Goal: Task Accomplishment & Management: Manage account settings

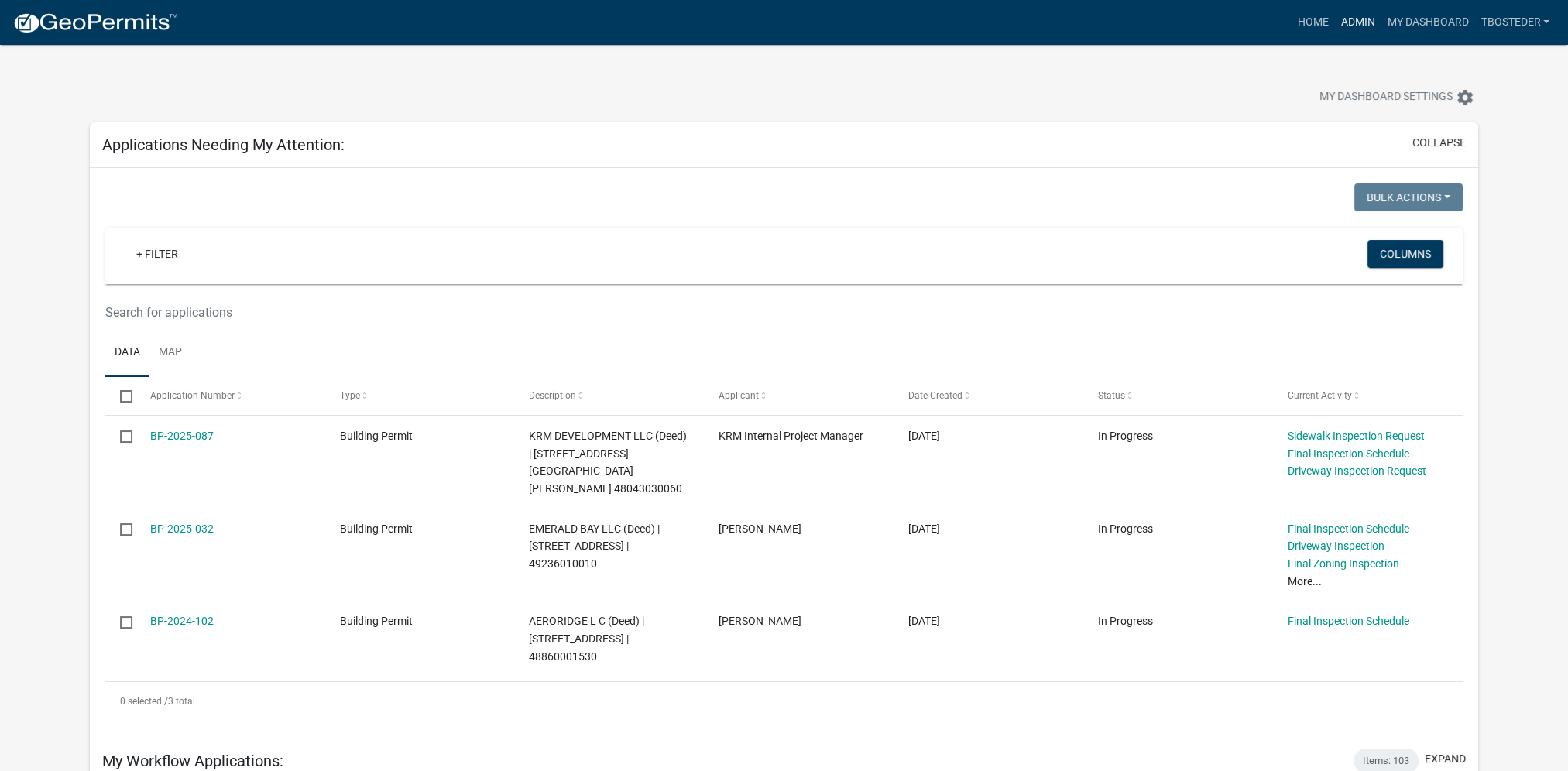
click at [1357, 27] on link "Admin" at bounding box center [1356, 23] width 46 height 29
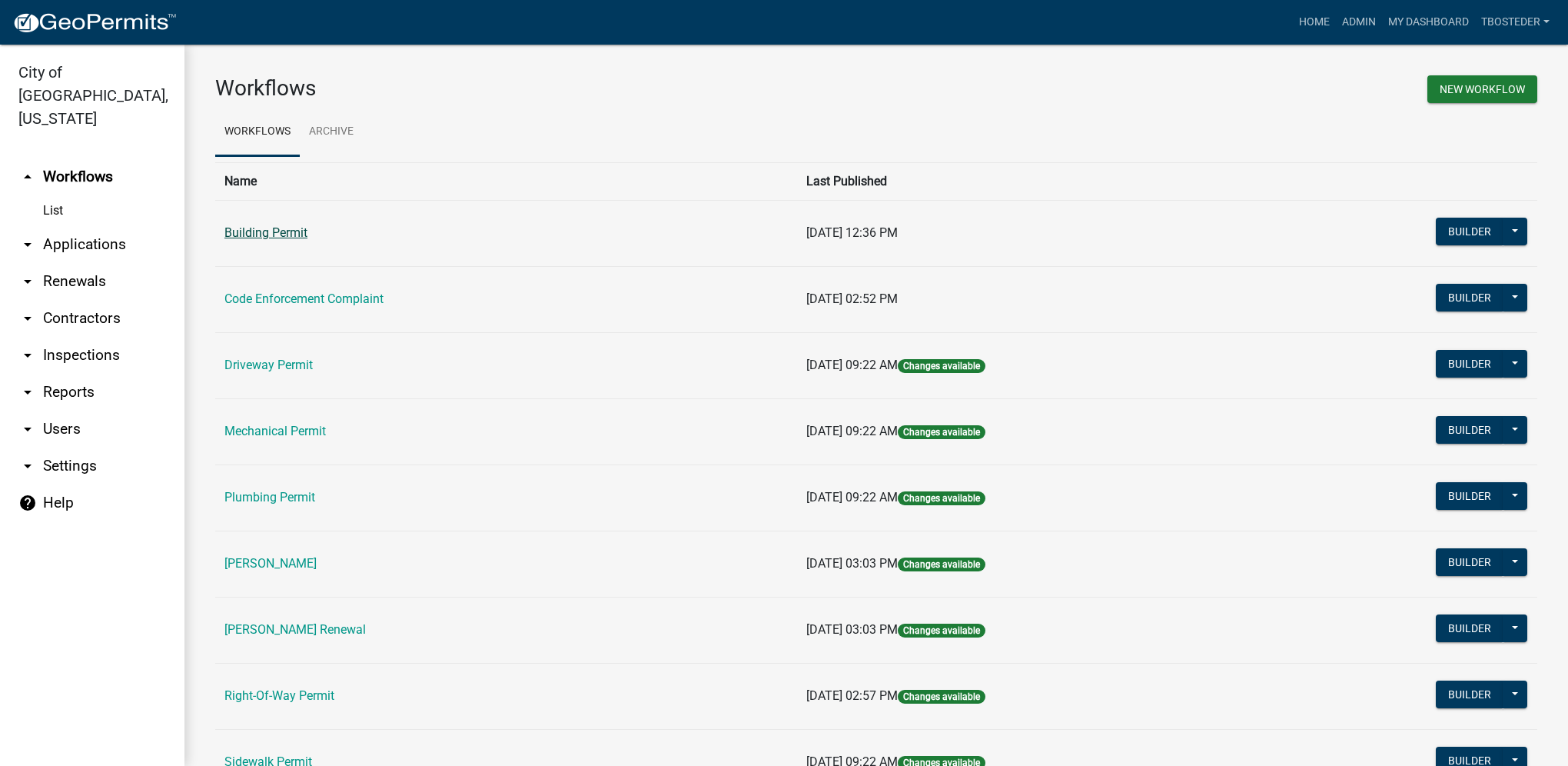
click at [287, 229] on link "Building Permit" at bounding box center [266, 233] width 83 height 15
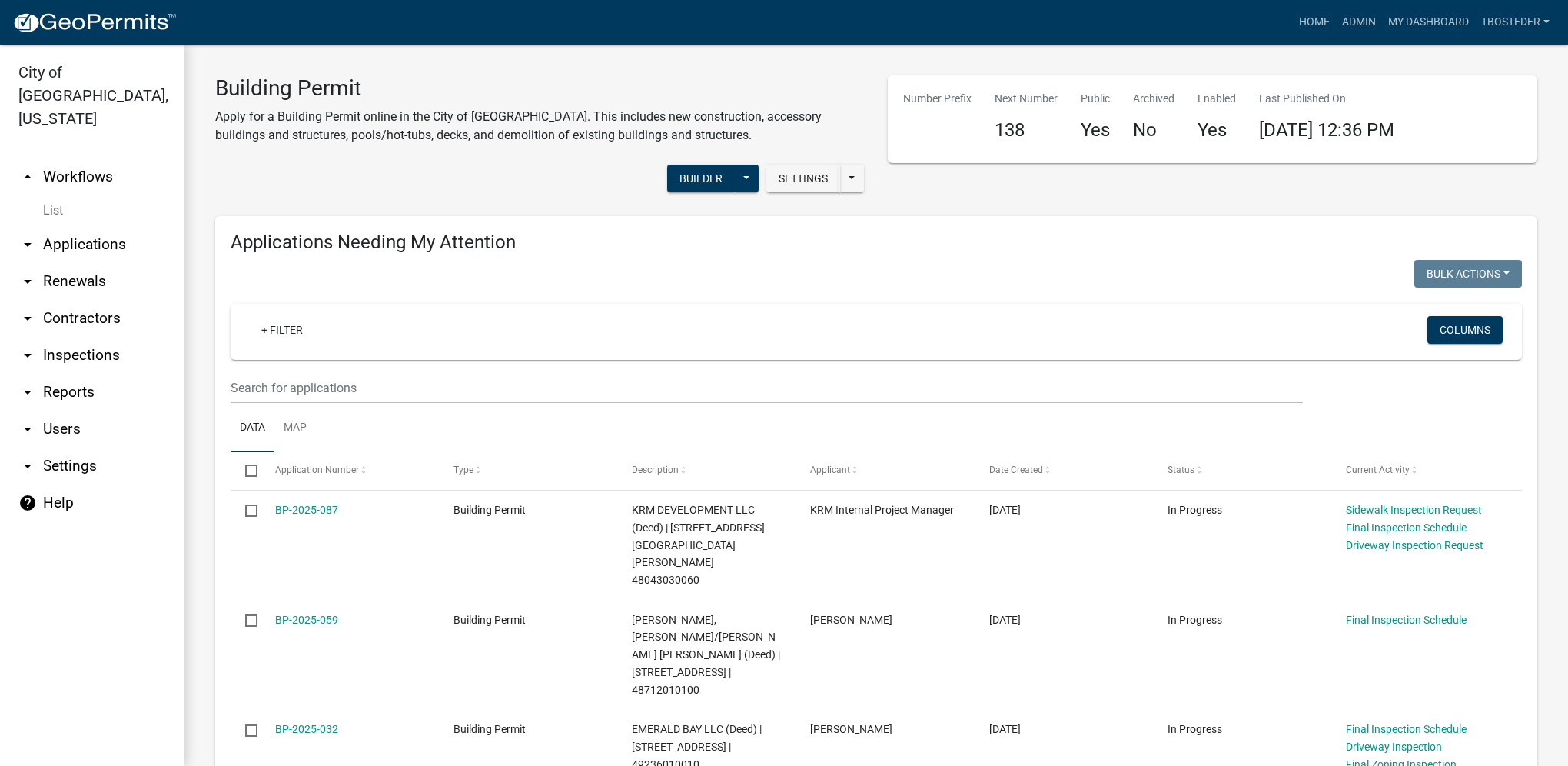
select select "1: 25"
click at [1406, 24] on link "My Dashboard" at bounding box center [1428, 23] width 93 height 29
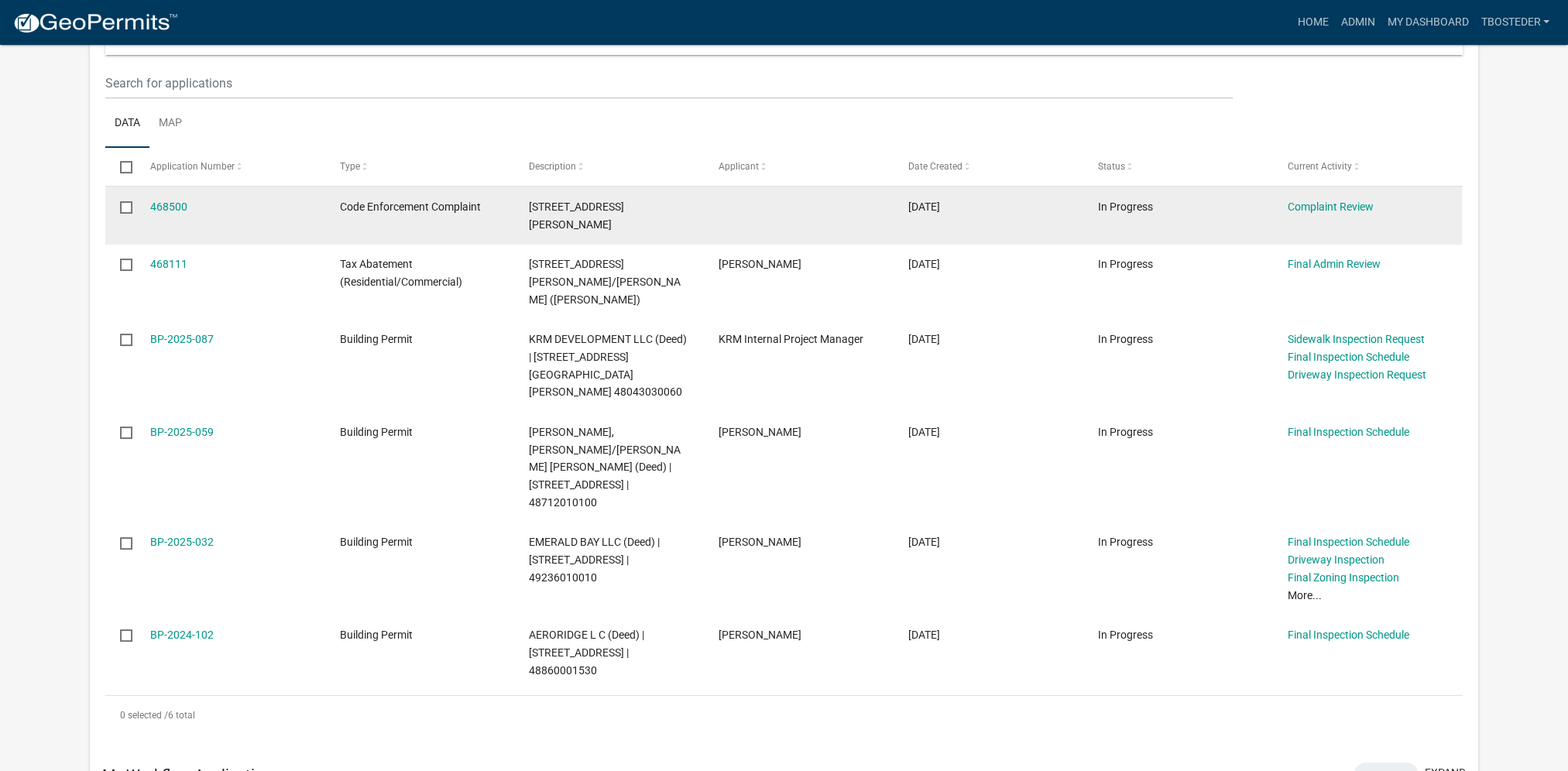
scroll to position [232, 0]
drag, startPoint x: 526, startPoint y: 203, endPoint x: 627, endPoint y: 207, distance: 101.1
click at [627, 207] on datatable-body-cell "[STREET_ADDRESS][PERSON_NAME]" at bounding box center [609, 211] width 190 height 57
drag, startPoint x: 627, startPoint y: 207, endPoint x: 613, endPoint y: 204, distance: 14.3
copy span "[STREET_ADDRESS][PERSON_NAME]"
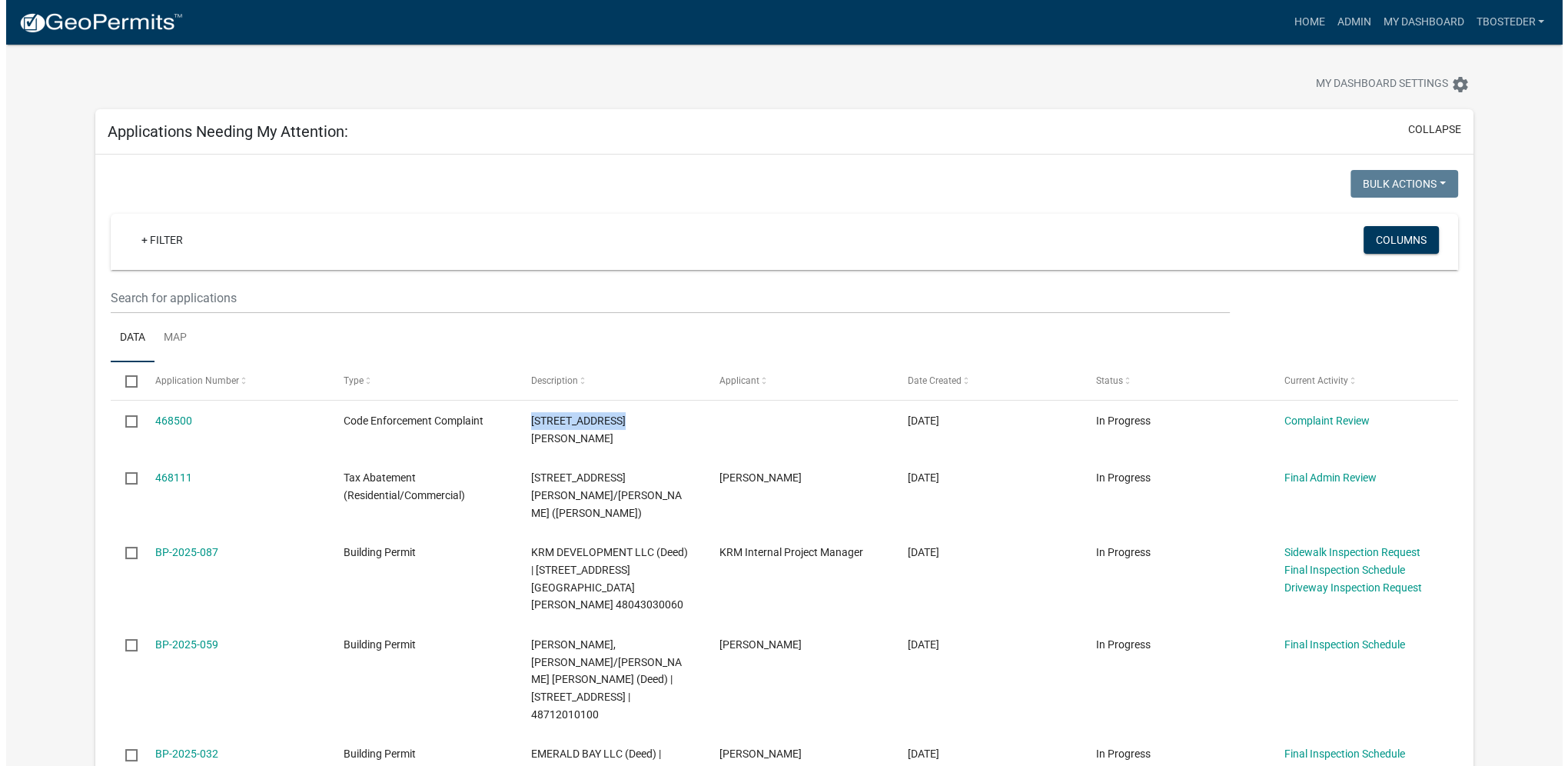
scroll to position [0, 0]
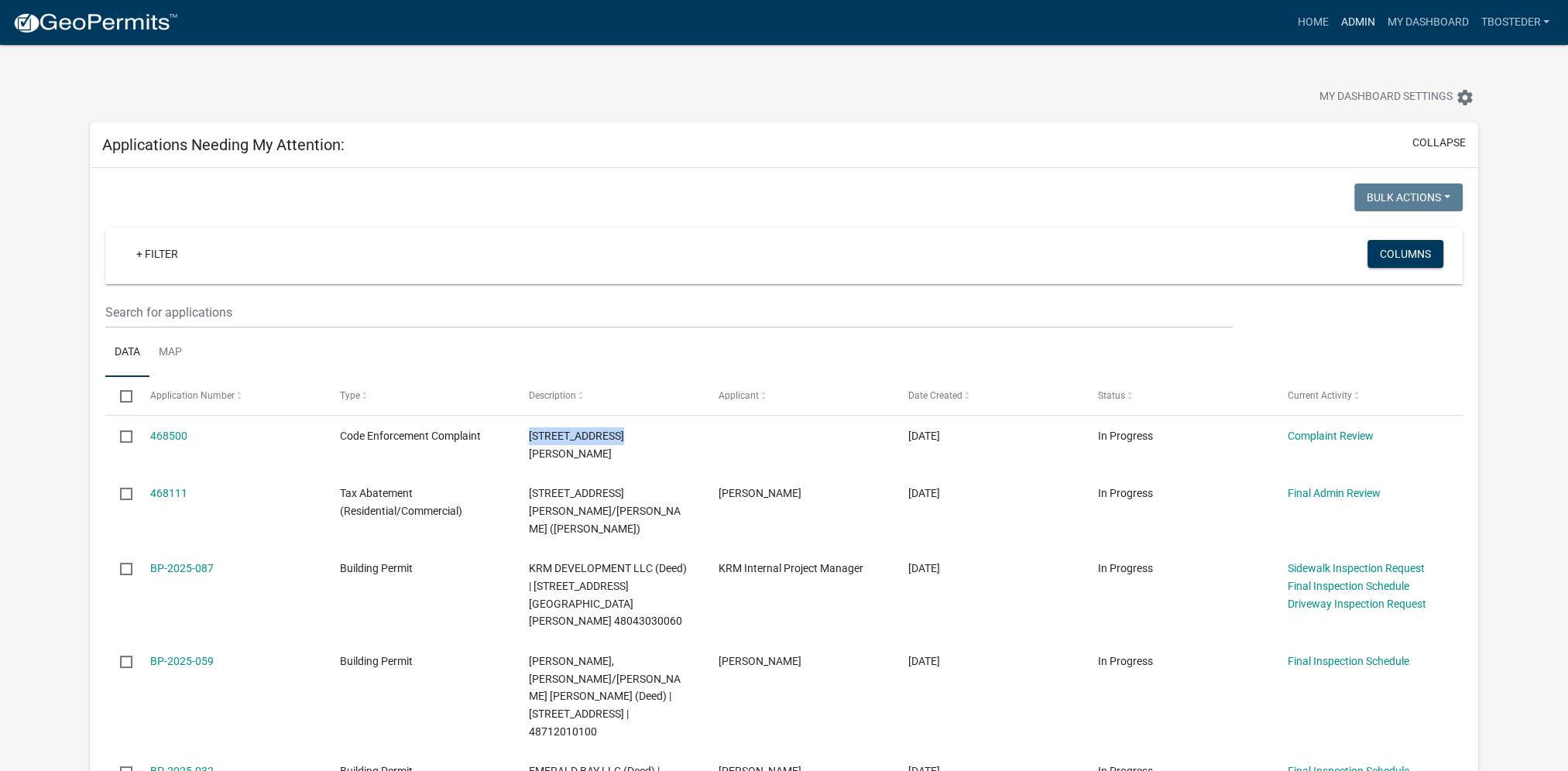
click at [1371, 24] on link "Admin" at bounding box center [1356, 23] width 46 height 29
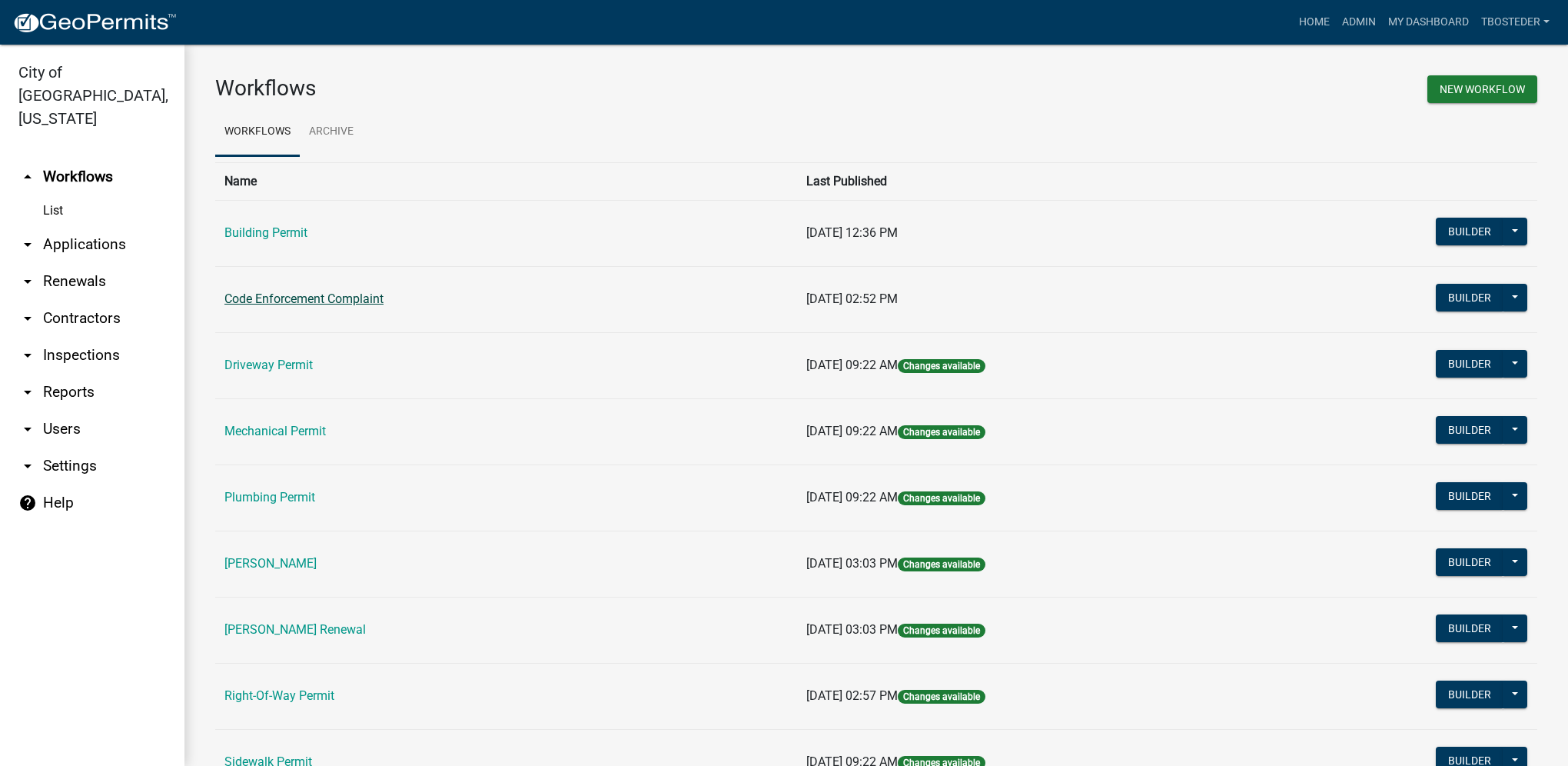
click at [325, 293] on link "Code Enforcement Complaint" at bounding box center [304, 299] width 159 height 15
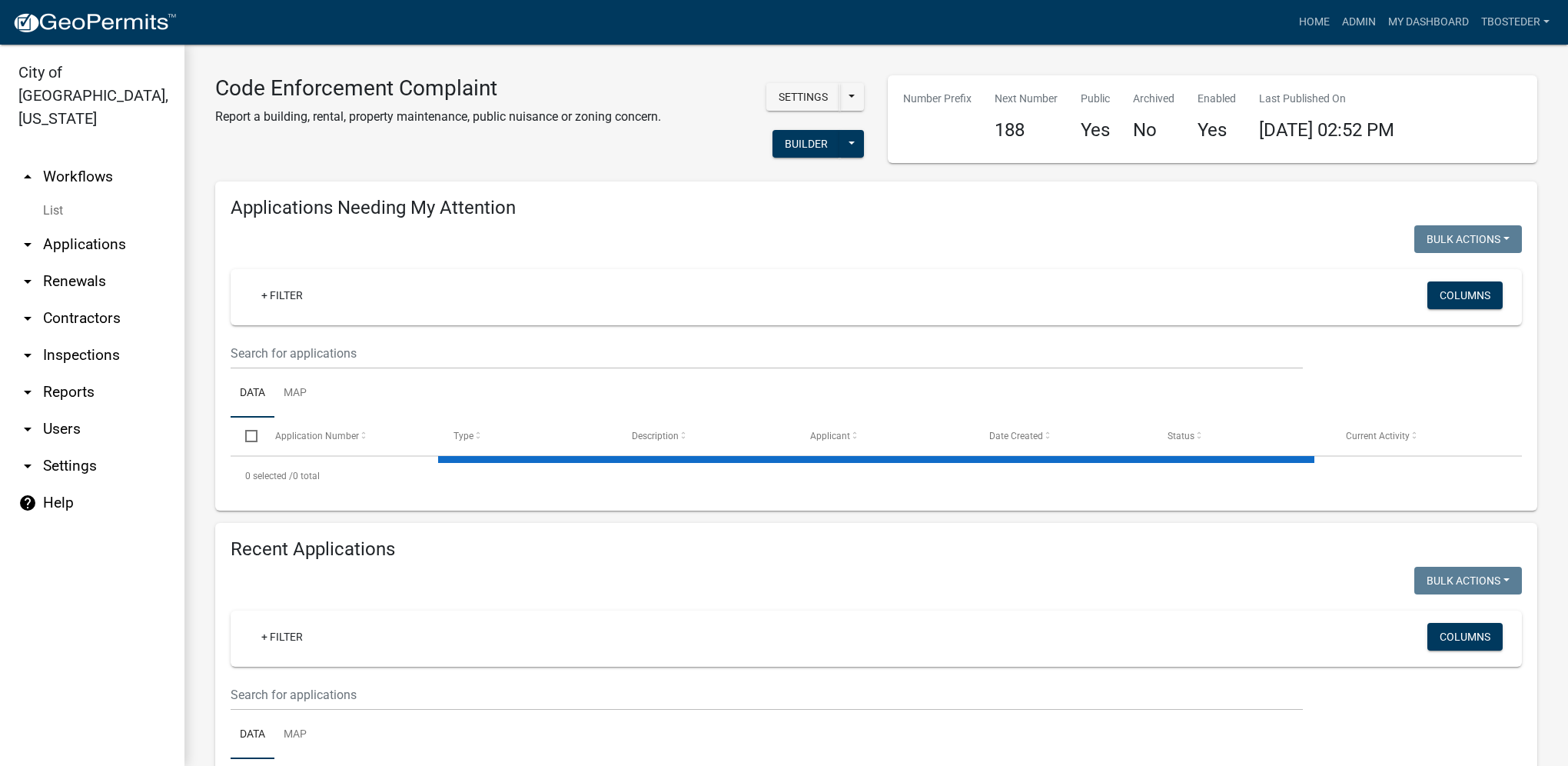
select select "1: 25"
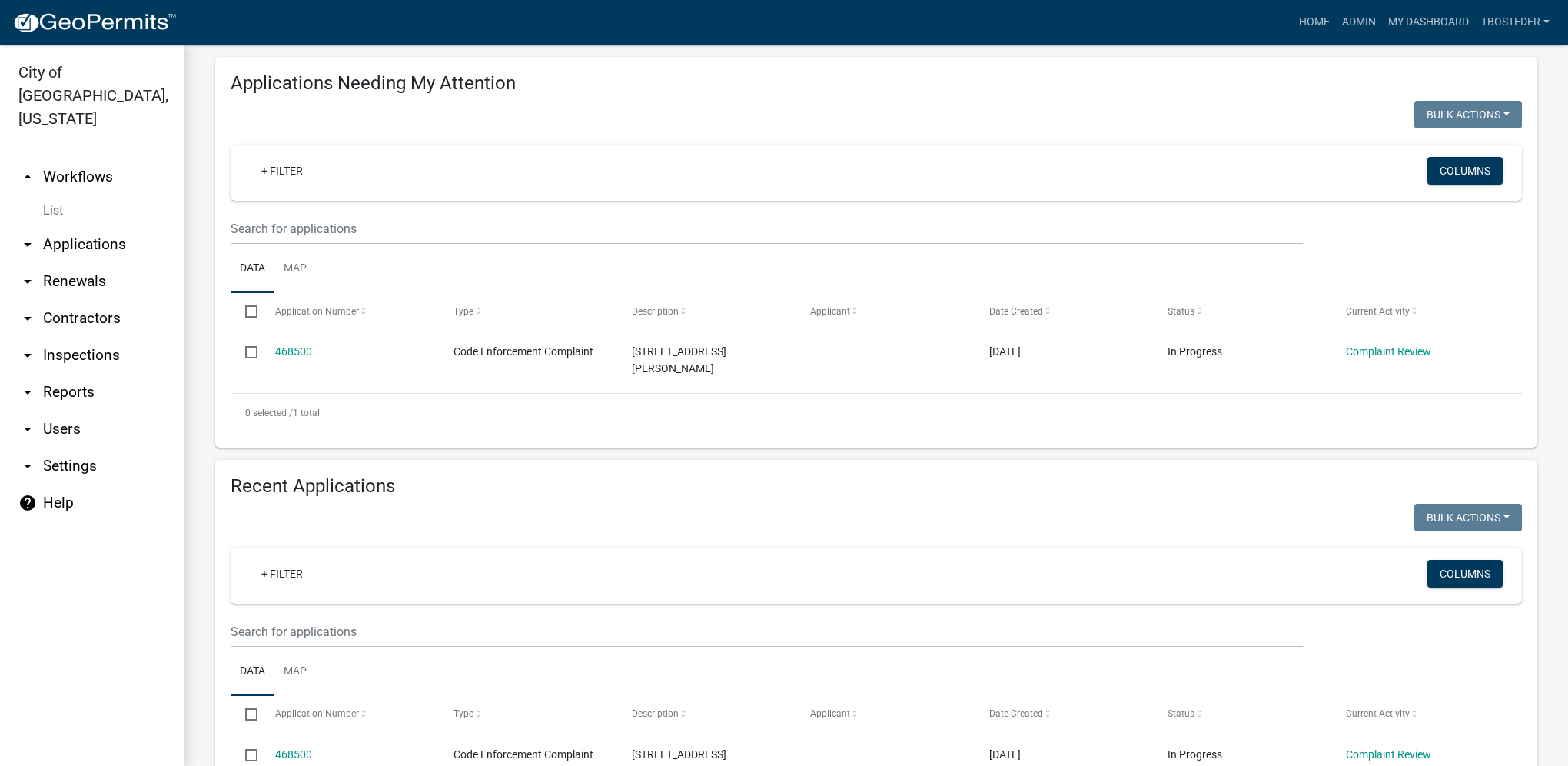
scroll to position [308, 0]
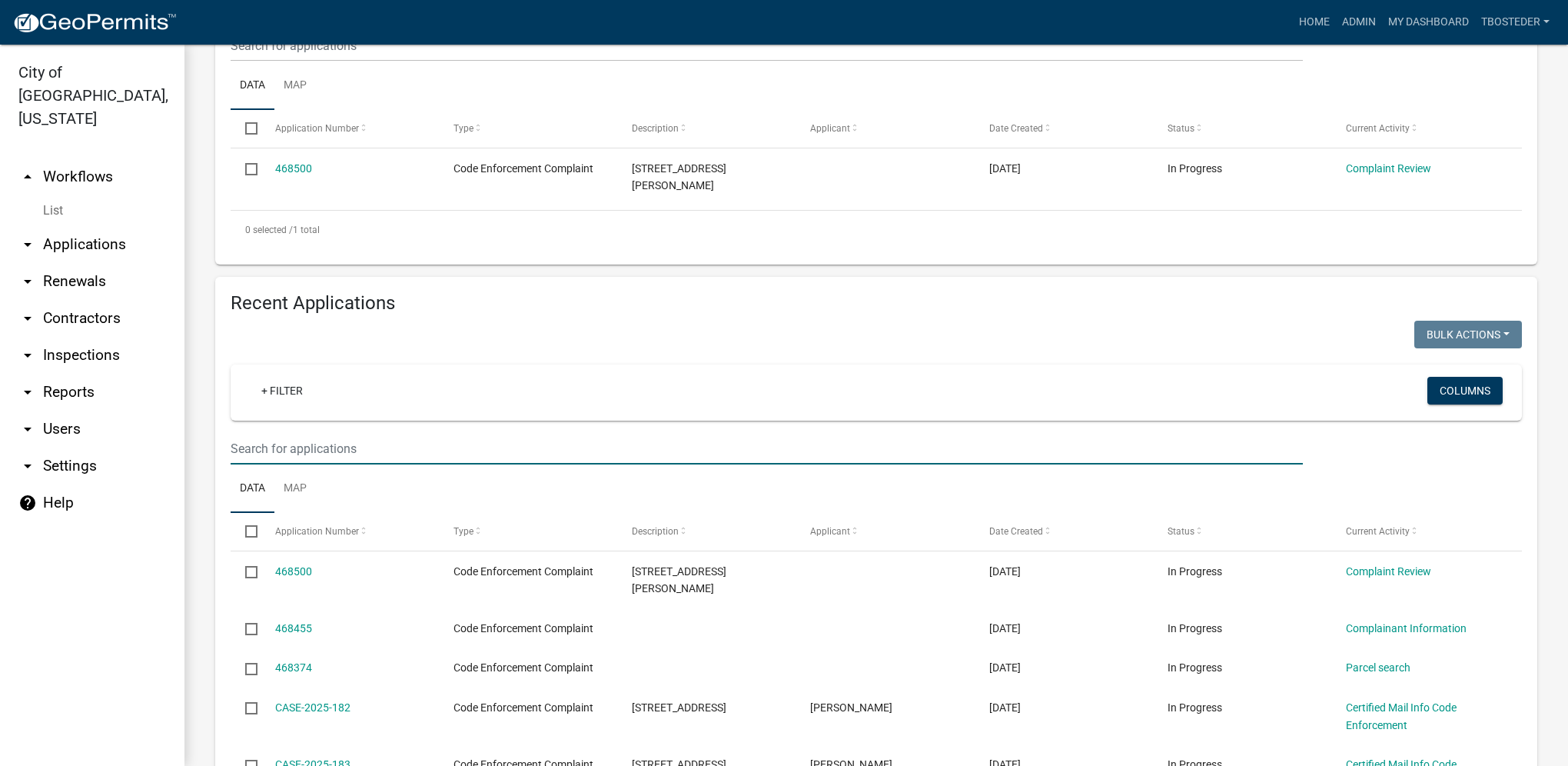
paste input "[STREET_ADDRESS][PERSON_NAME]"
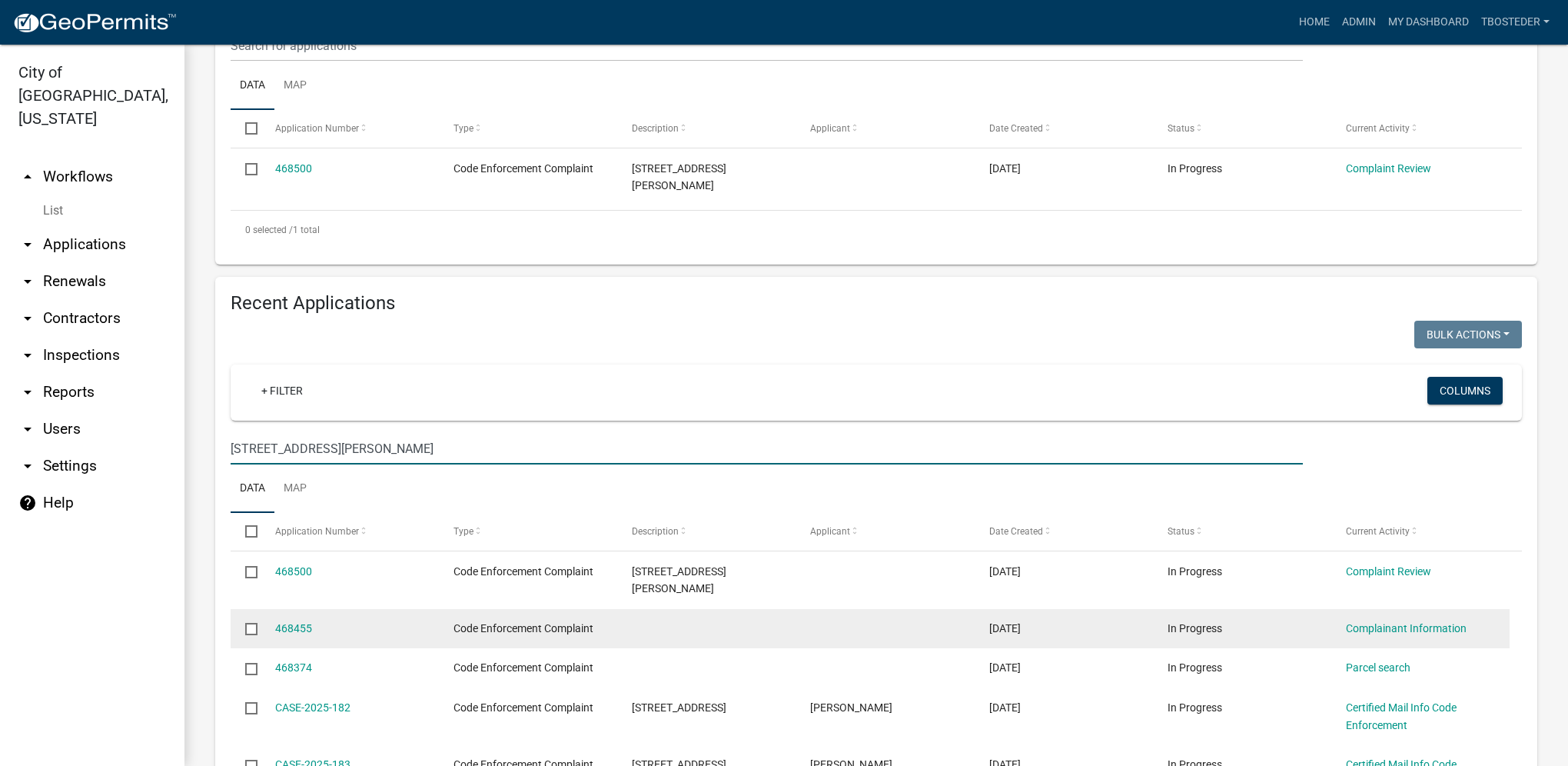
type input "[STREET_ADDRESS][PERSON_NAME]"
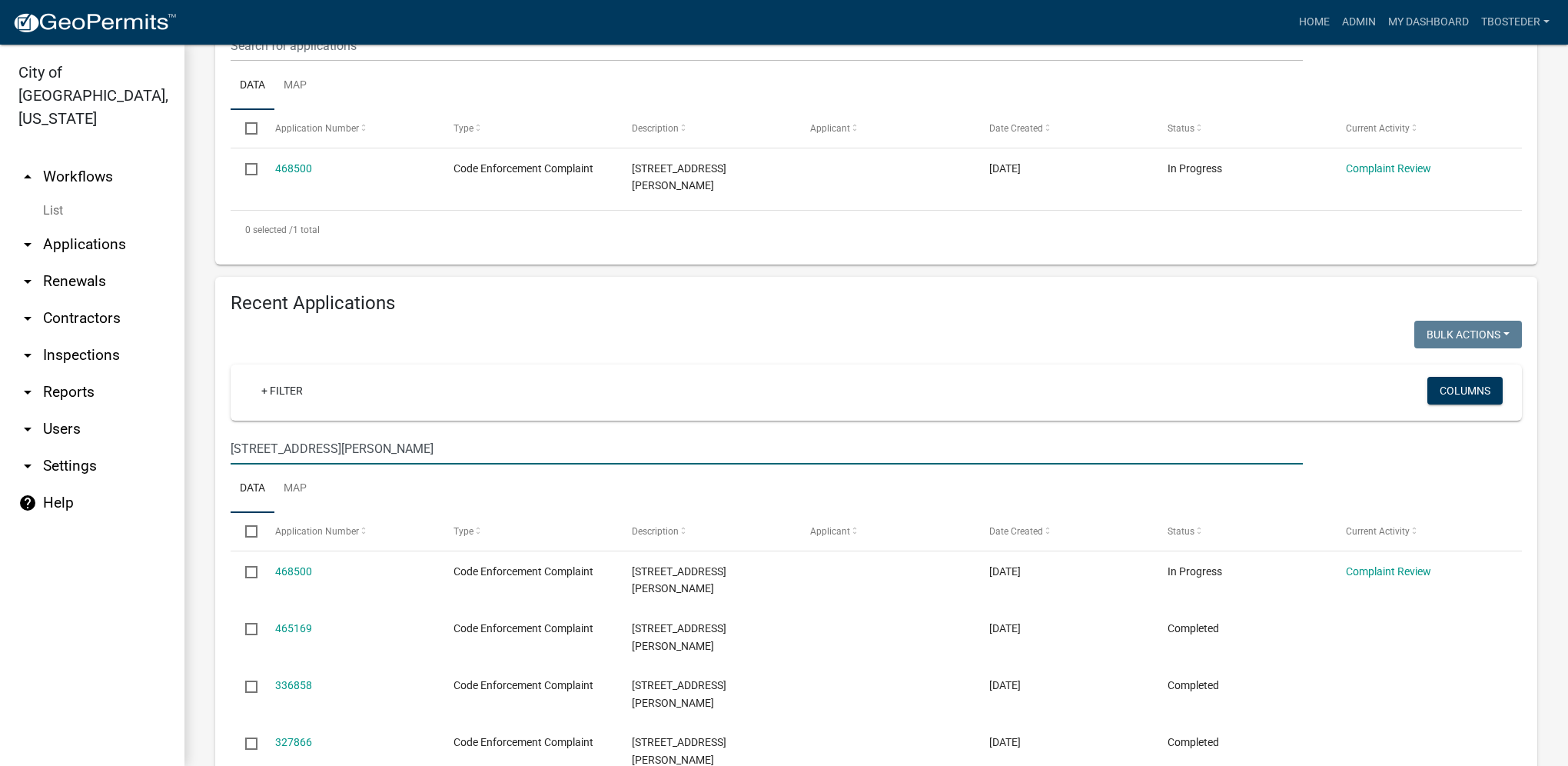
scroll to position [324, 0]
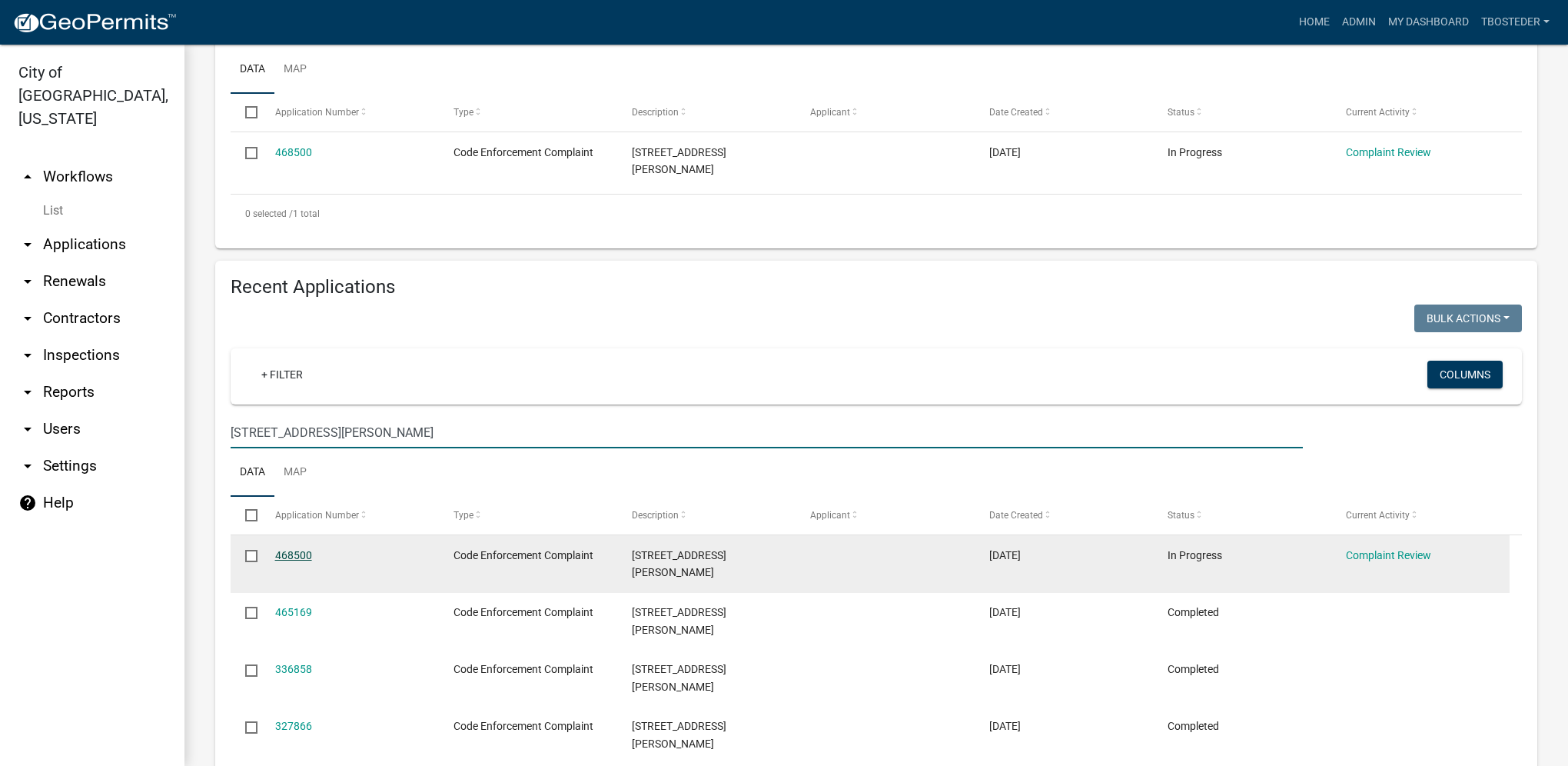
click at [292, 549] on link "468500" at bounding box center [294, 554] width 37 height 12
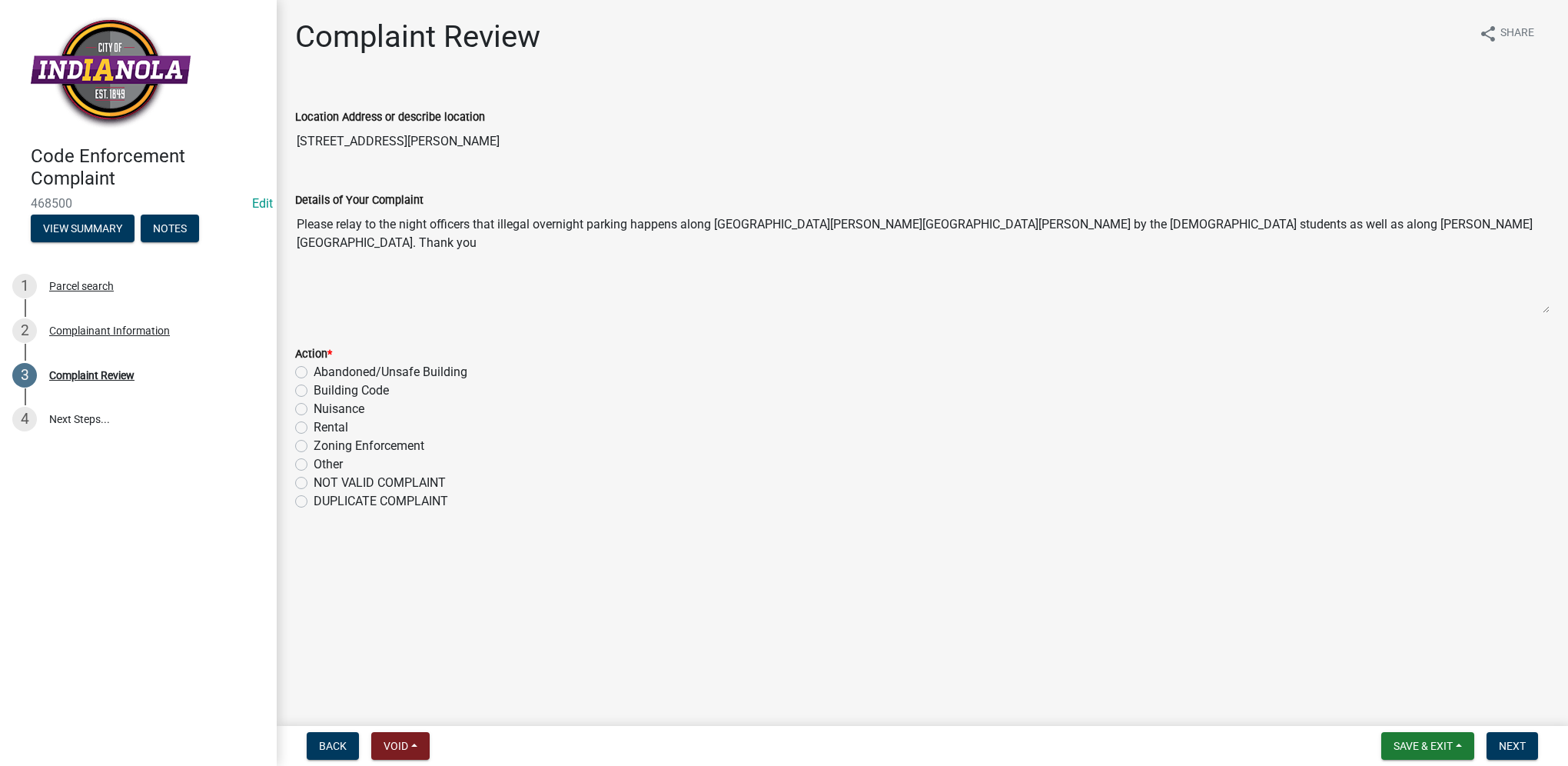
click at [313, 462] on label "Other" at bounding box center [328, 464] width 29 height 19
click at [313, 462] on input "Other" at bounding box center [318, 460] width 10 height 10
radio input "true"
click at [1531, 745] on button "Next" at bounding box center [1512, 746] width 52 height 27
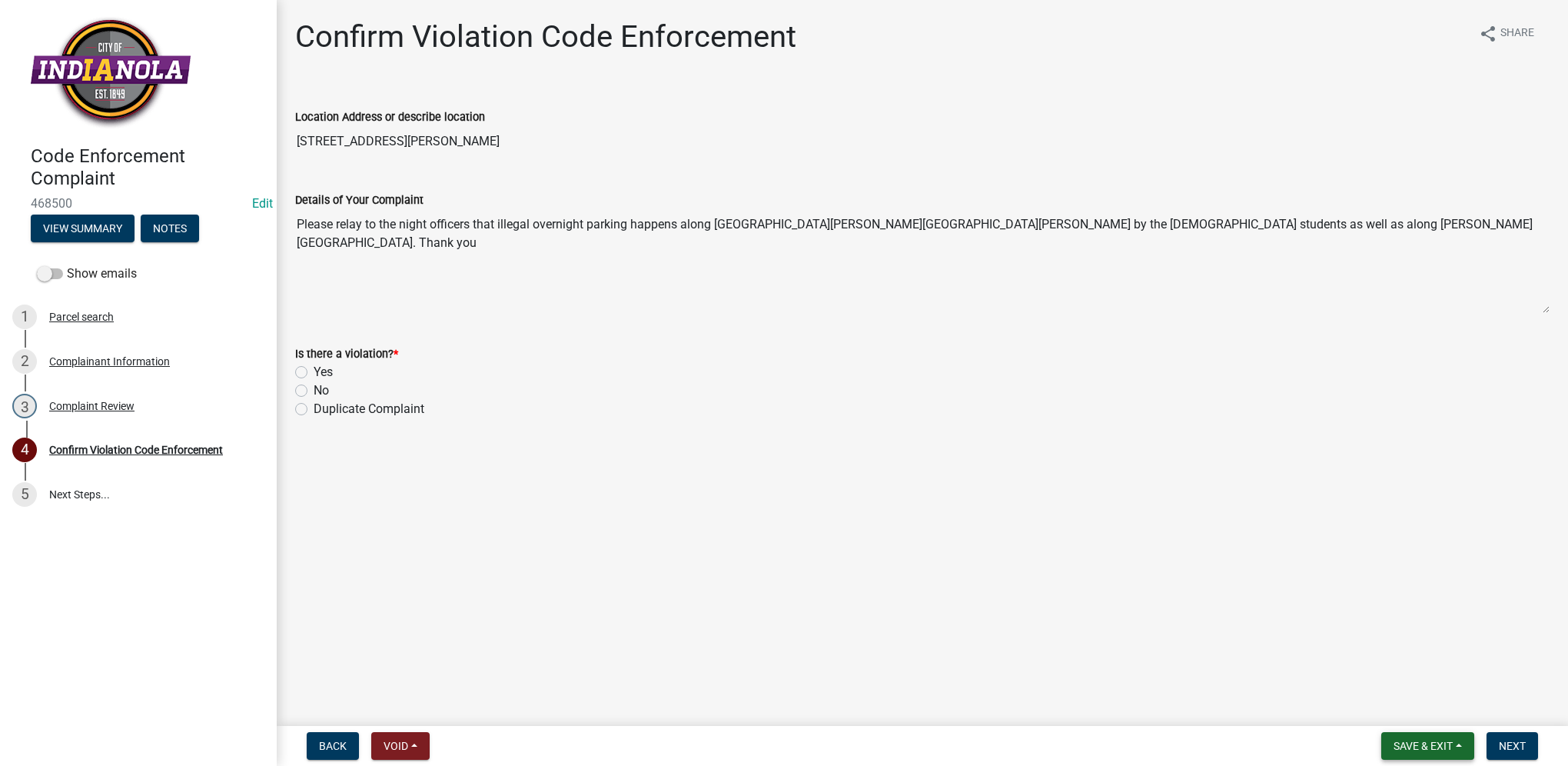
click at [1463, 742] on button "Save & Exit" at bounding box center [1427, 746] width 93 height 27
click at [1457, 717] on button "Save & Exit" at bounding box center [1413, 706] width 123 height 37
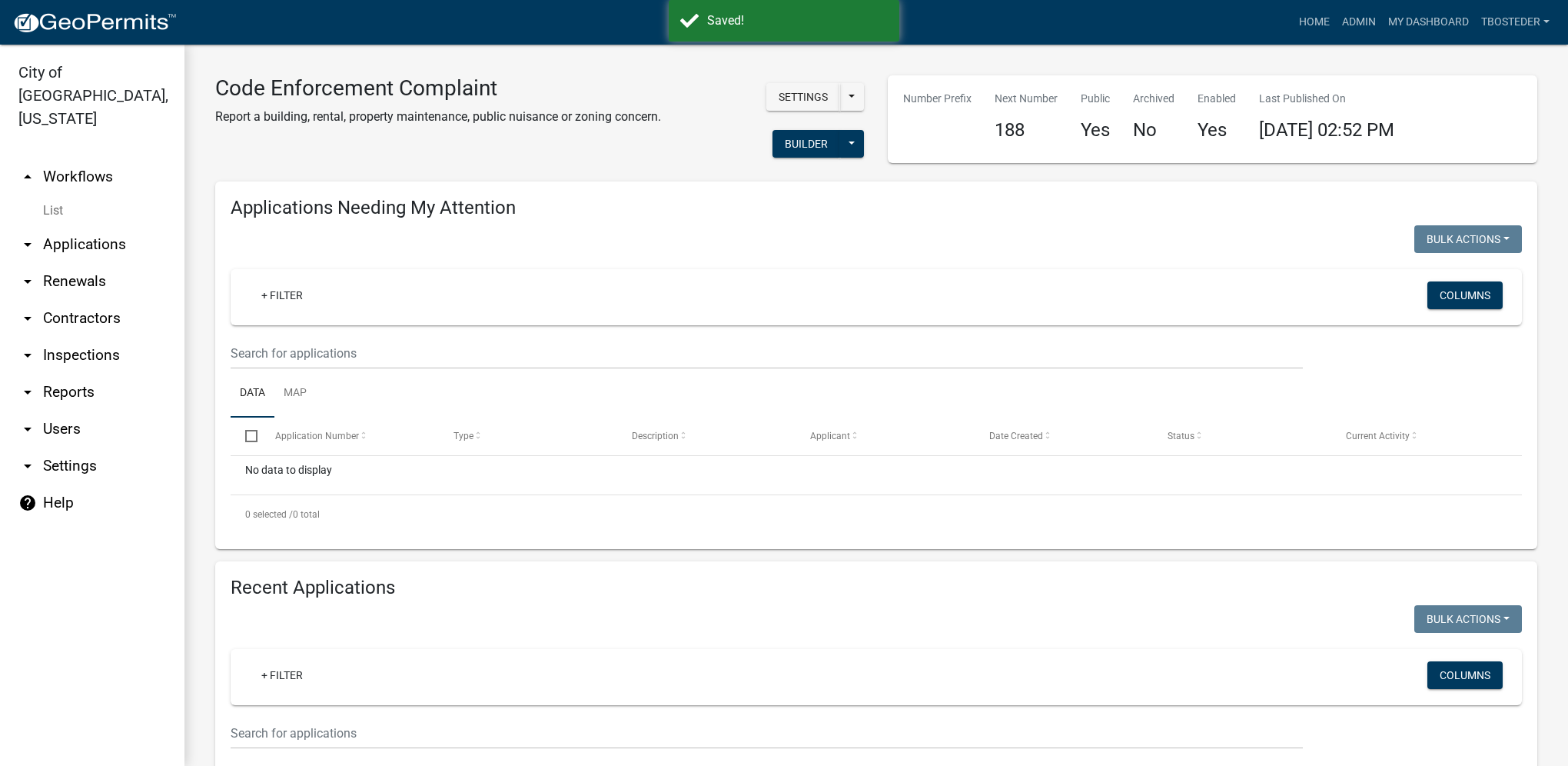
select select "1: 25"
click at [1402, 22] on link "My Dashboard" at bounding box center [1428, 23] width 93 height 29
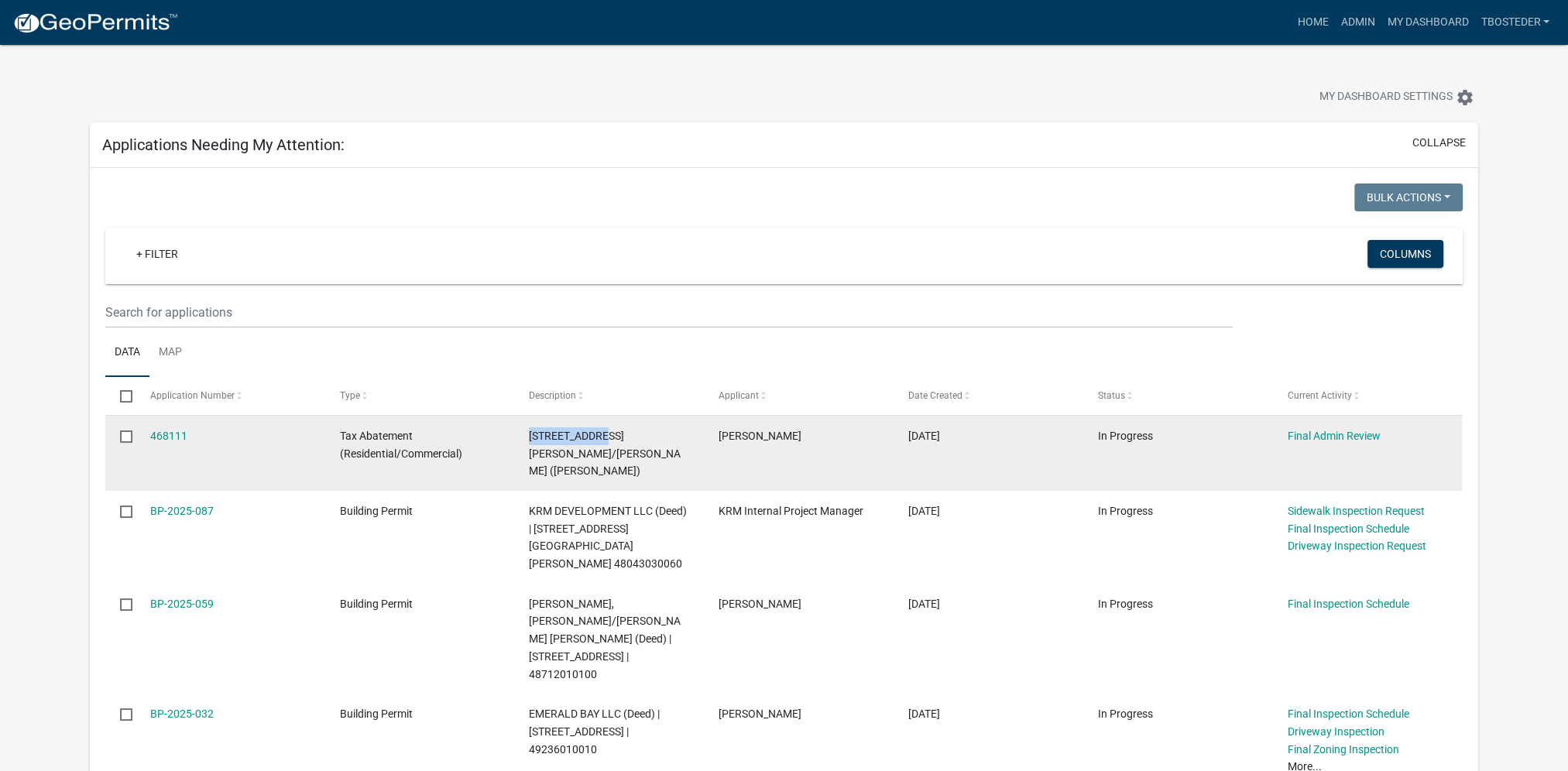
drag, startPoint x: 526, startPoint y: 434, endPoint x: 601, endPoint y: 427, distance: 75.3
click at [601, 427] on datatable-body-cell "[STREET_ADDRESS][PERSON_NAME]/[PERSON_NAME] ([PERSON_NAME])" at bounding box center [609, 453] width 190 height 75
copy span "[STREET_ADDRESS]"
click at [168, 438] on link "468111" at bounding box center [169, 435] width 37 height 12
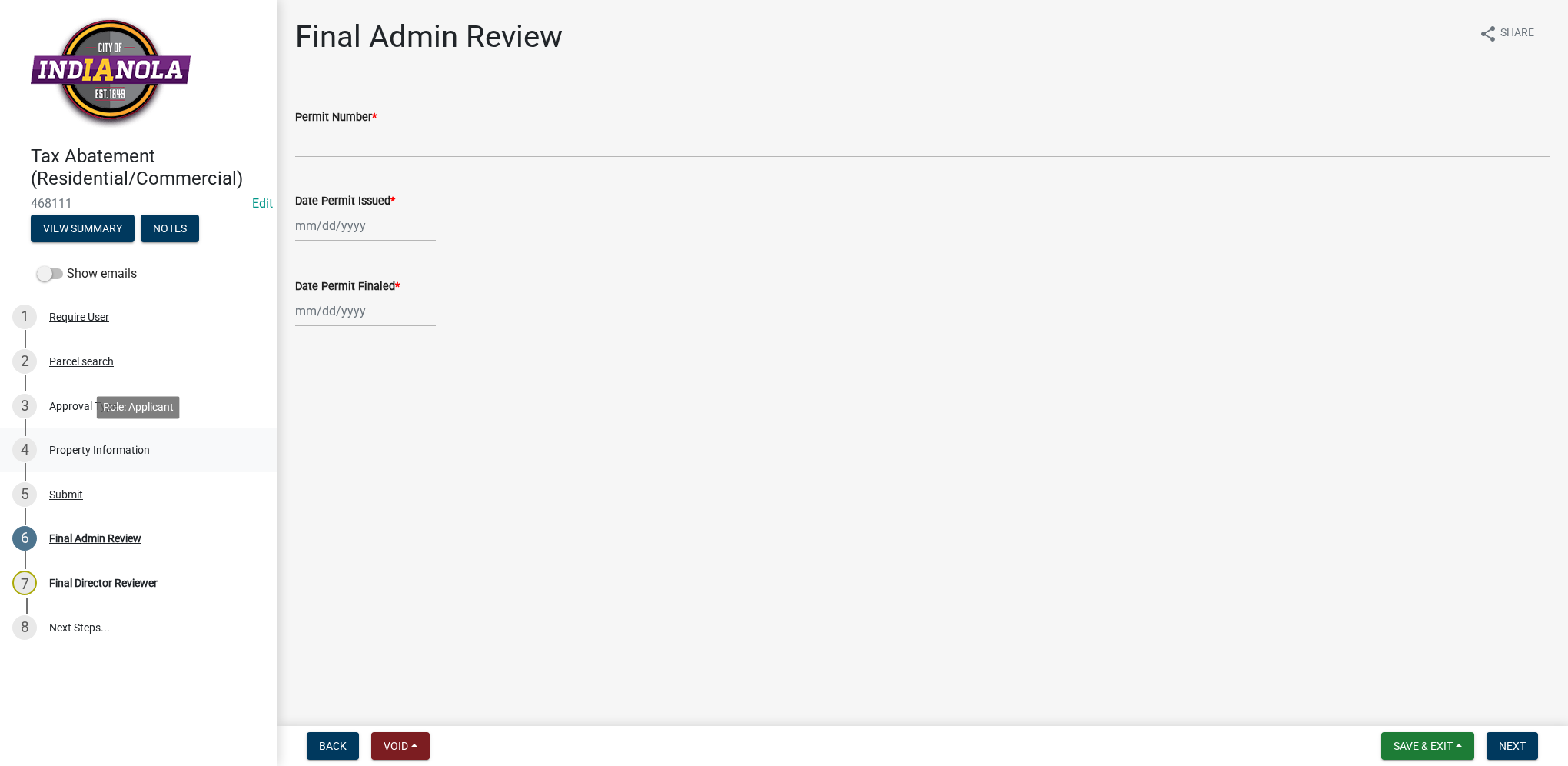
click at [104, 460] on div "4 Property Information" at bounding box center [132, 449] width 240 height 24
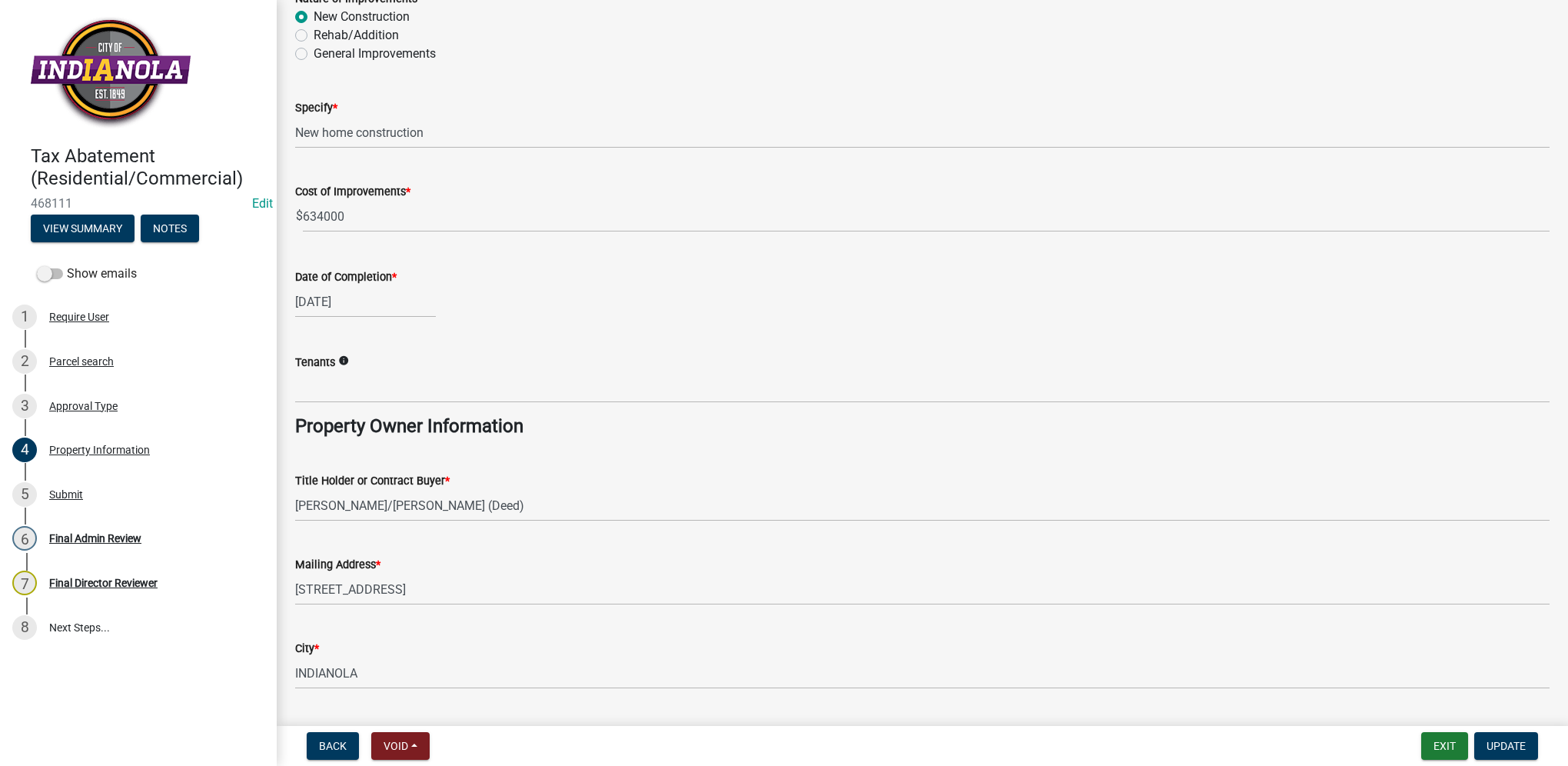
scroll to position [461, 0]
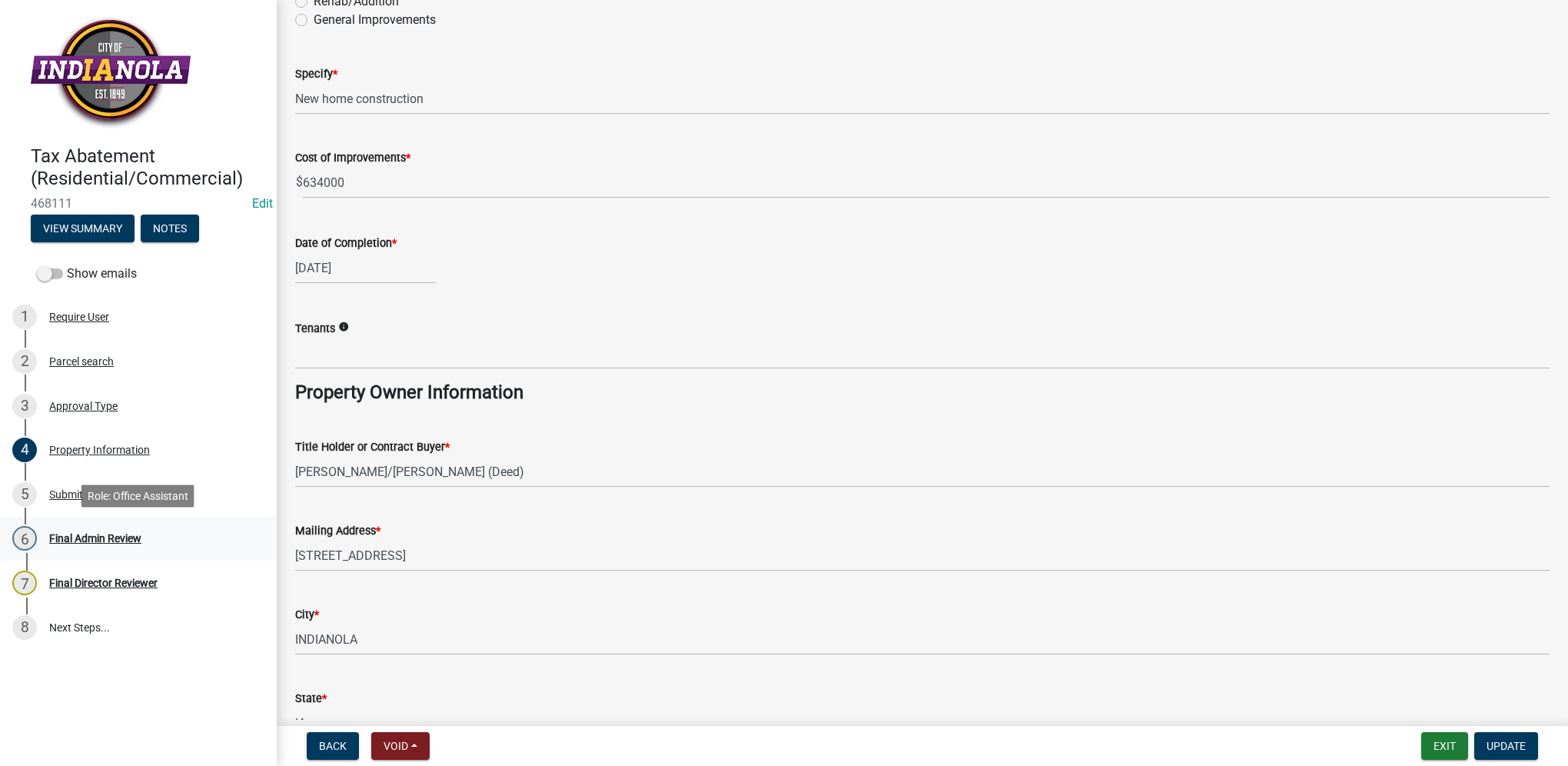
click at [166, 542] on div "6 Final Admin Review" at bounding box center [132, 538] width 240 height 24
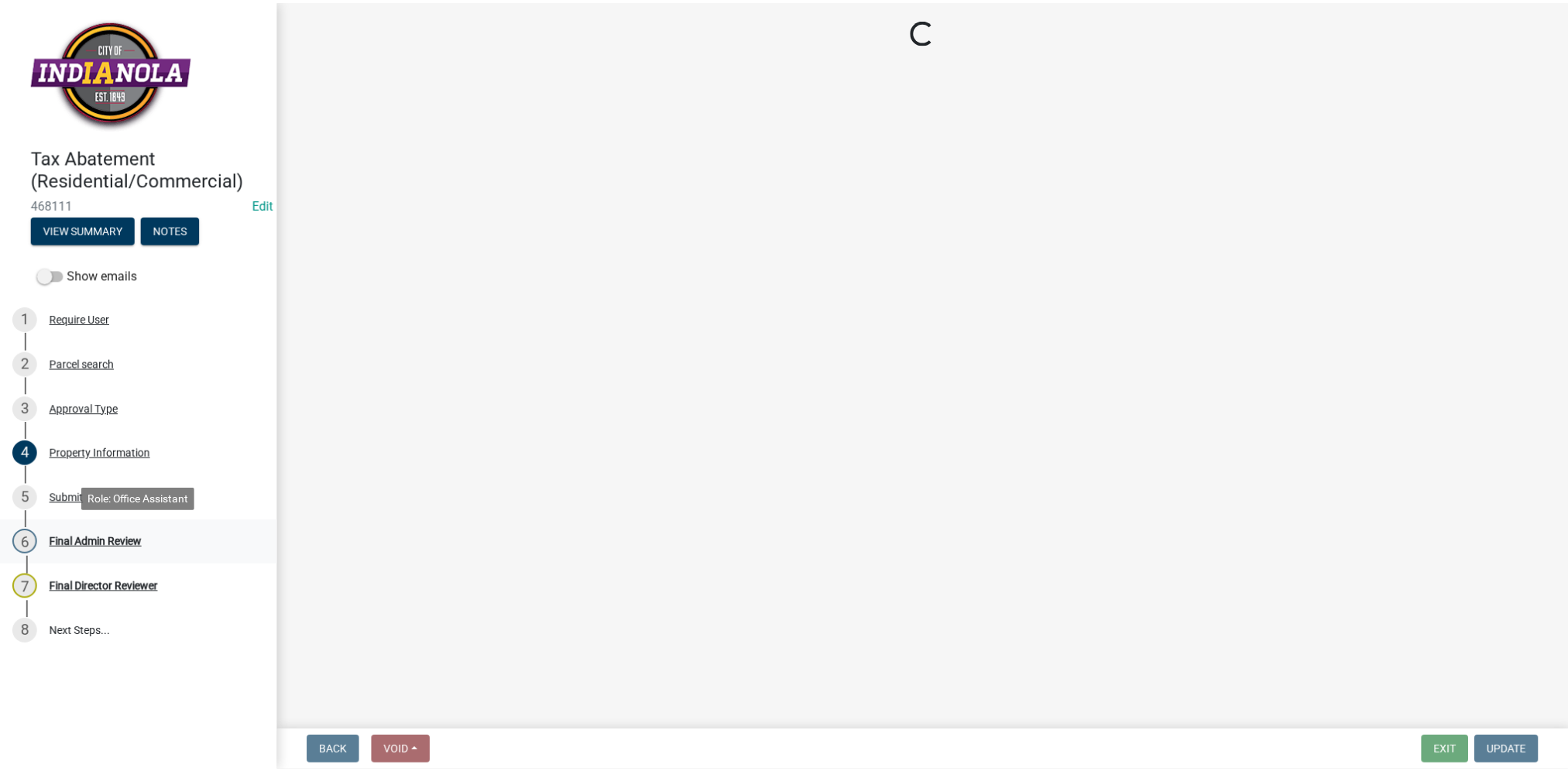
scroll to position [0, 0]
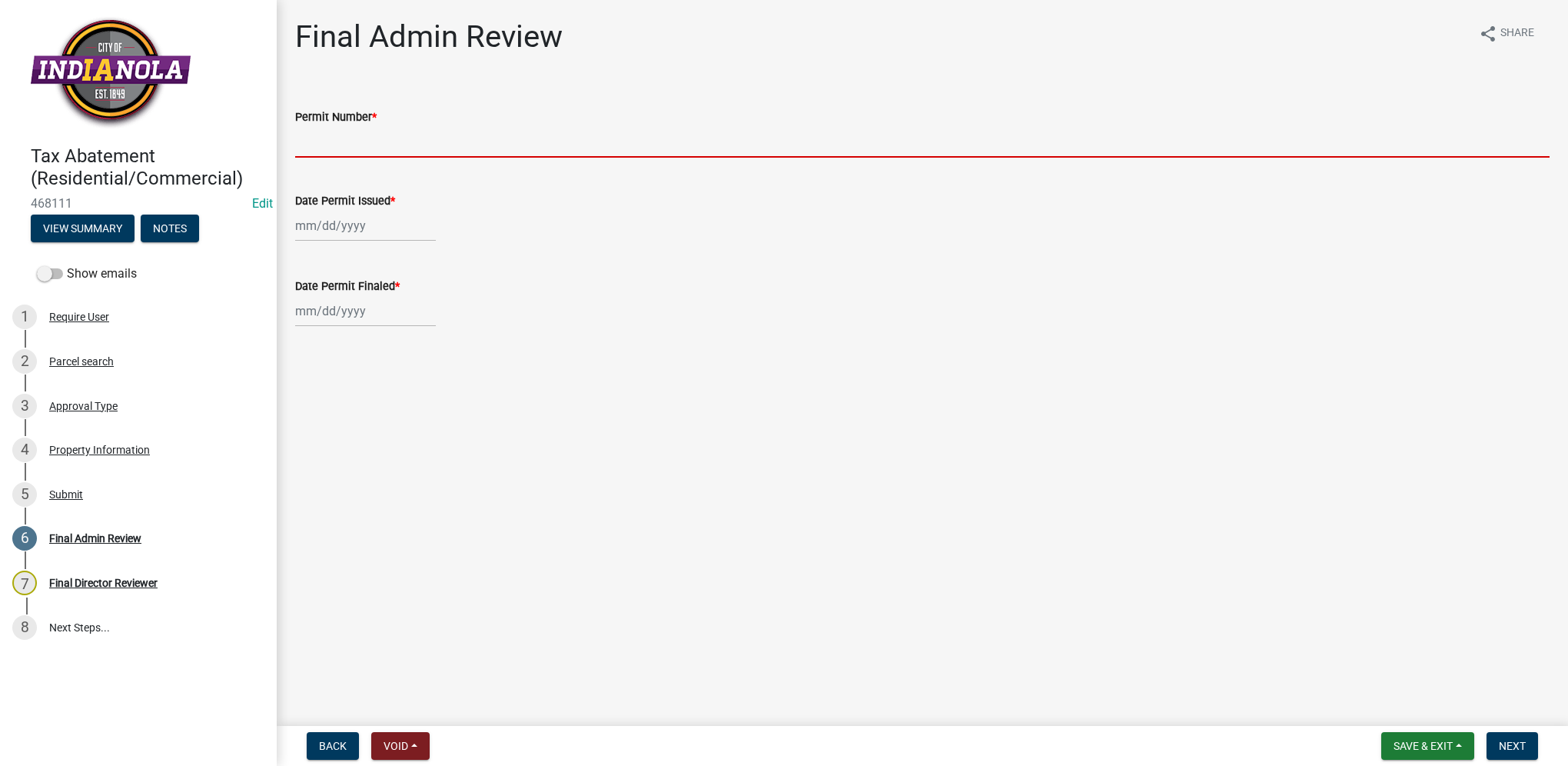
click at [324, 138] on input "Permit Number *" at bounding box center [922, 141] width 1255 height 32
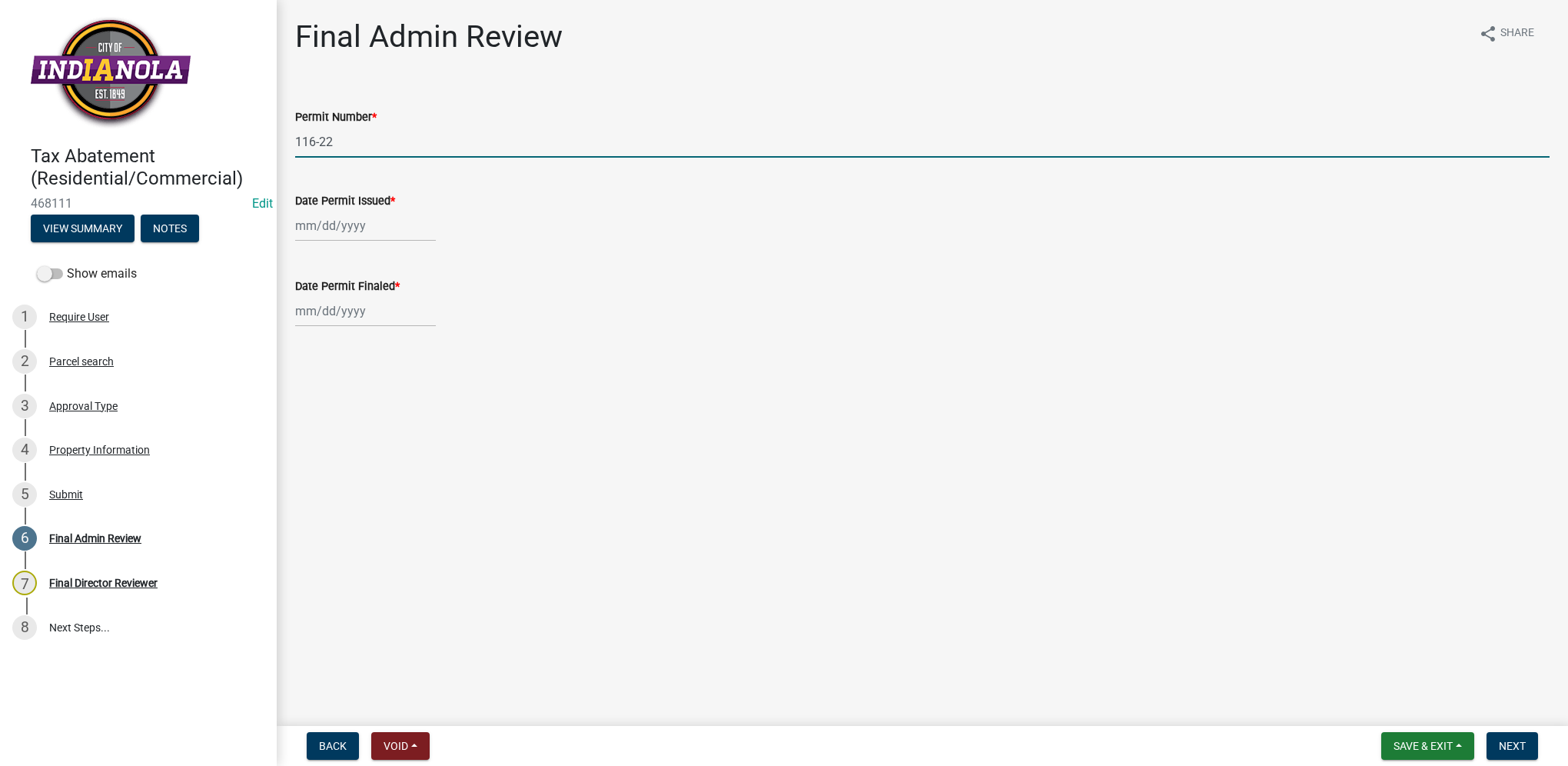
type input "116-22"
click at [326, 229] on div at bounding box center [365, 225] width 141 height 32
select select "8"
select select "2025"
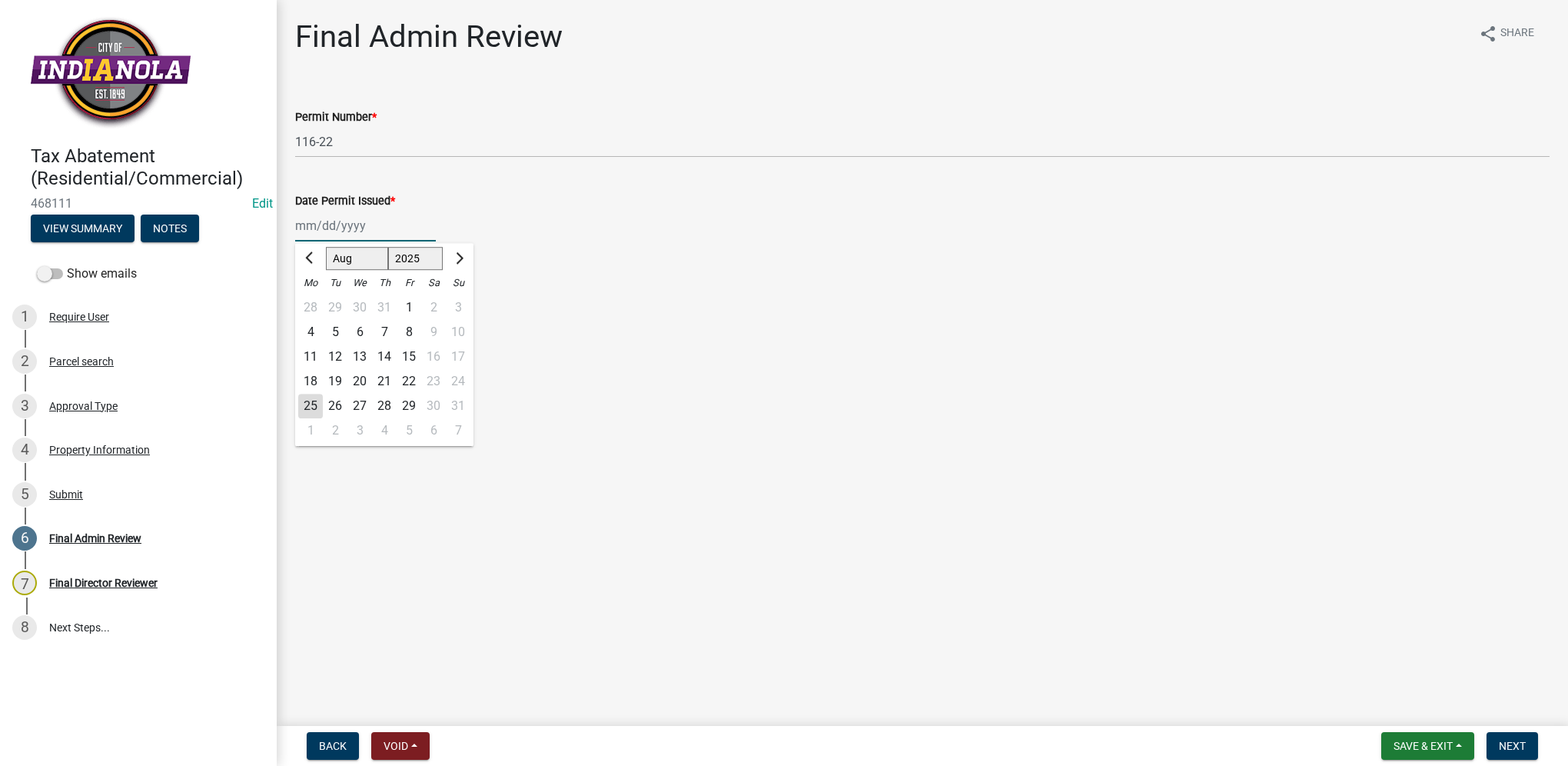
drag, startPoint x: 302, startPoint y: 229, endPoint x: 310, endPoint y: 229, distance: 8.0
click at [302, 229] on input "Date Permit Issued *" at bounding box center [365, 225] width 141 height 32
type input "[DATE]"
click at [759, 217] on div "[DATE] [PERSON_NAME] Apr May Jun [DATE] Aug Sep Oct Nov [DATE] 1526 1527 1528 1…" at bounding box center [922, 225] width 1255 height 32
click at [1414, 743] on span "Save & Exit" at bounding box center [1423, 745] width 59 height 12
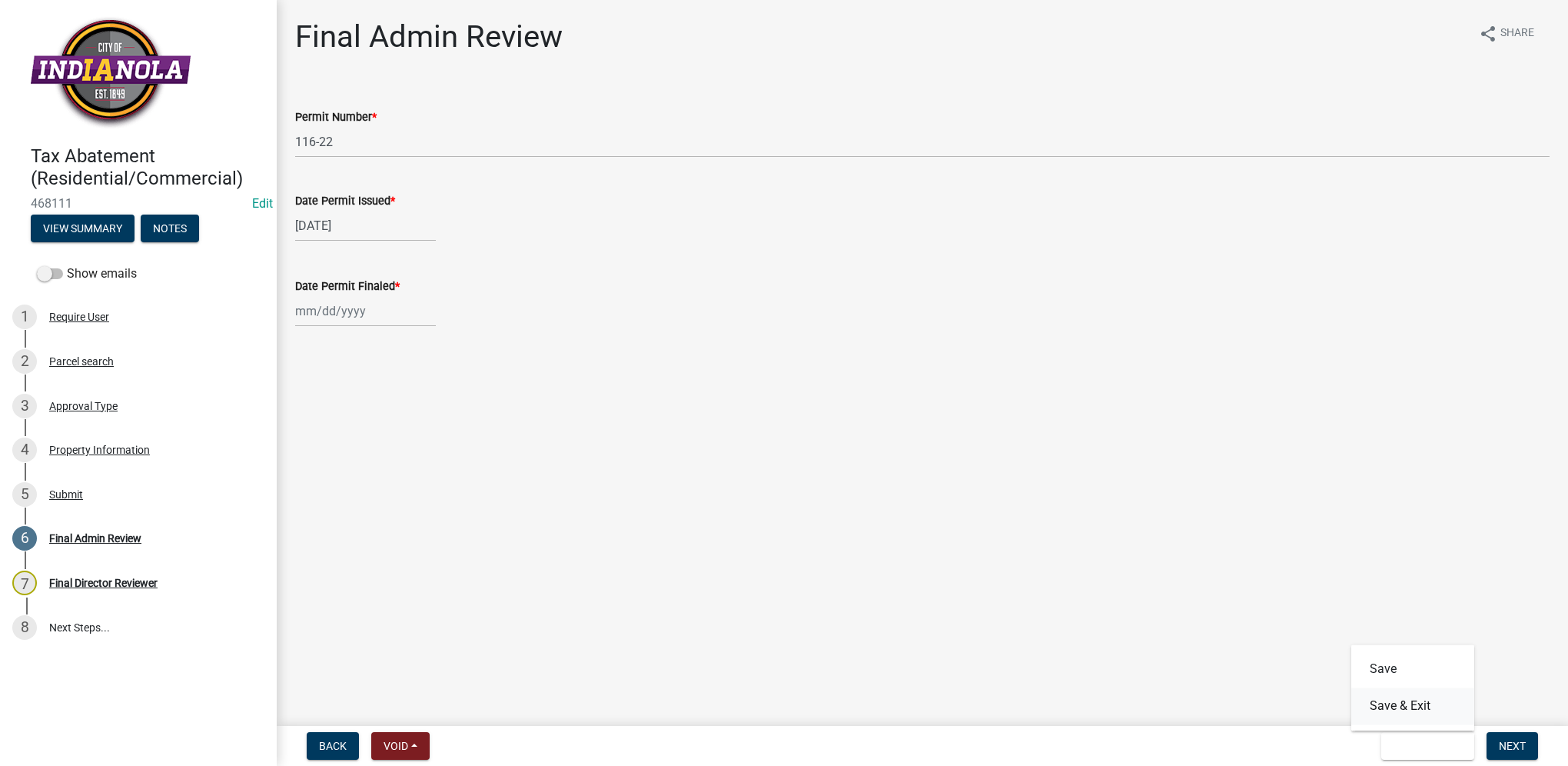
click at [1412, 706] on button "Save & Exit" at bounding box center [1413, 706] width 123 height 37
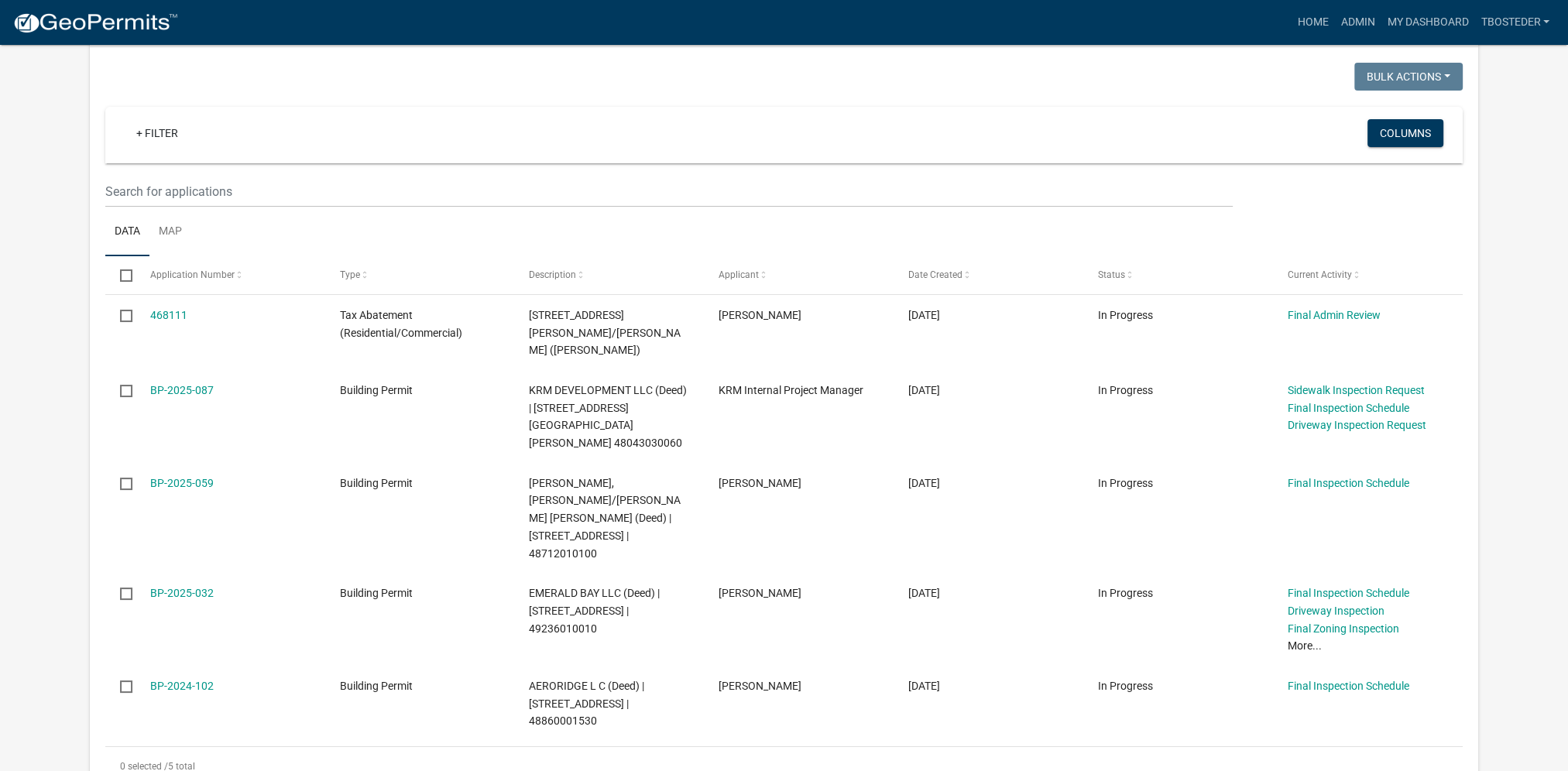
scroll to position [155, 0]
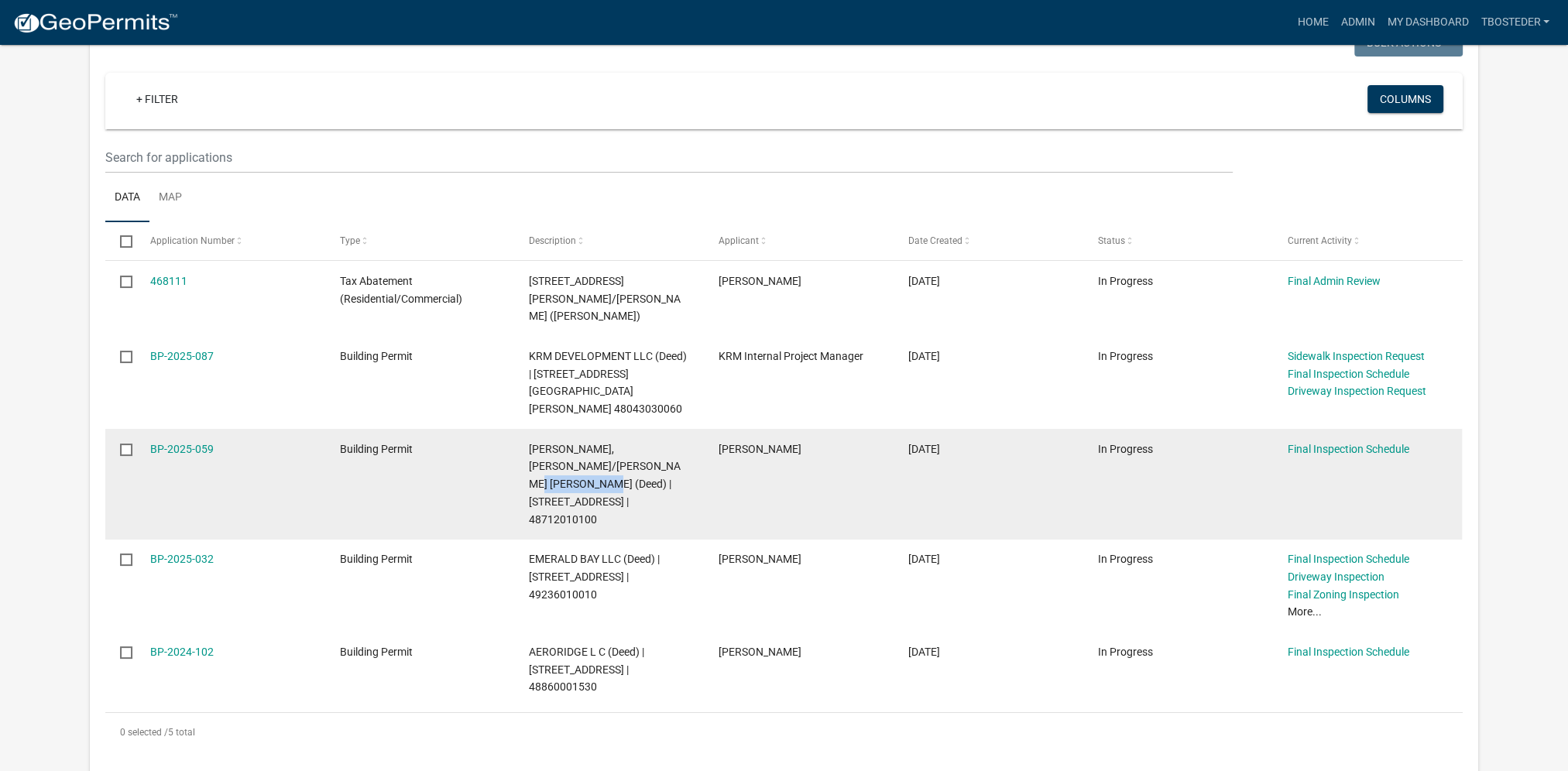
drag, startPoint x: 525, startPoint y: 444, endPoint x: 603, endPoint y: 449, distance: 78.2
click at [603, 449] on datatable-body-cell "[PERSON_NAME], [PERSON_NAME]/[PERSON_NAME] [PERSON_NAME] (Deed) | [STREET_ADDRE…" at bounding box center [609, 484] width 190 height 111
copy span "[STREET_ADDRESS]"
click at [186, 442] on link "BP-2025-059" at bounding box center [182, 448] width 63 height 12
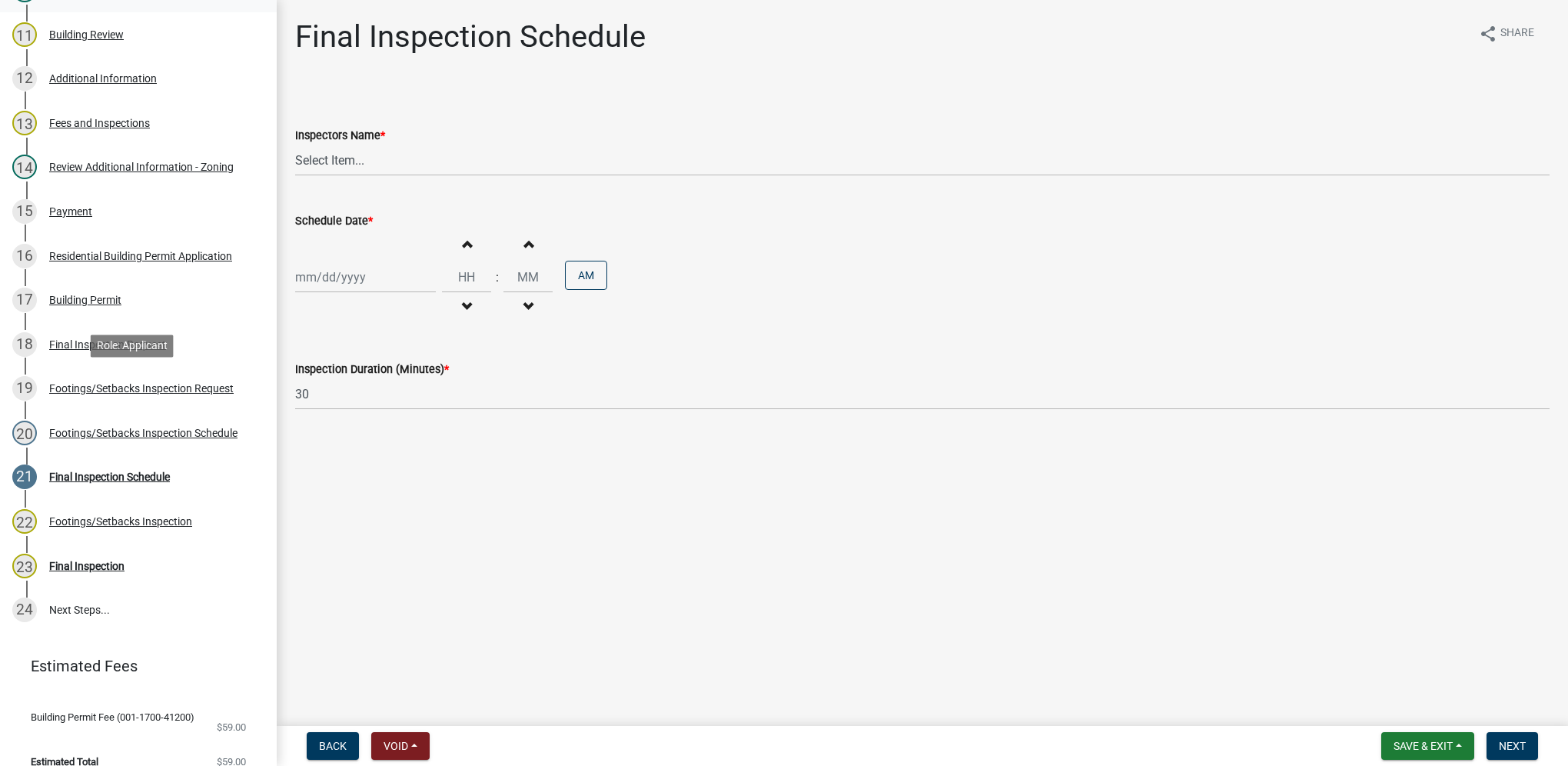
scroll to position [722, 0]
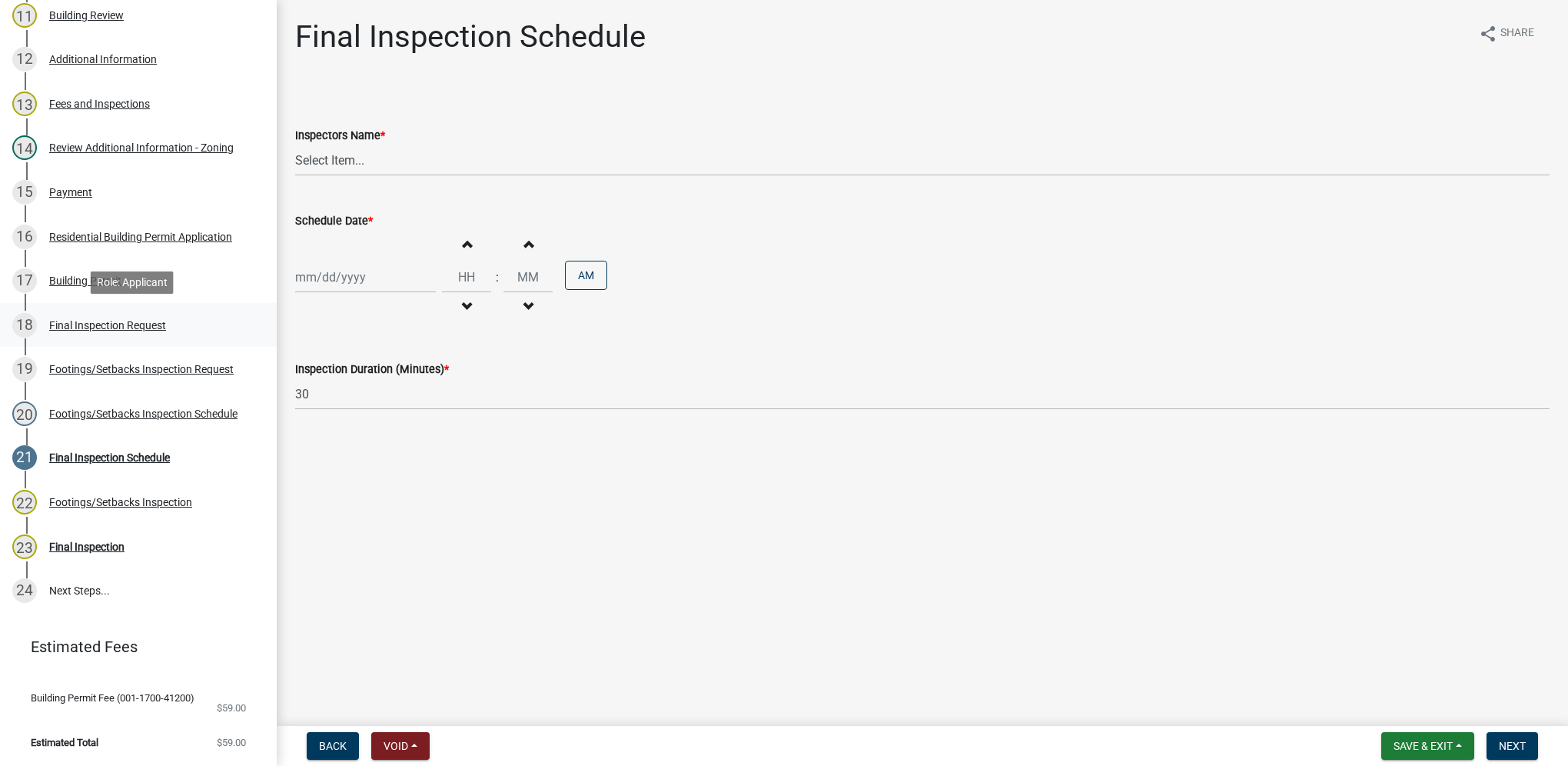
click at [109, 324] on div "Final Inspection Request" at bounding box center [107, 325] width 117 height 11
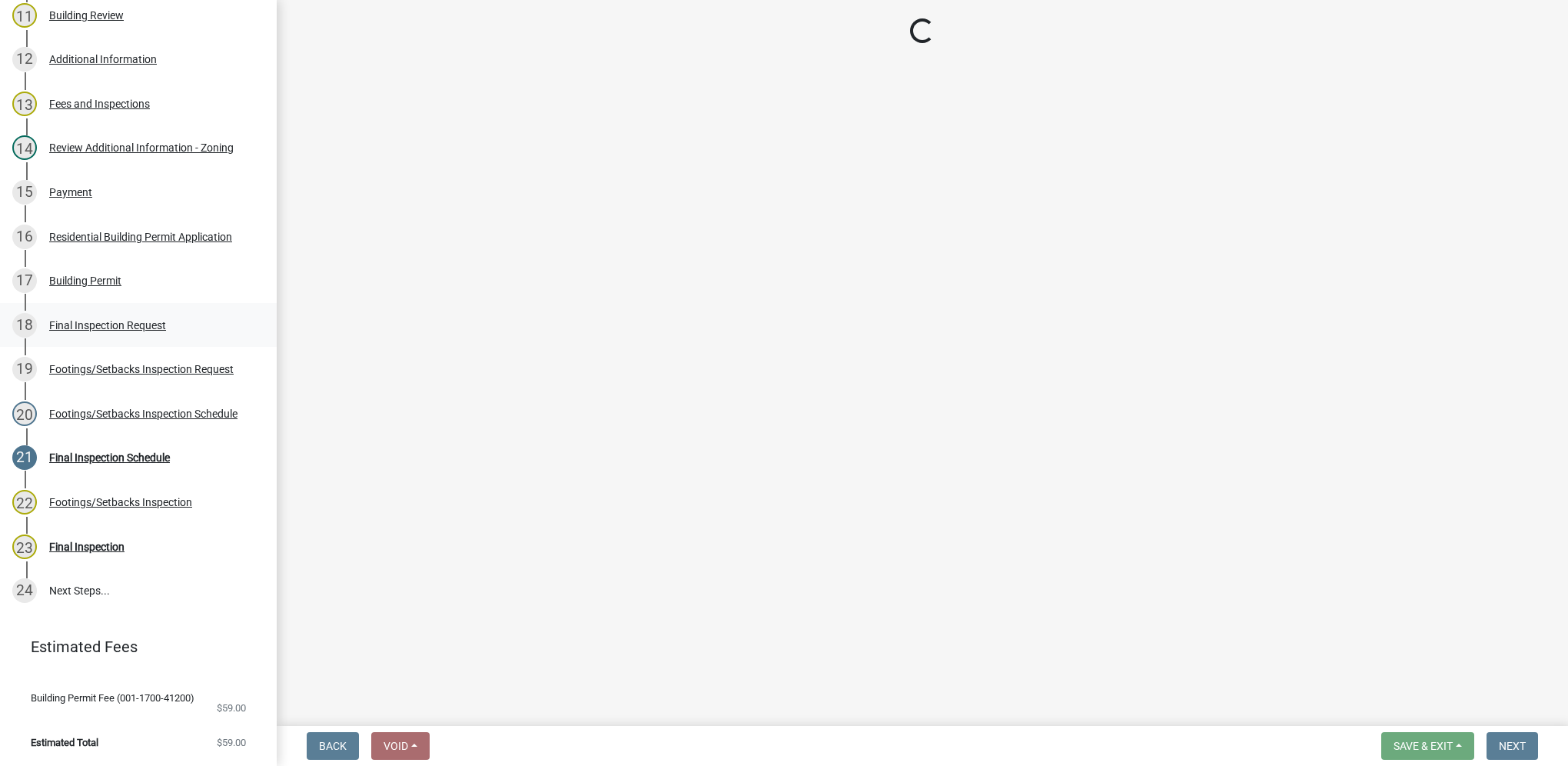
select select "9e95eb3a-8818-42e3-b35f-efe302931548"
select select "e2425e86-bc0a-4638-8dbc-f5bad8ae1679"
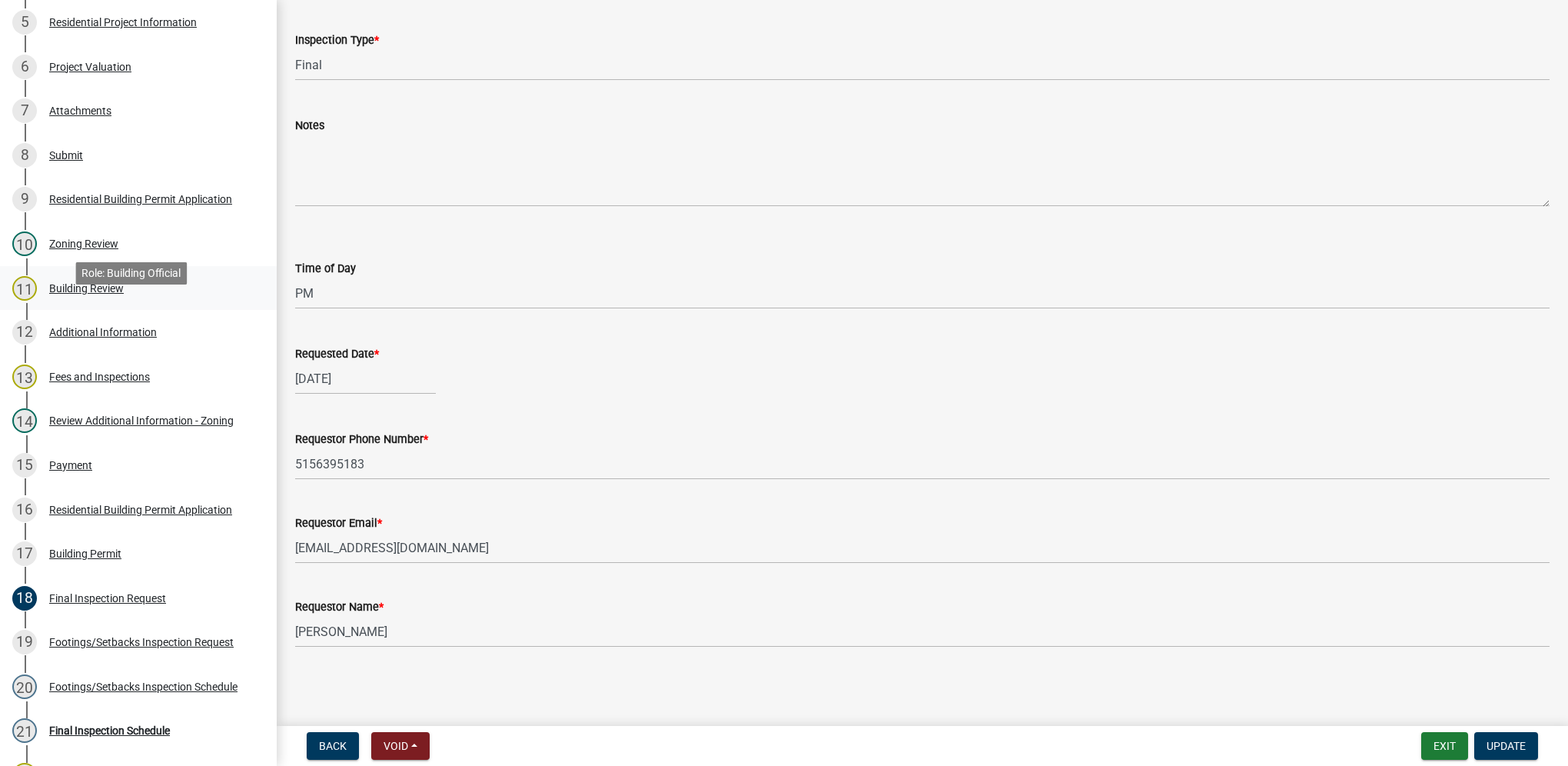
scroll to position [415, 0]
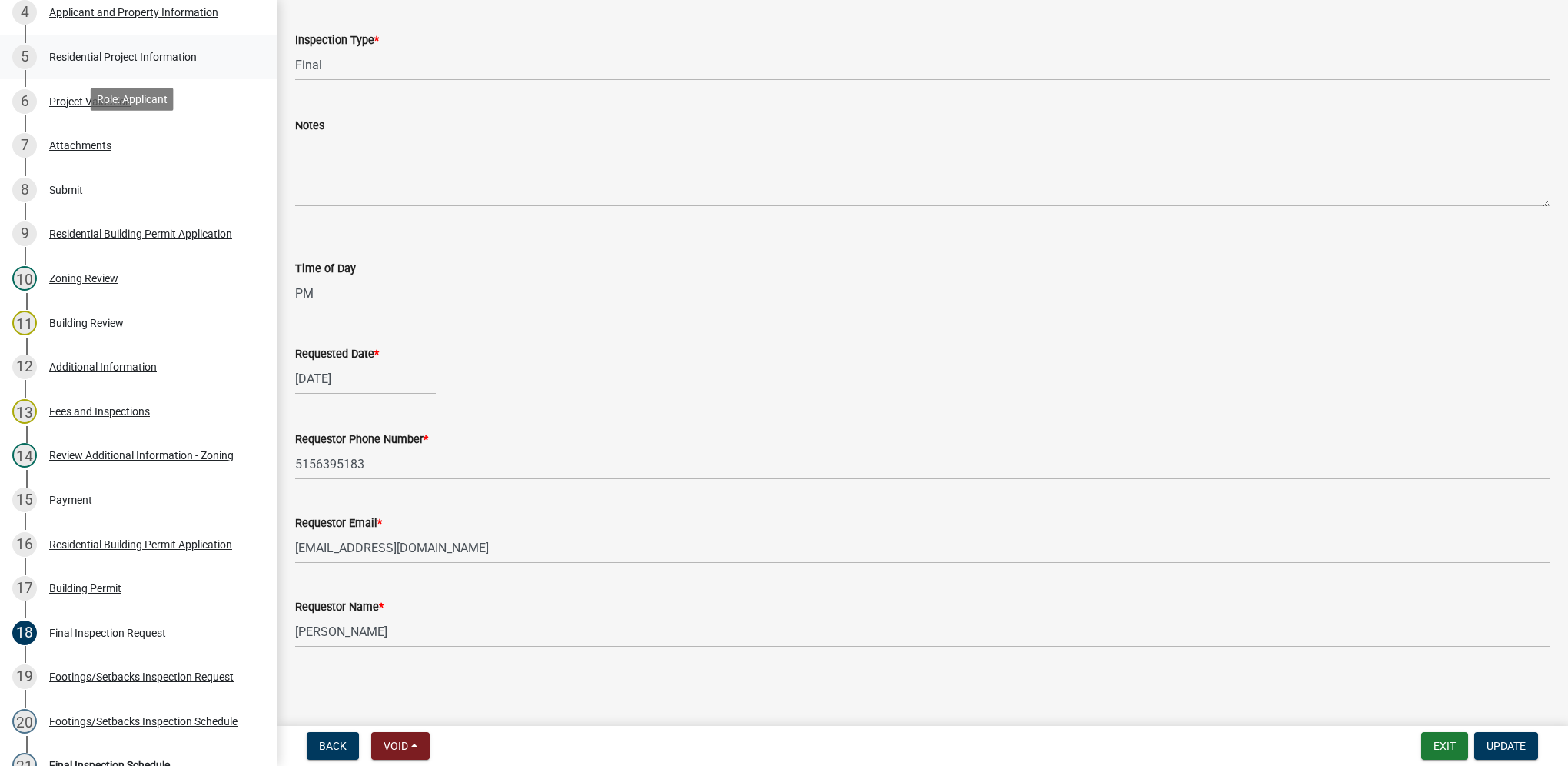
click at [69, 49] on div "5 Residential Project Information" at bounding box center [132, 57] width 240 height 24
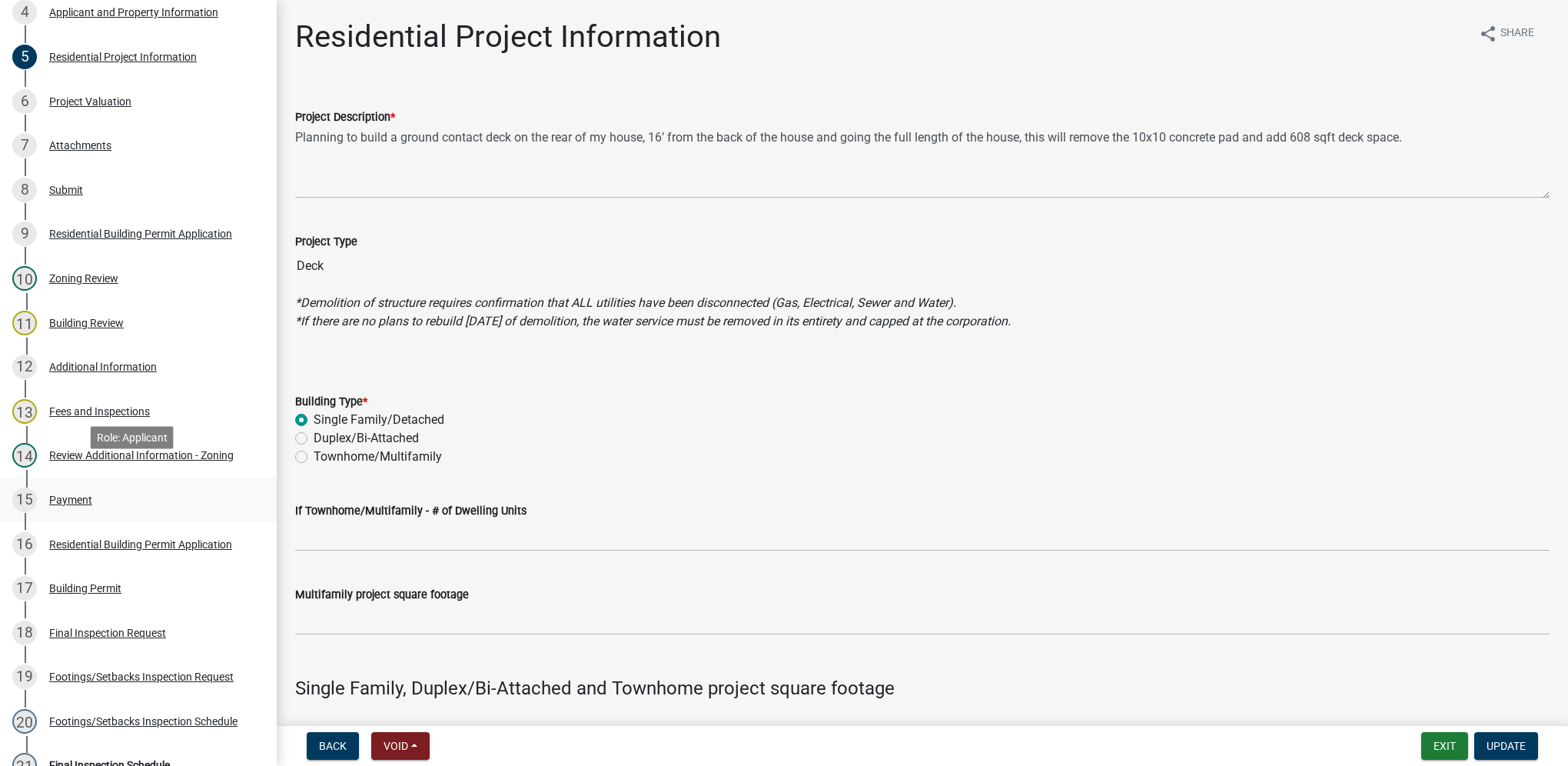
scroll to position [722, 0]
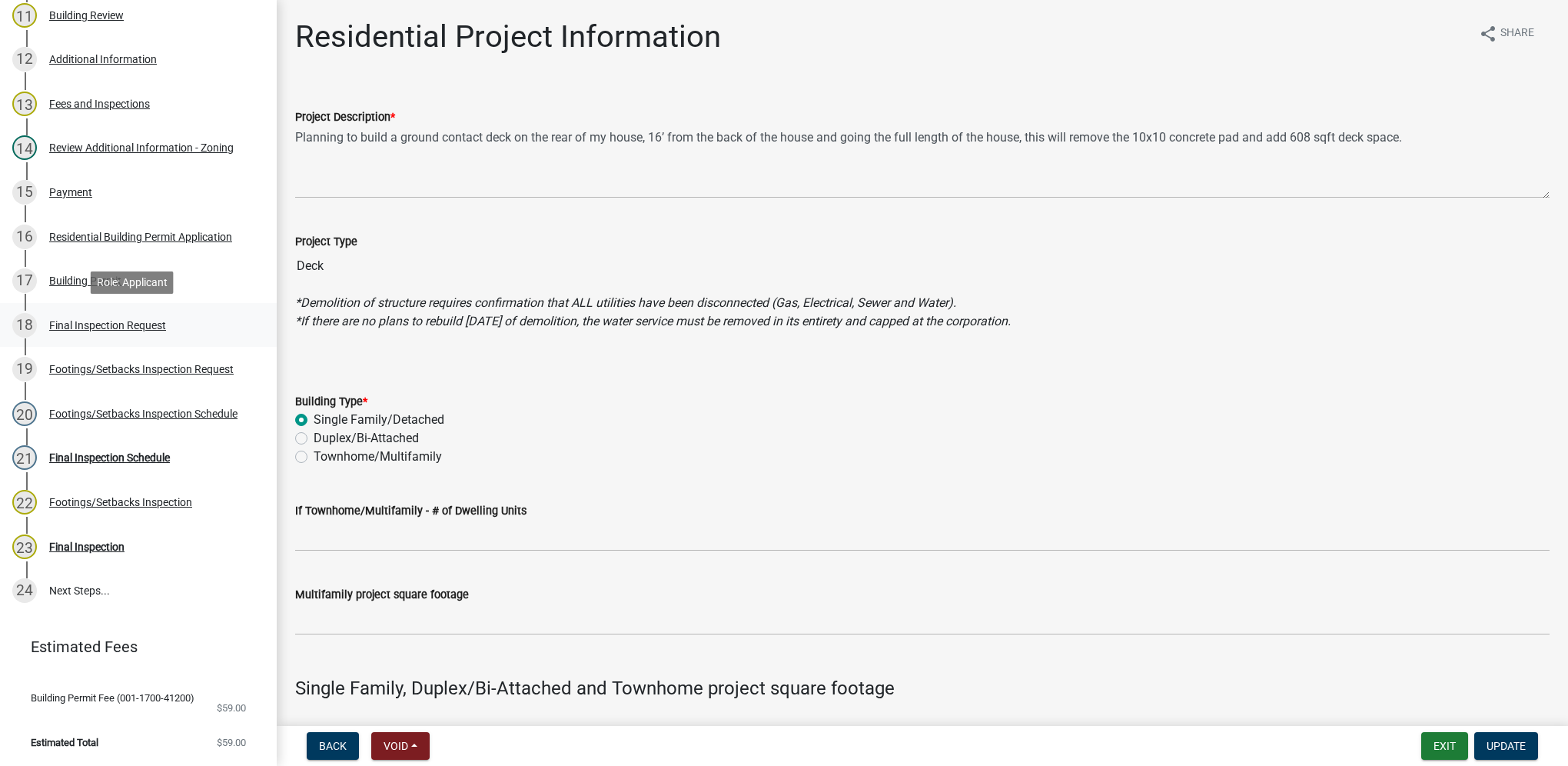
click at [128, 320] on div "Final Inspection Request" at bounding box center [107, 325] width 117 height 11
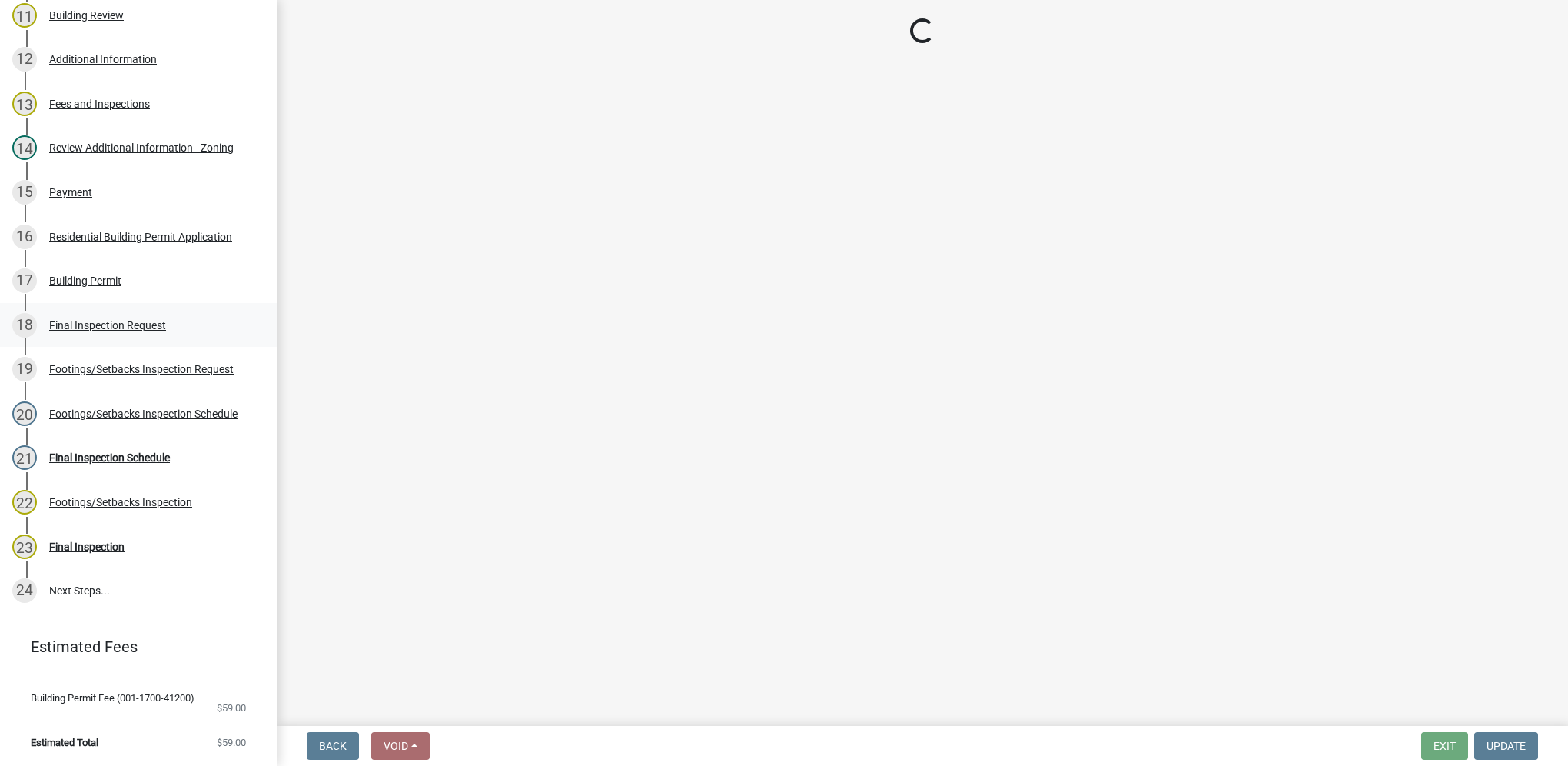
select select "9e95eb3a-8818-42e3-b35f-efe302931548"
select select "e2425e86-bc0a-4638-8dbc-f5bad8ae1679"
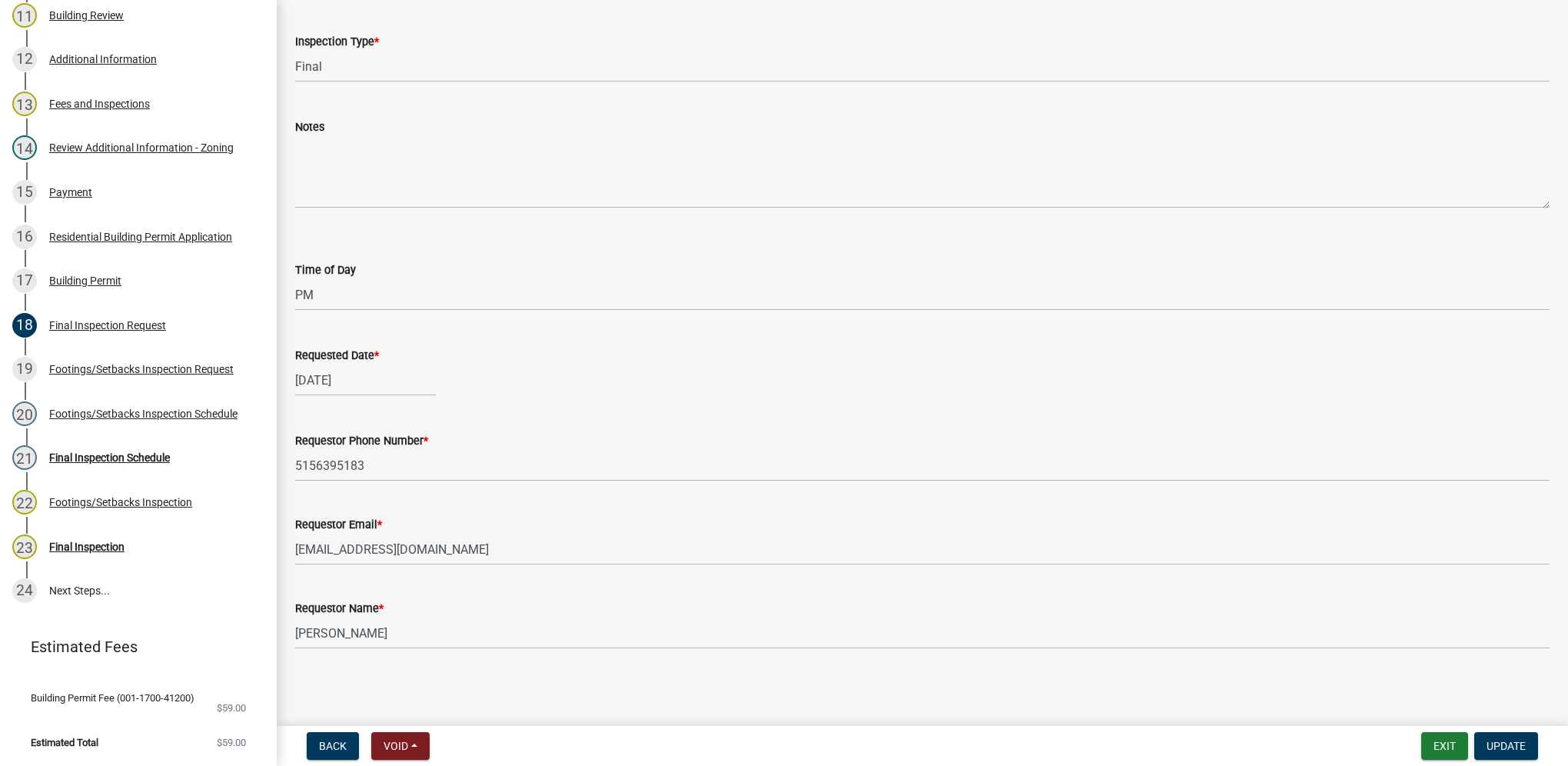
scroll to position [95, 0]
click at [24, 465] on div "21" at bounding box center [24, 457] width 24 height 24
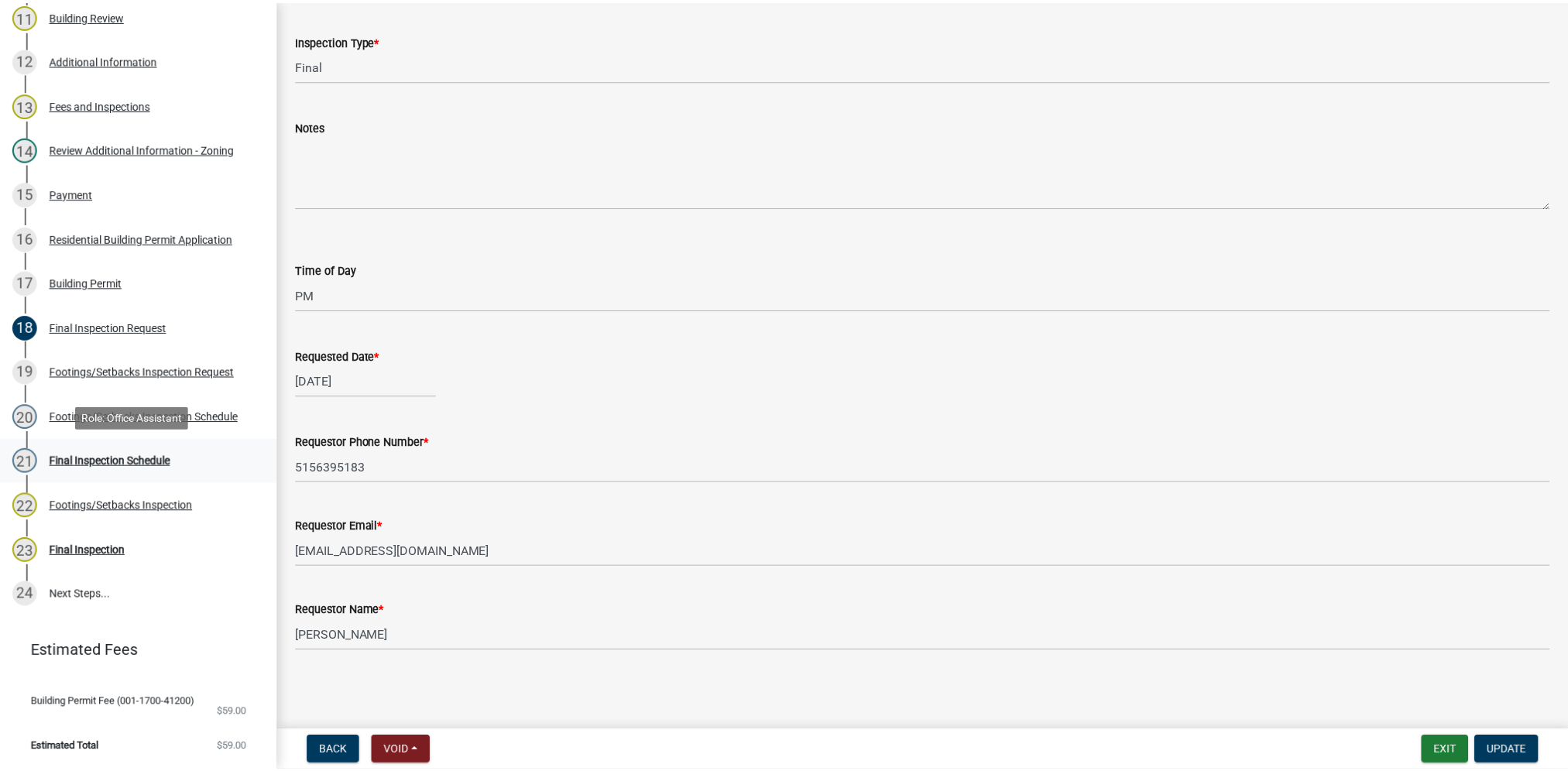
scroll to position [0, 0]
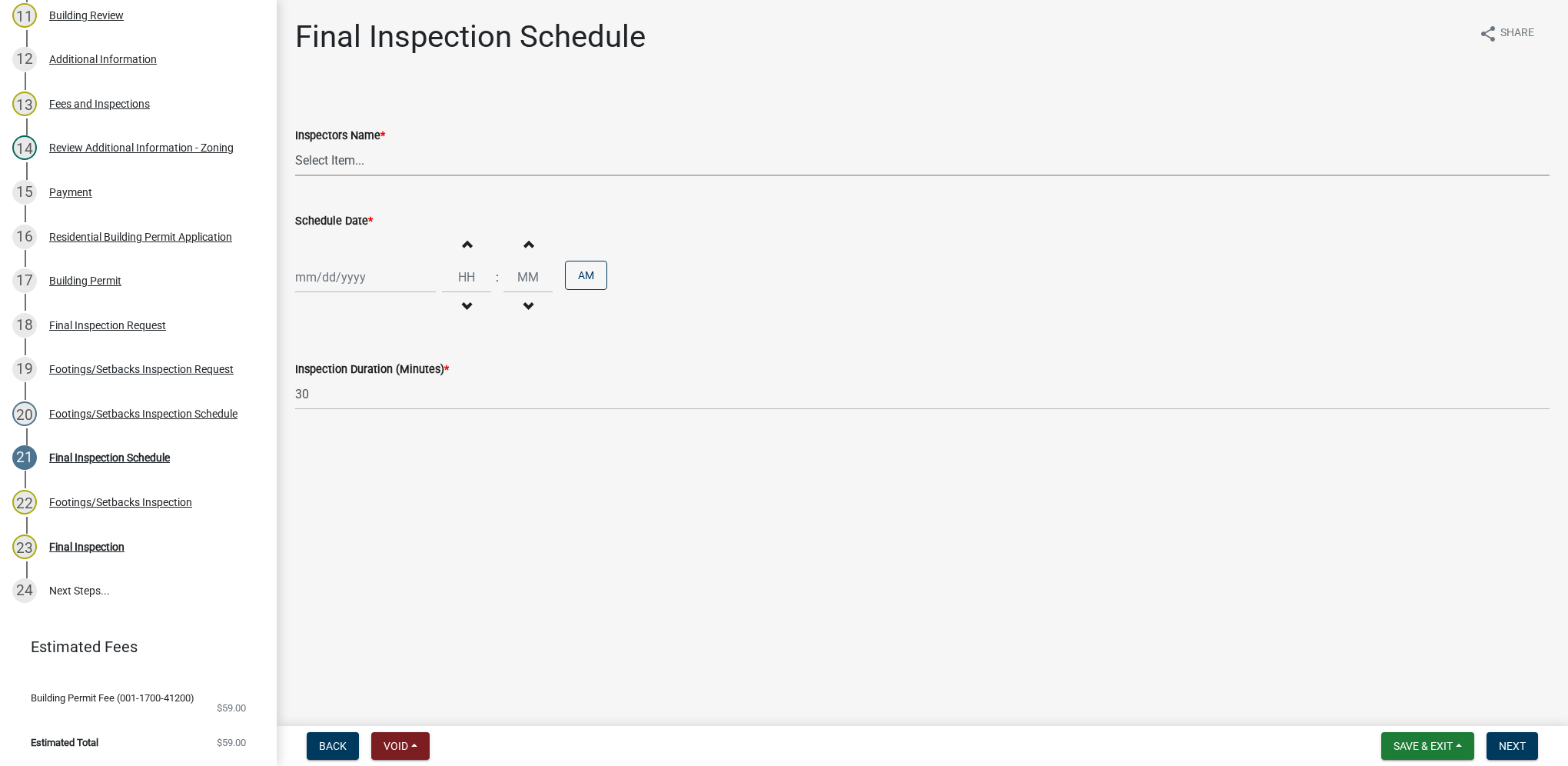
click at [375, 166] on select "Select Item... [DEMOGRAPHIC_DATA] (Indianola Other Inspector) T. Little ([PERSO…" at bounding box center [922, 160] width 1255 height 32
select select "27b8dde7-9ed4-44e4-ae8e-5969b60be3e6"
click at [295, 145] on select "Select Item... [DEMOGRAPHIC_DATA] (Indianola Other Inspector) T. Little ([PERSO…" at bounding box center [922, 160] width 1255 height 32
click at [399, 277] on div at bounding box center [365, 276] width 141 height 32
select select "8"
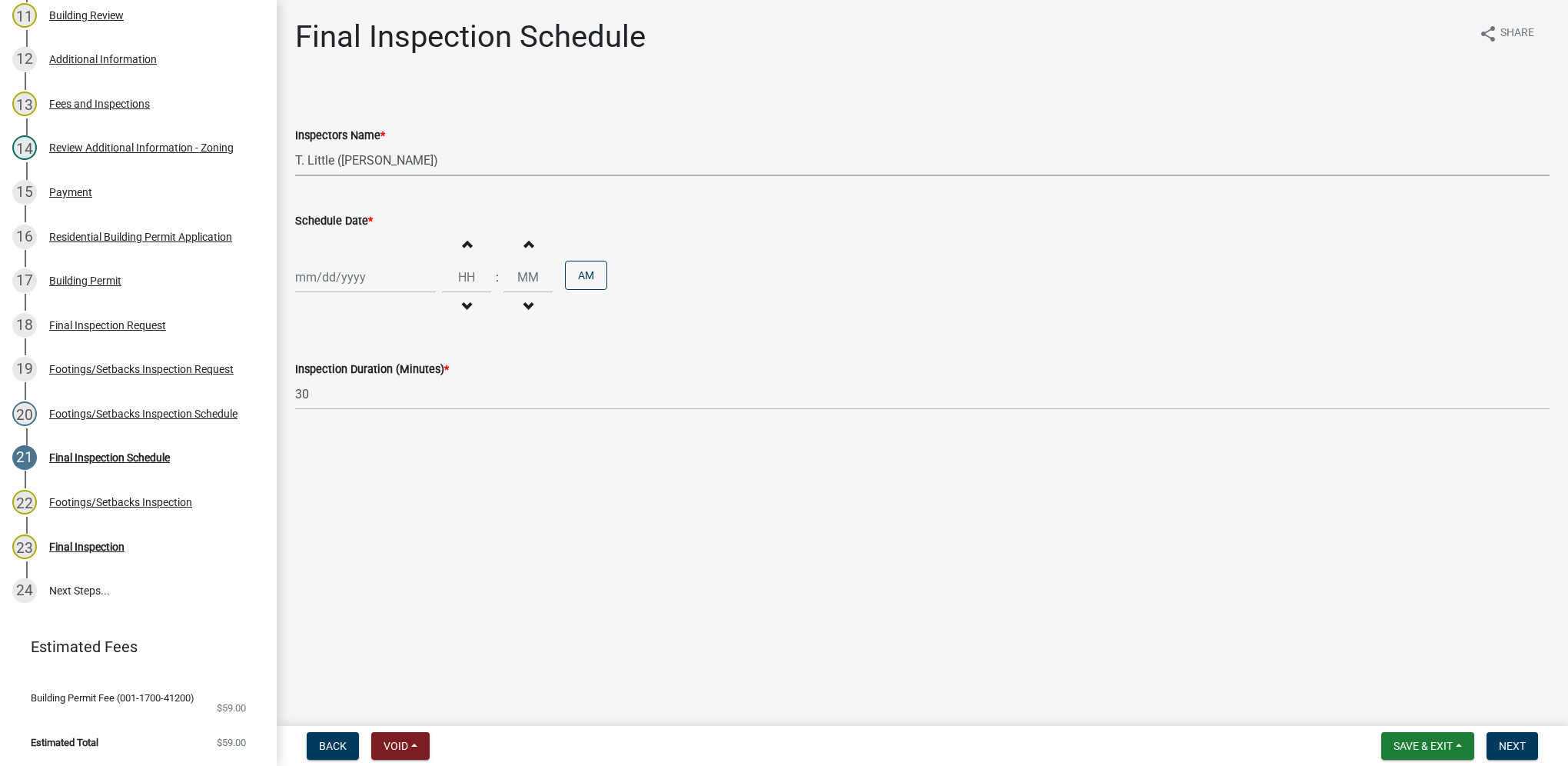
select select "2025"
click at [449, 308] on button "Next month" at bounding box center [458, 309] width 19 height 24
select select "9"
click at [337, 363] on div "2" at bounding box center [335, 359] width 24 height 24
type input "[DATE]"
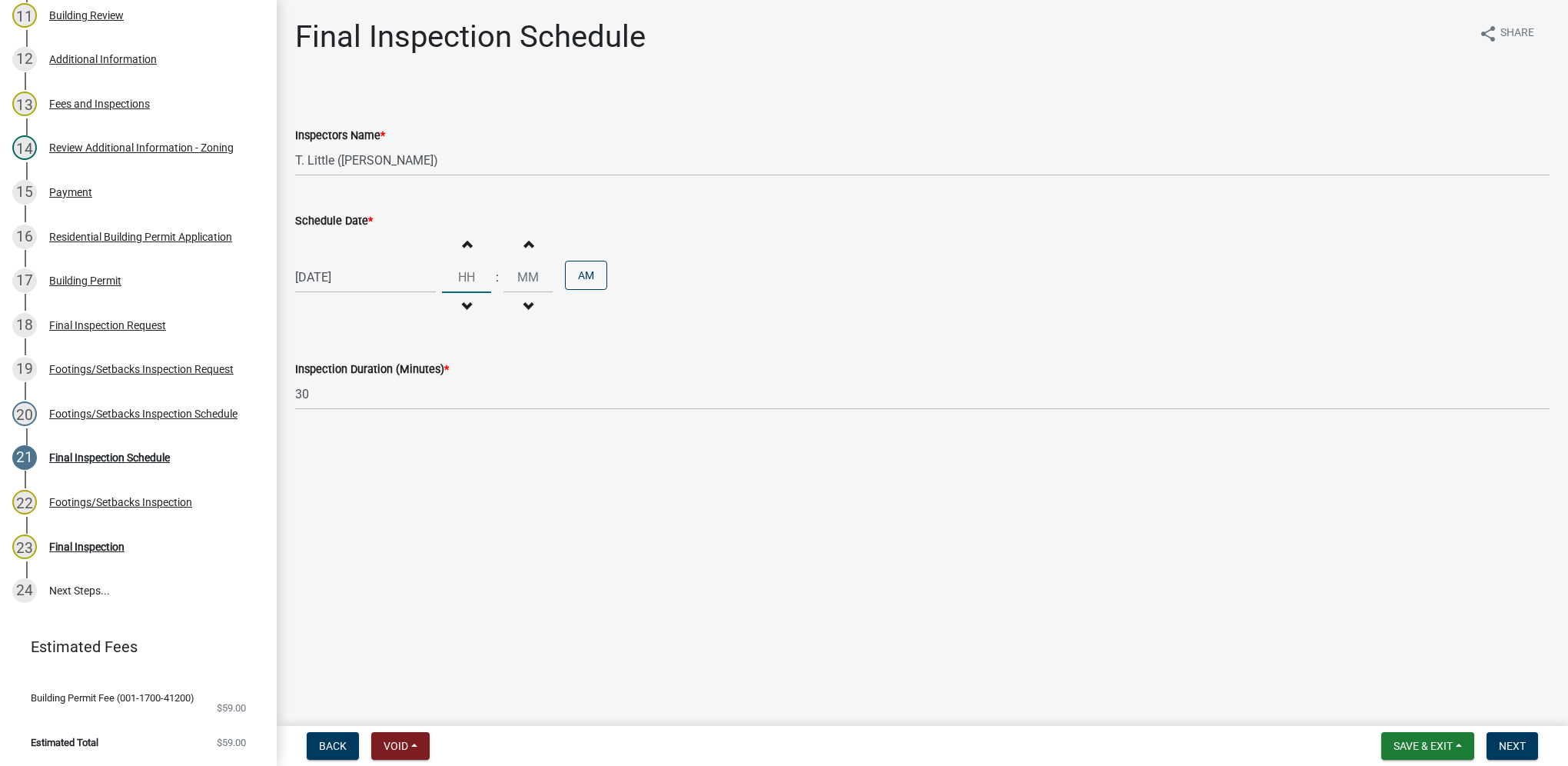
click at [449, 280] on input "Hours" at bounding box center [466, 276] width 49 height 32
type input "10"
type input "00"
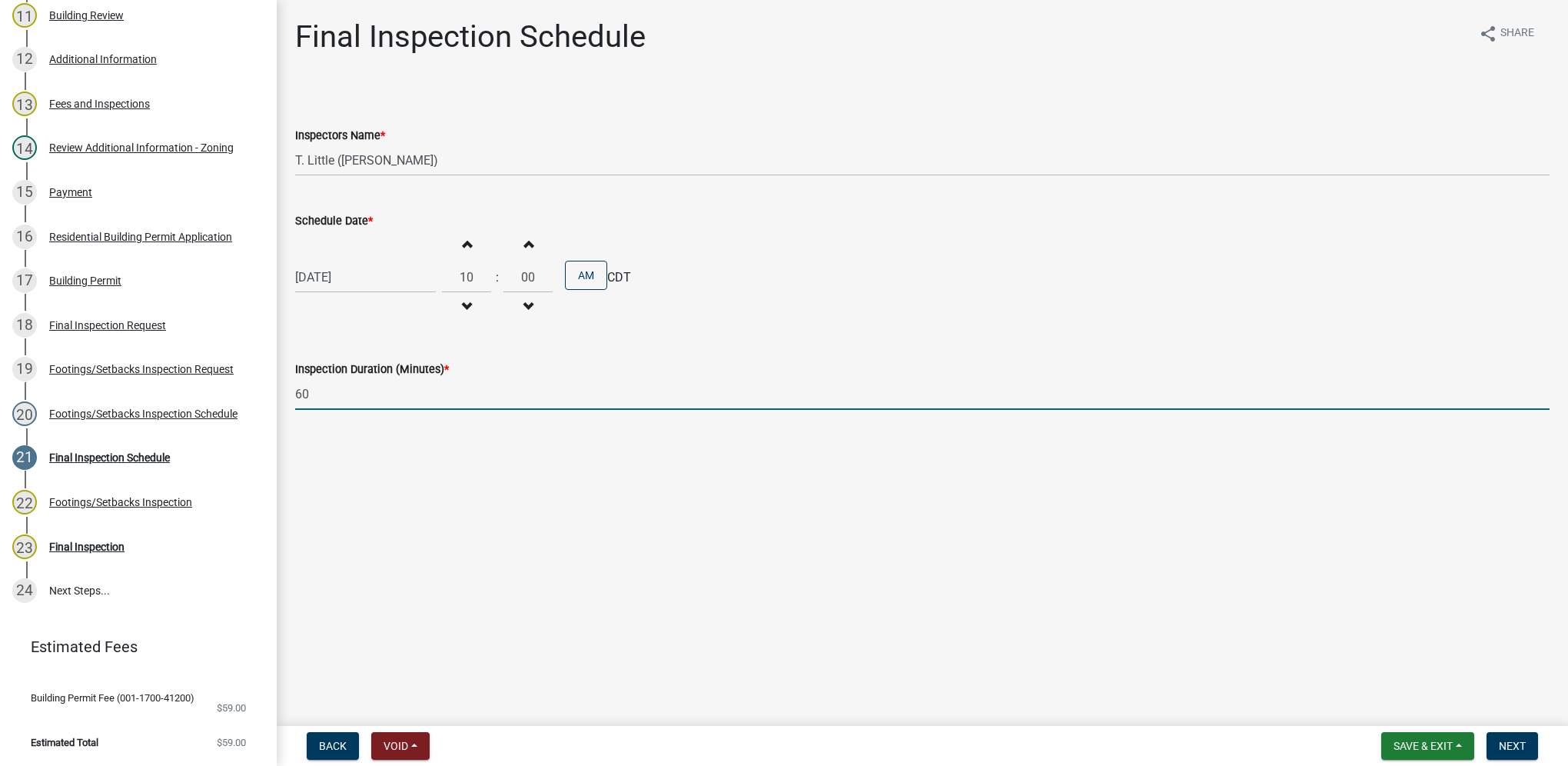
type input "60"
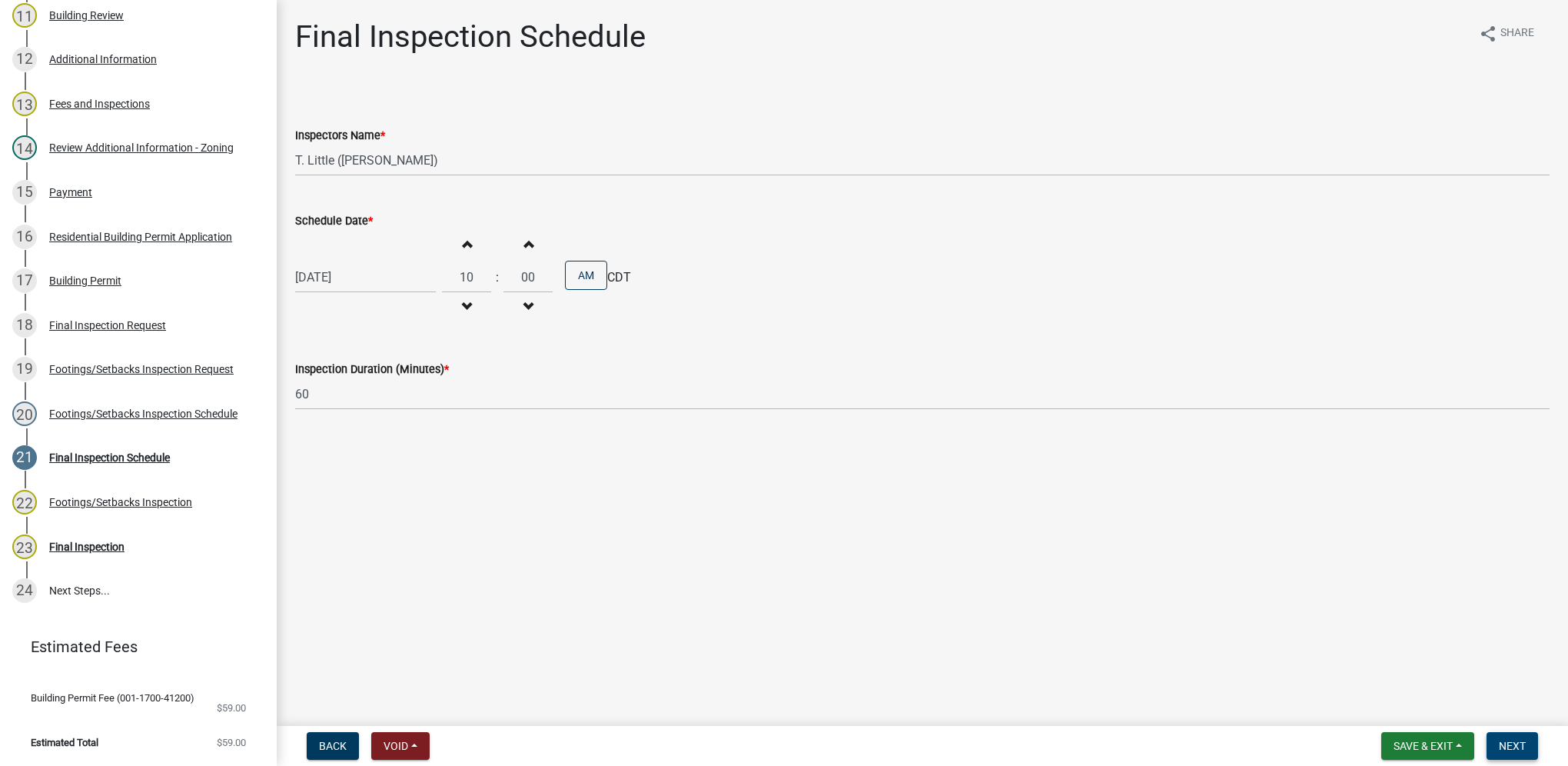
click at [1500, 746] on span "Next" at bounding box center [1511, 745] width 27 height 12
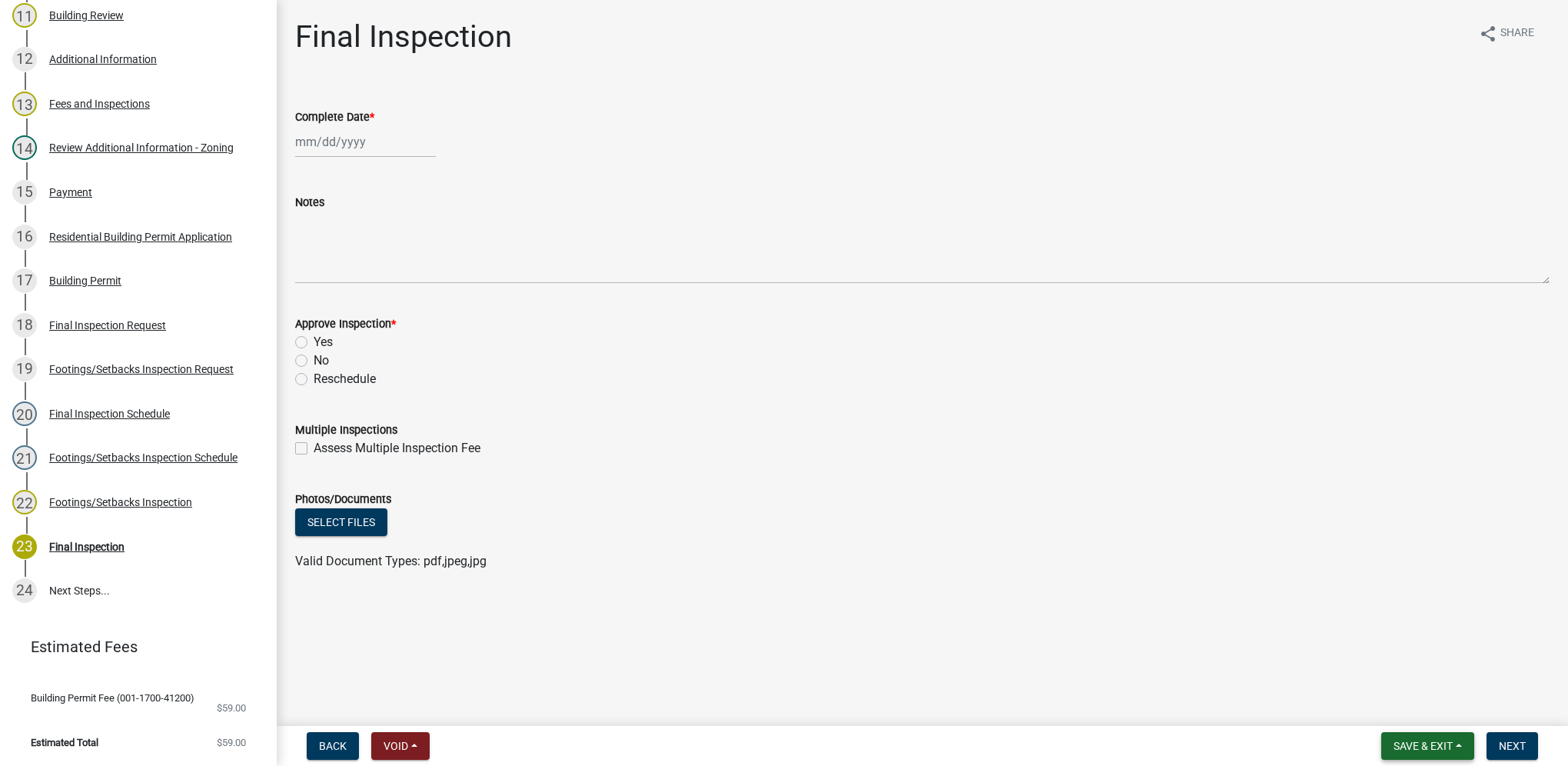
click at [1442, 740] on span "Save & Exit" at bounding box center [1423, 745] width 59 height 12
click at [1423, 704] on button "Save & Exit" at bounding box center [1413, 706] width 123 height 37
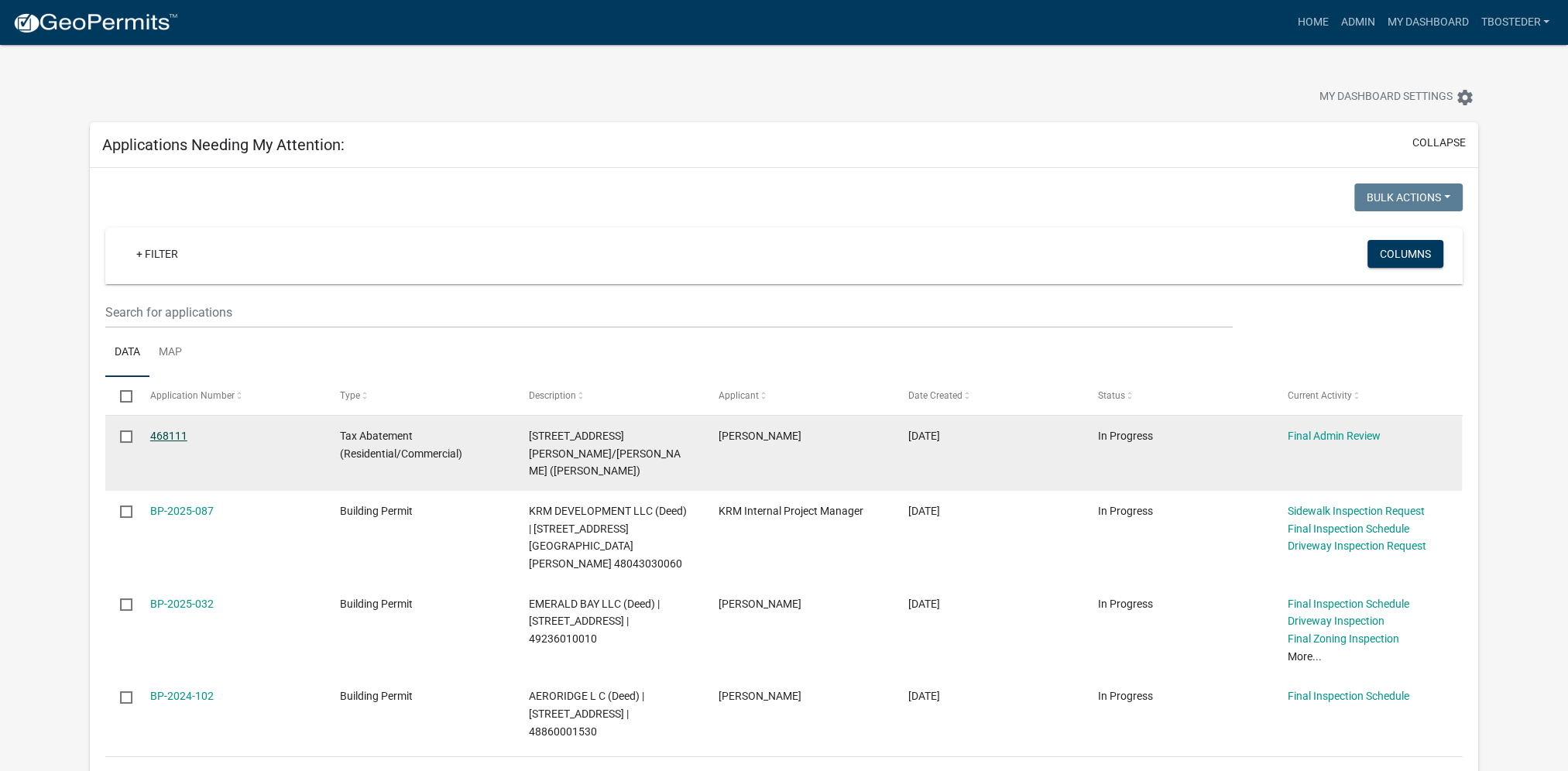
click at [176, 431] on link "468111" at bounding box center [169, 435] width 37 height 12
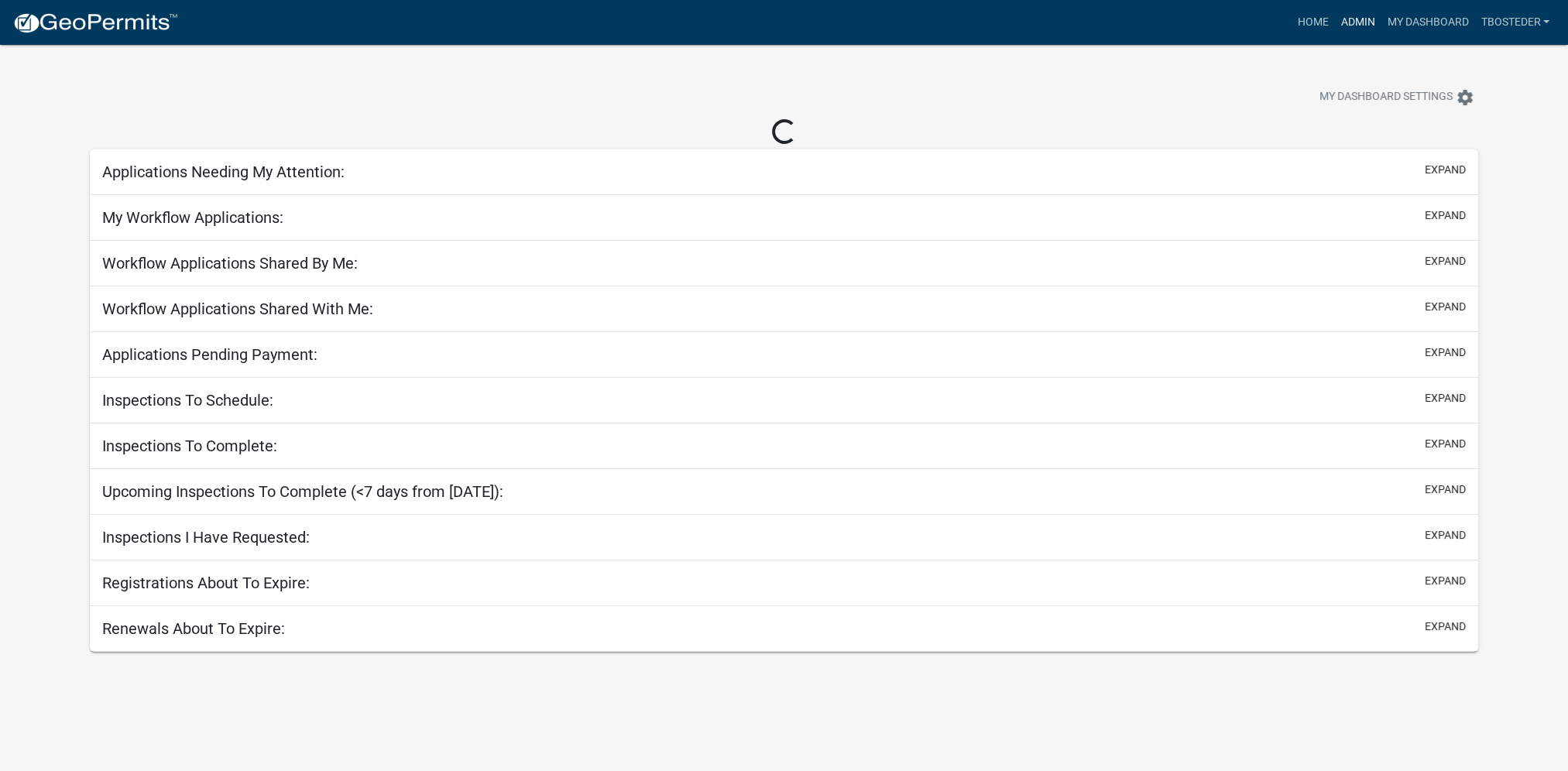
drag, startPoint x: 1358, startPoint y: 22, endPoint x: 1344, endPoint y: 24, distance: 14.1
click at [1358, 22] on link "Admin" at bounding box center [1356, 23] width 46 height 29
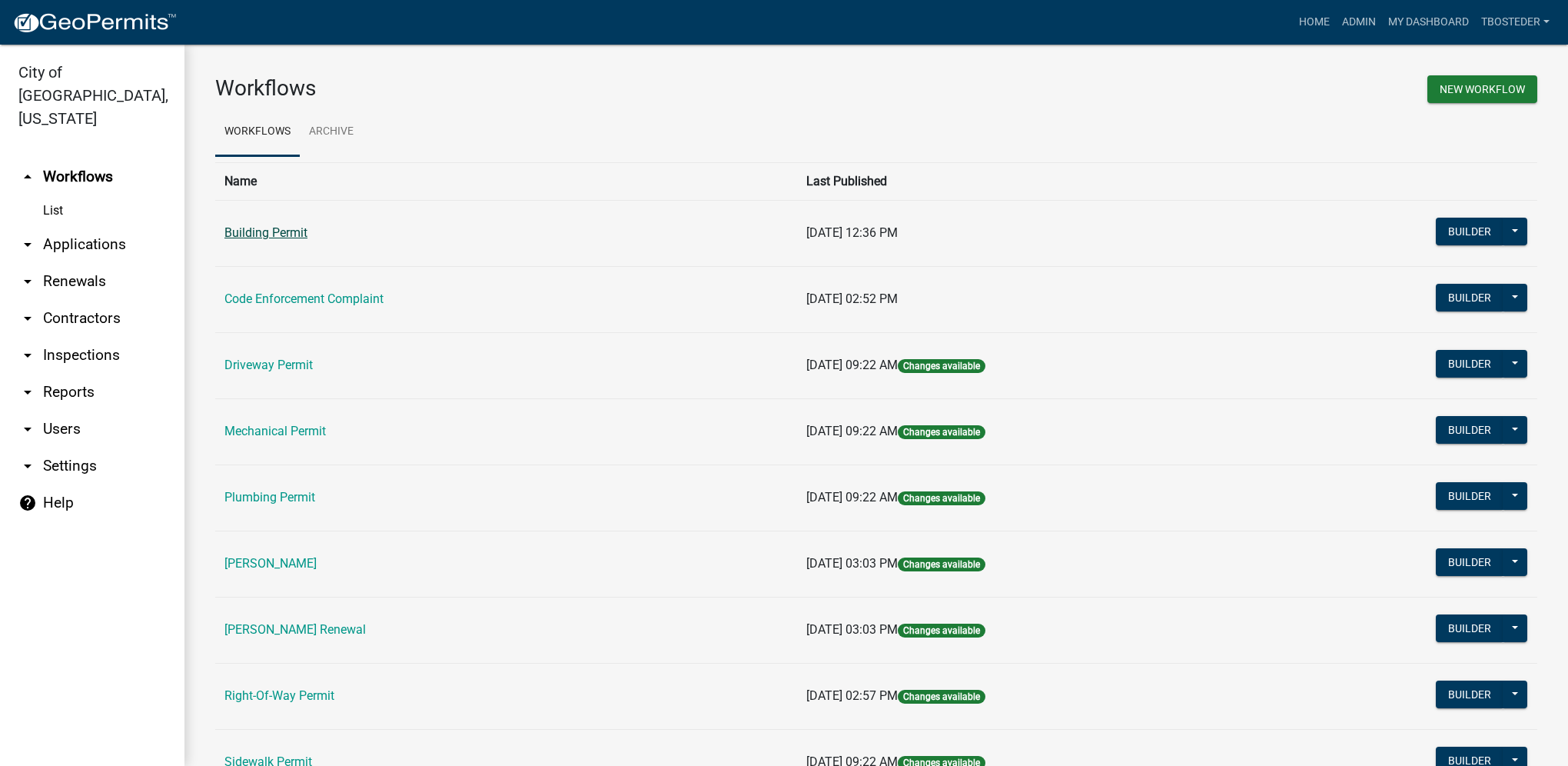
click at [294, 233] on link "Building Permit" at bounding box center [266, 233] width 83 height 15
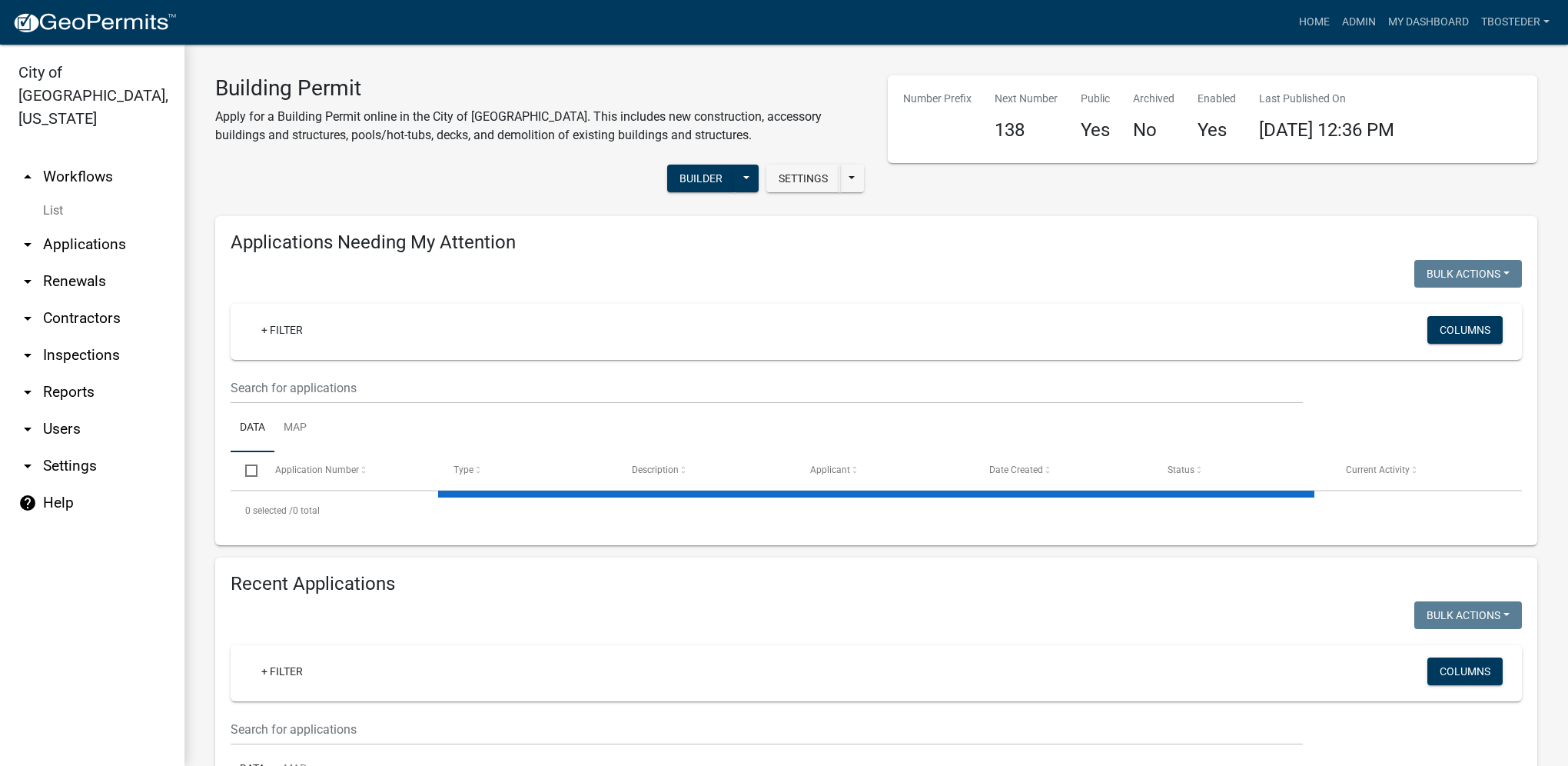
select select "1: 25"
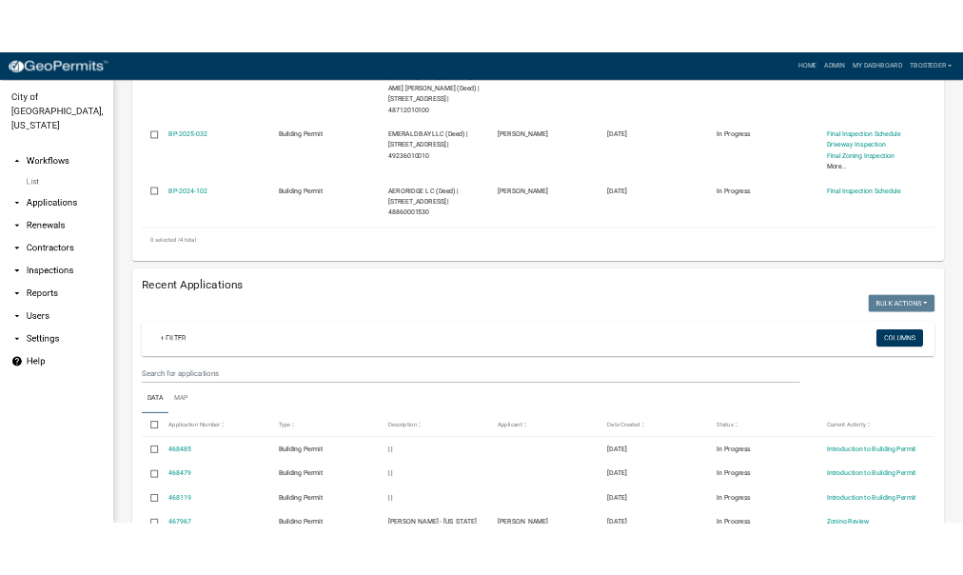
scroll to position [761, 0]
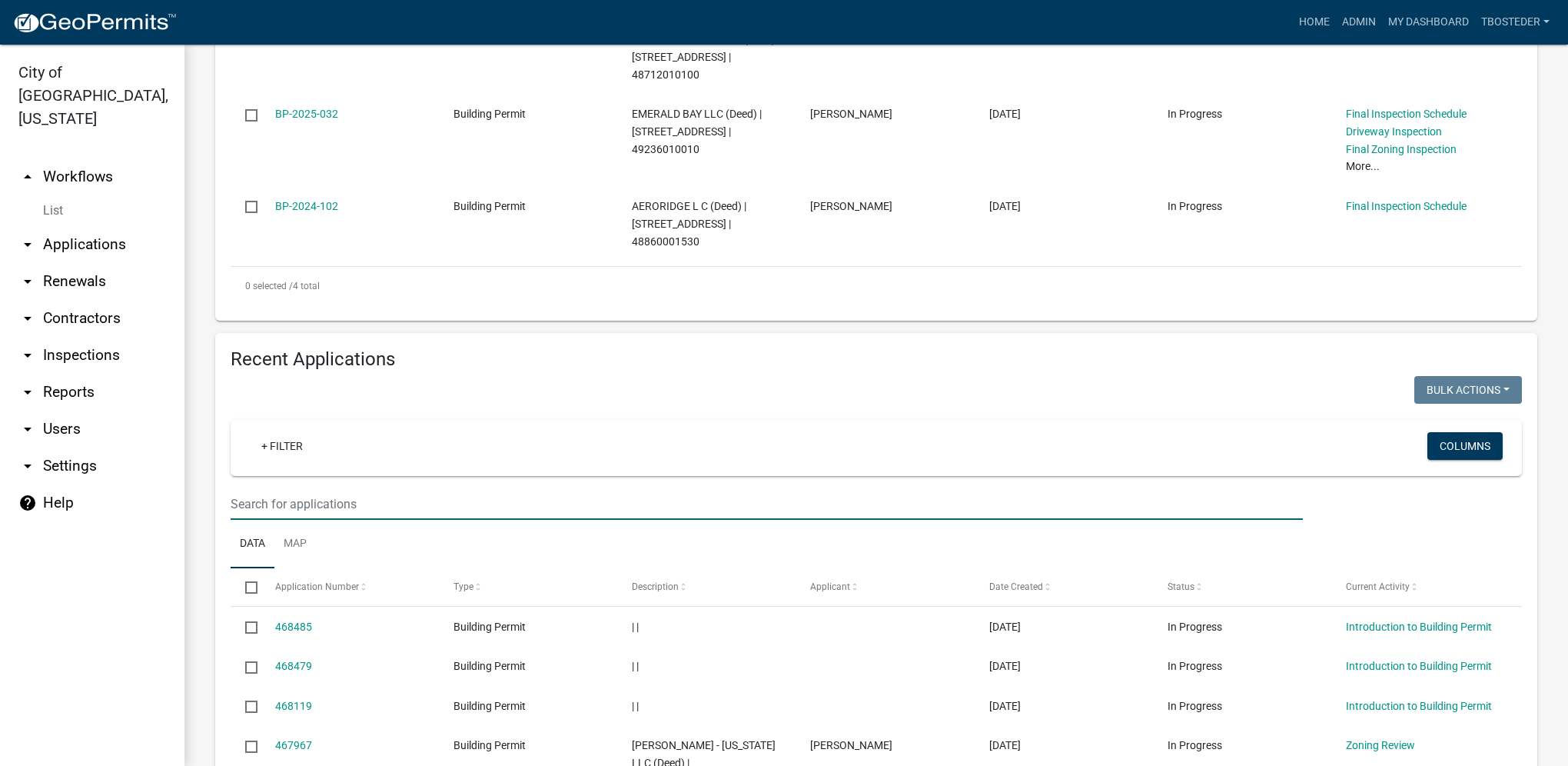
paste input "[STREET_ADDRESS]"
type input "[STREET_ADDRESS]"
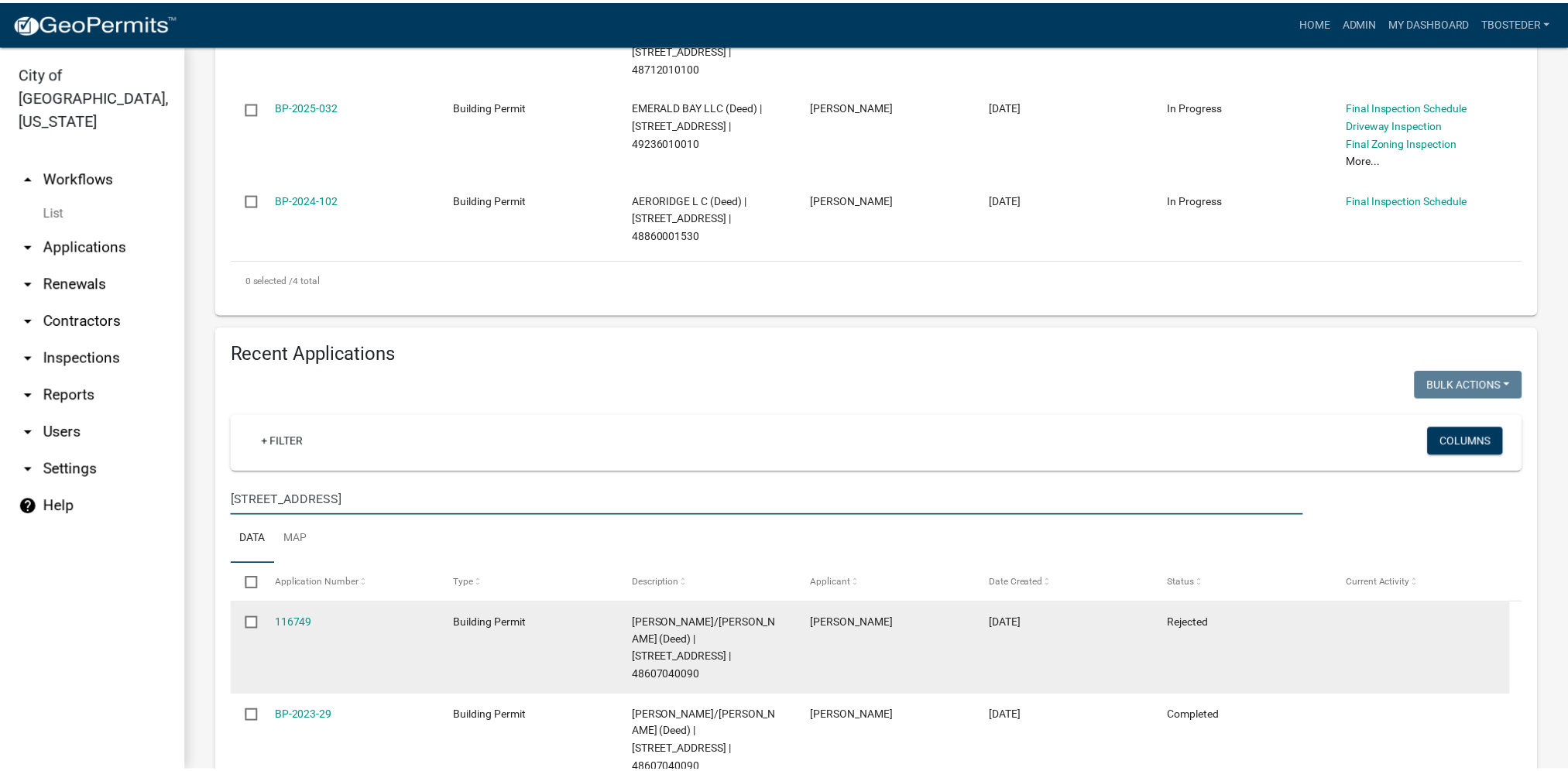
scroll to position [629, 0]
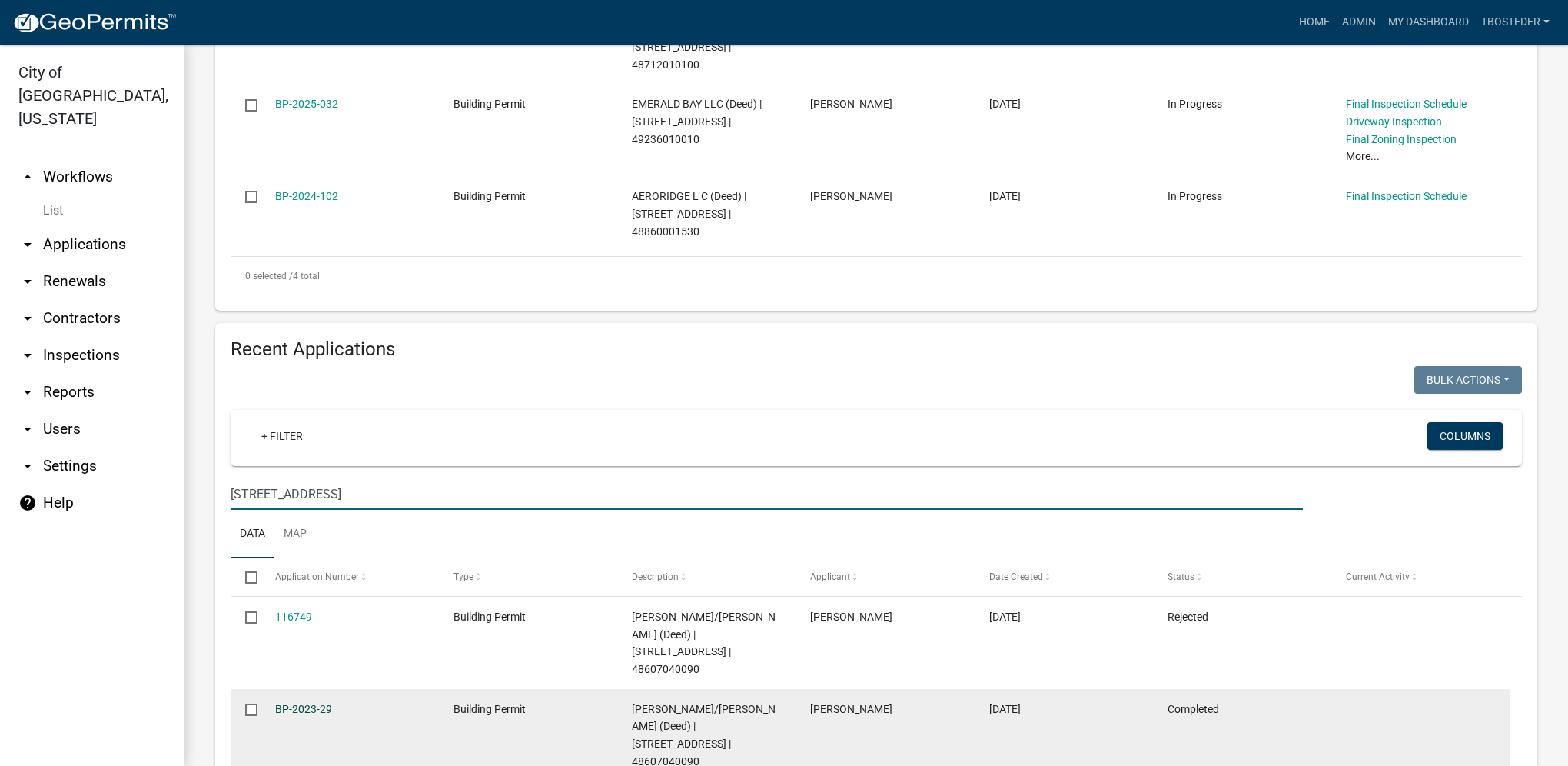
click at [297, 703] on link "BP-2023-29" at bounding box center [304, 709] width 57 height 12
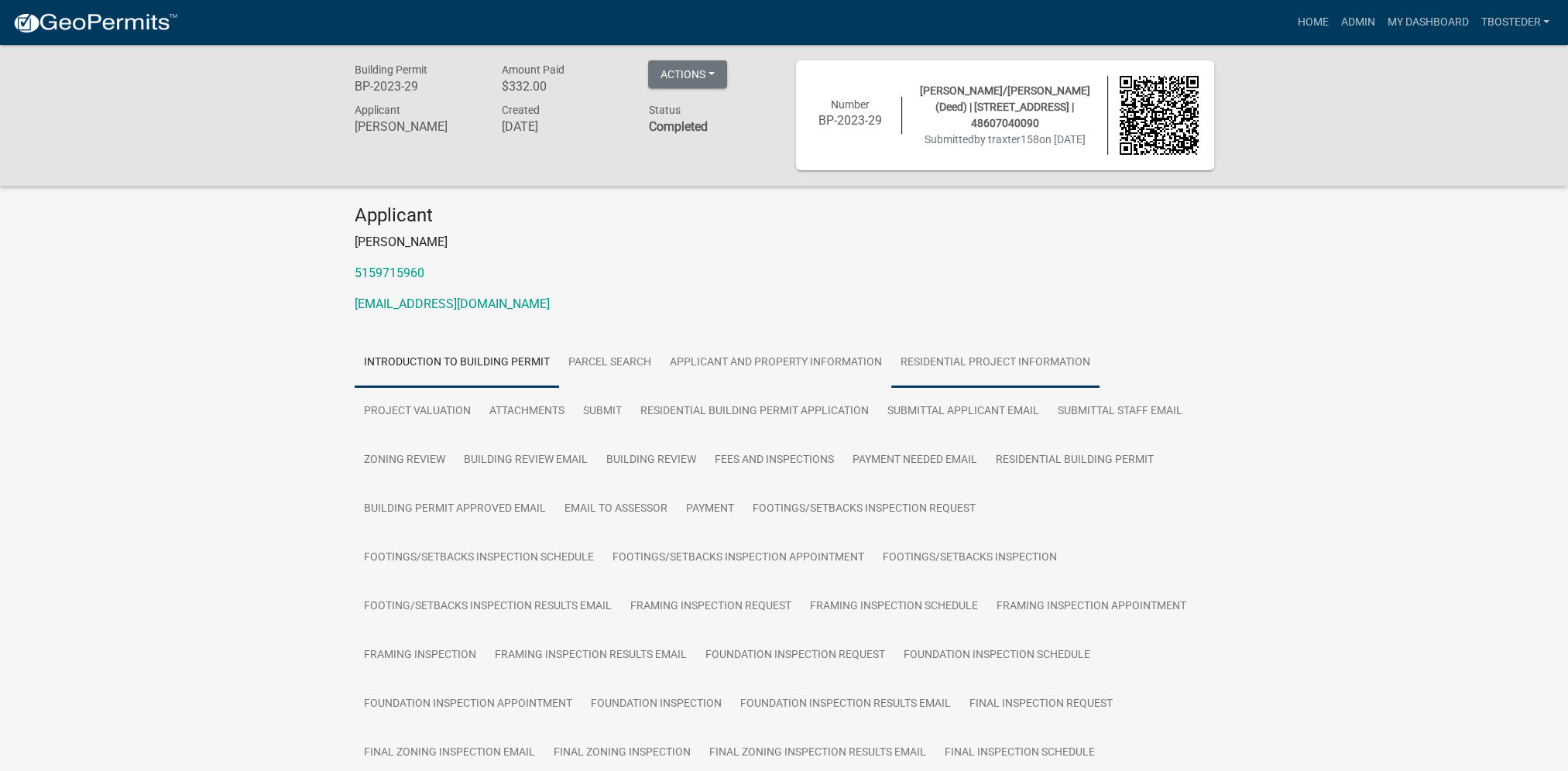
click at [914, 339] on link "Residential Project Information" at bounding box center [995, 363] width 208 height 50
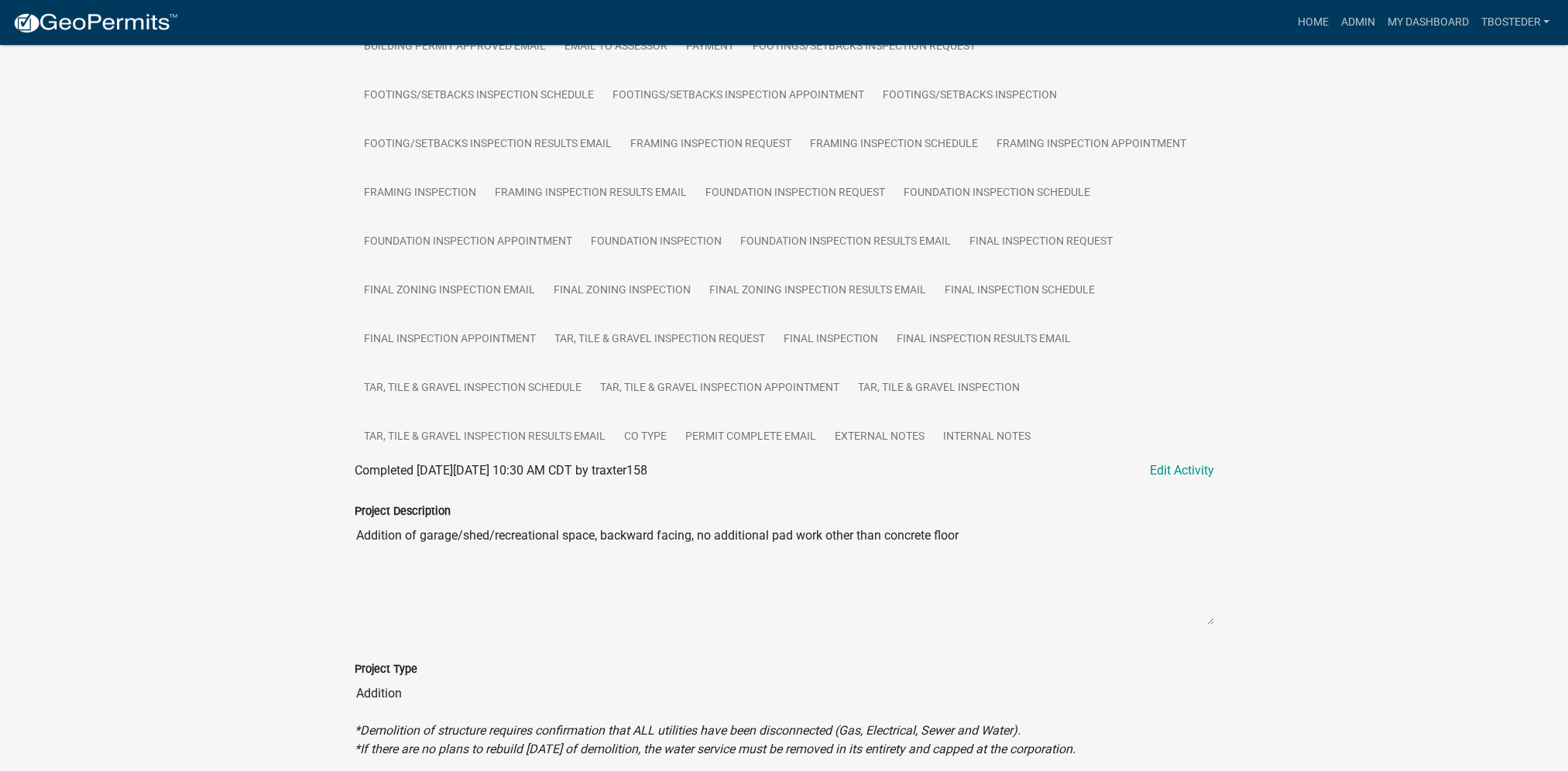
scroll to position [464, 0]
click at [1355, 28] on link "Admin" at bounding box center [1356, 23] width 46 height 29
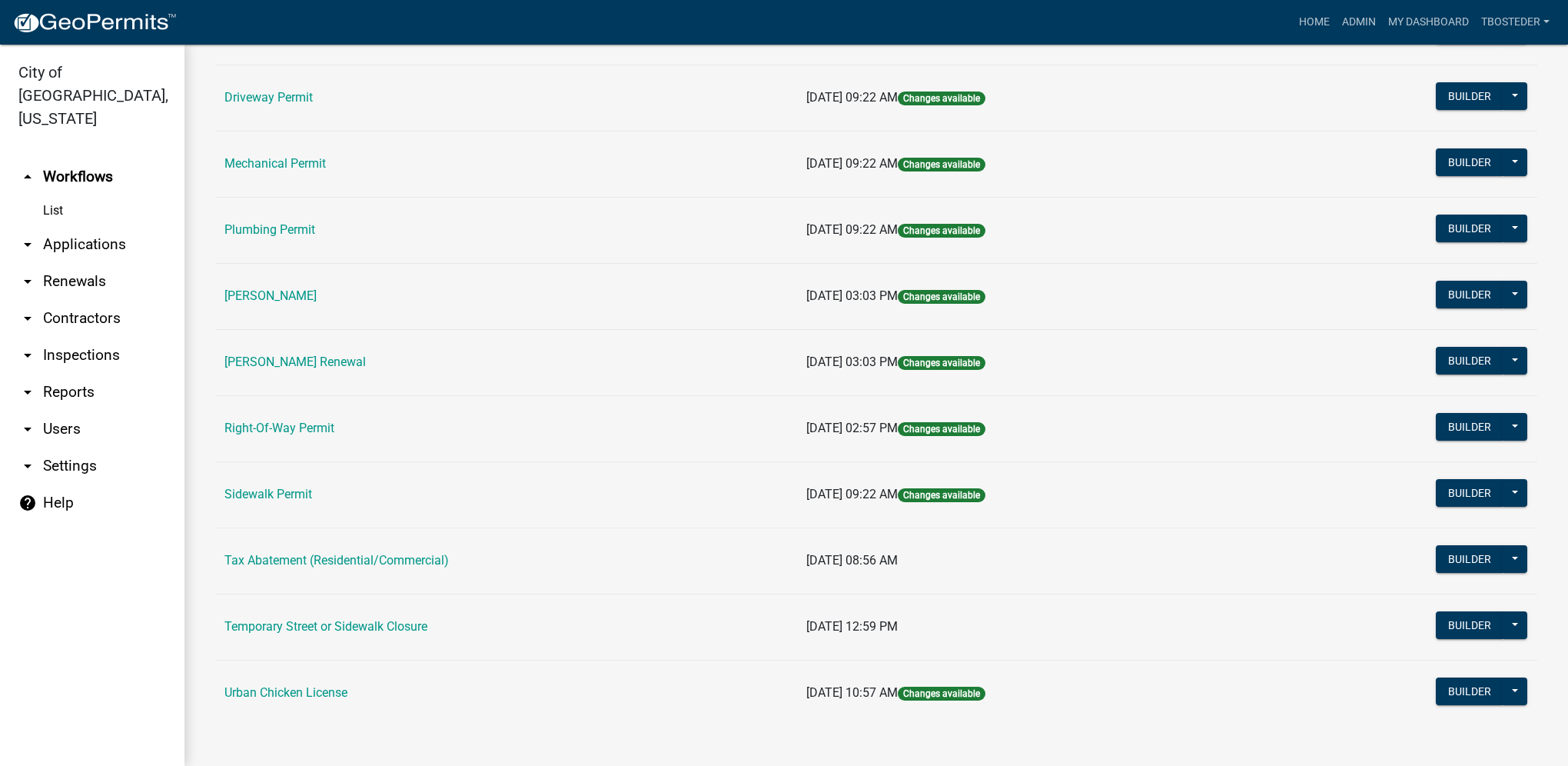
scroll to position [268, 0]
click at [385, 570] on td "Tax Abatement (Residential/Commercial)" at bounding box center [506, 560] width 582 height 66
click at [385, 559] on link "Tax Abatement (Residential/Commercial)" at bounding box center [337, 559] width 225 height 15
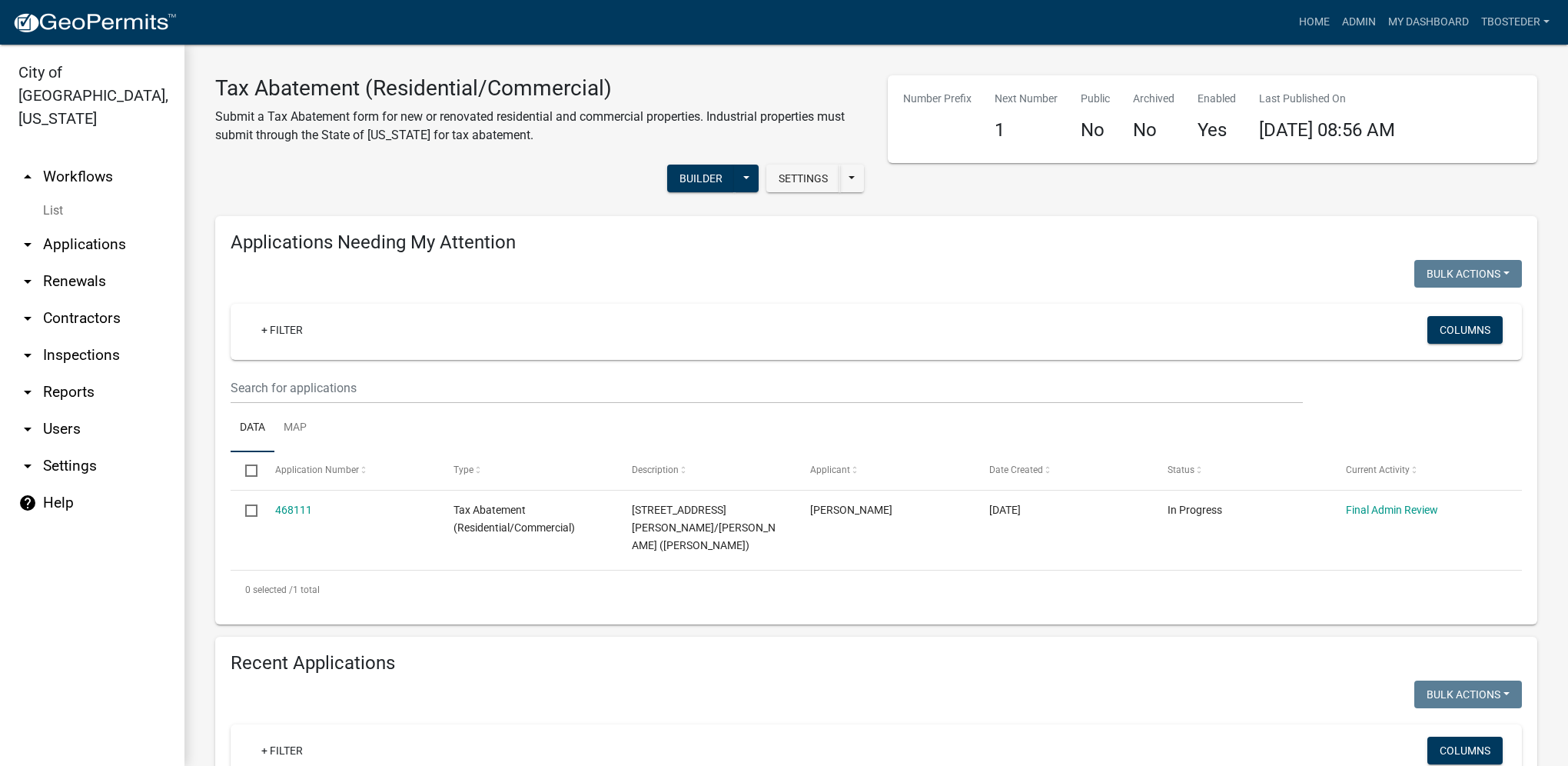
select select "1: 25"
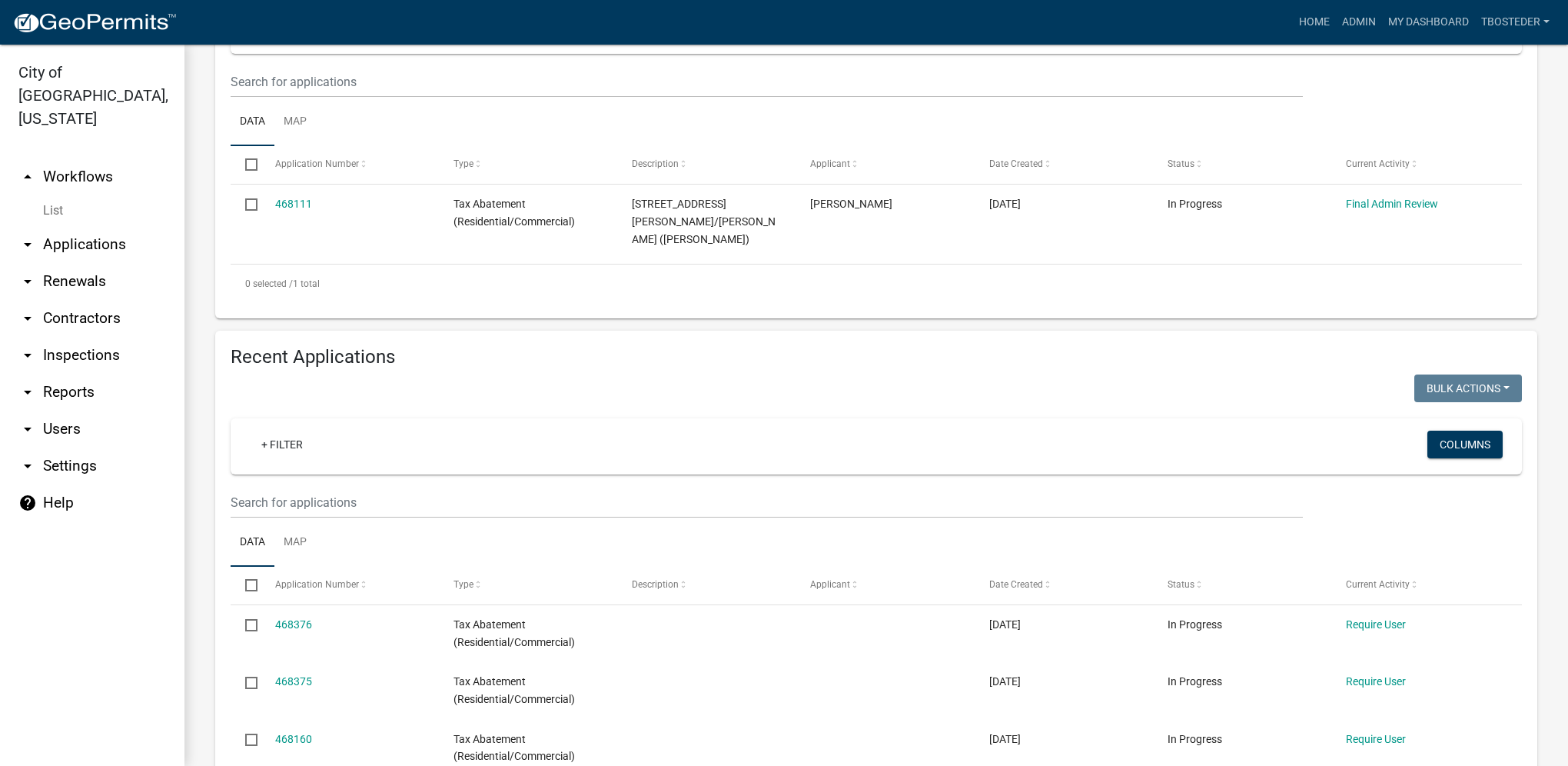
scroll to position [308, 0]
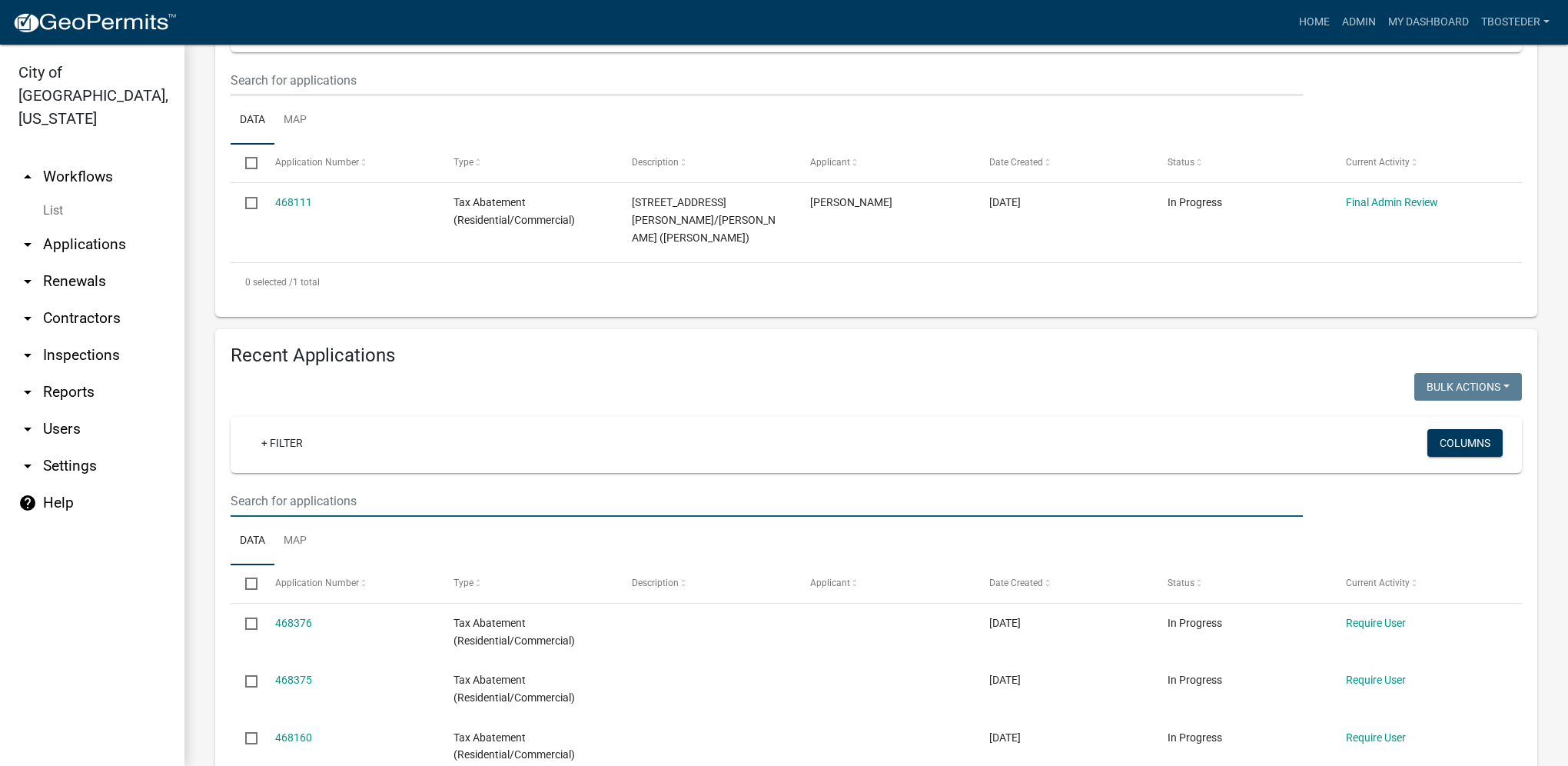
click at [368, 96] on input "text" at bounding box center [766, 80] width 1072 height 32
paste input "[STREET_ADDRESS]"
type input "[STREET_ADDRESS]"
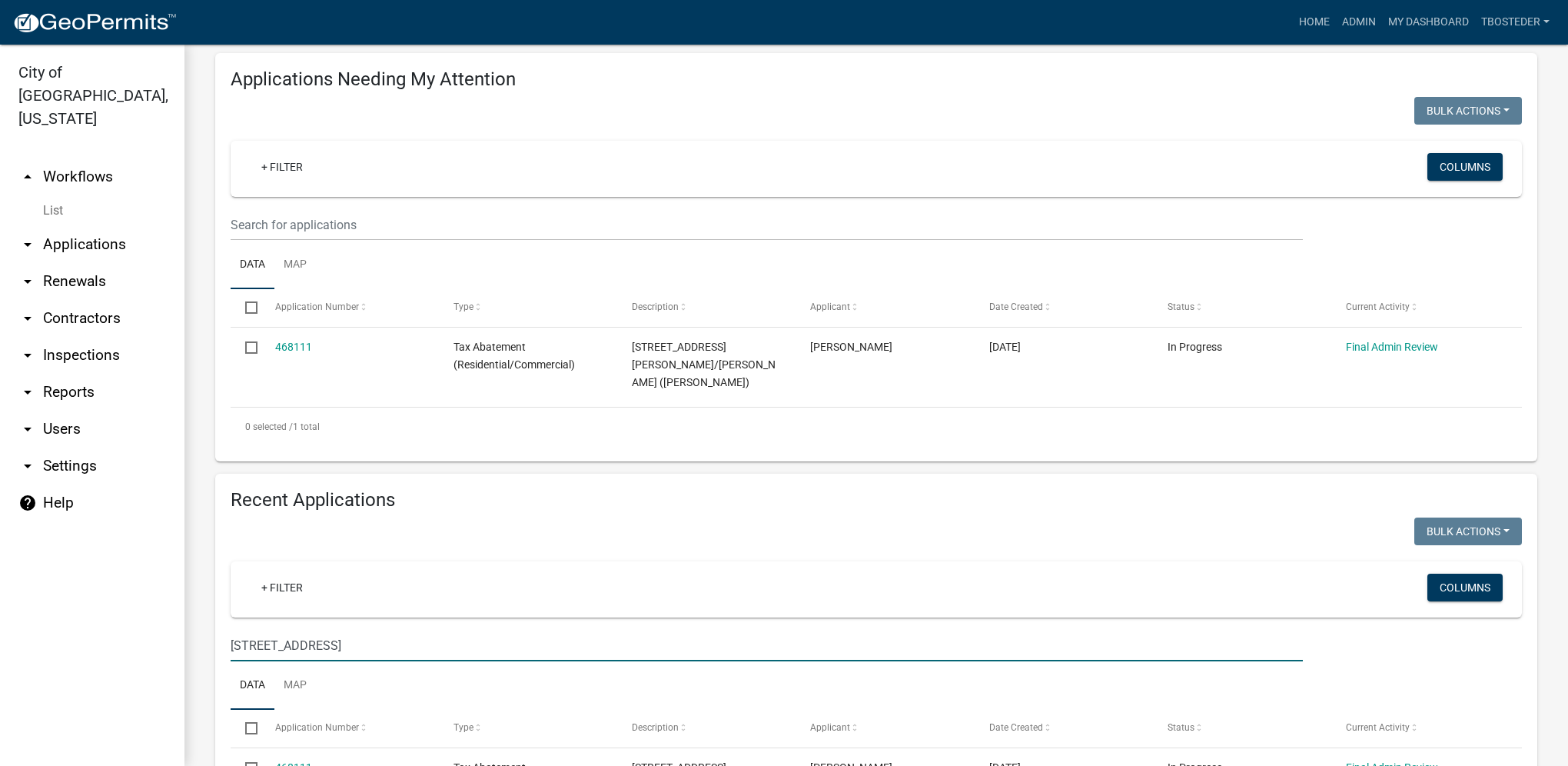
scroll to position [0, 0]
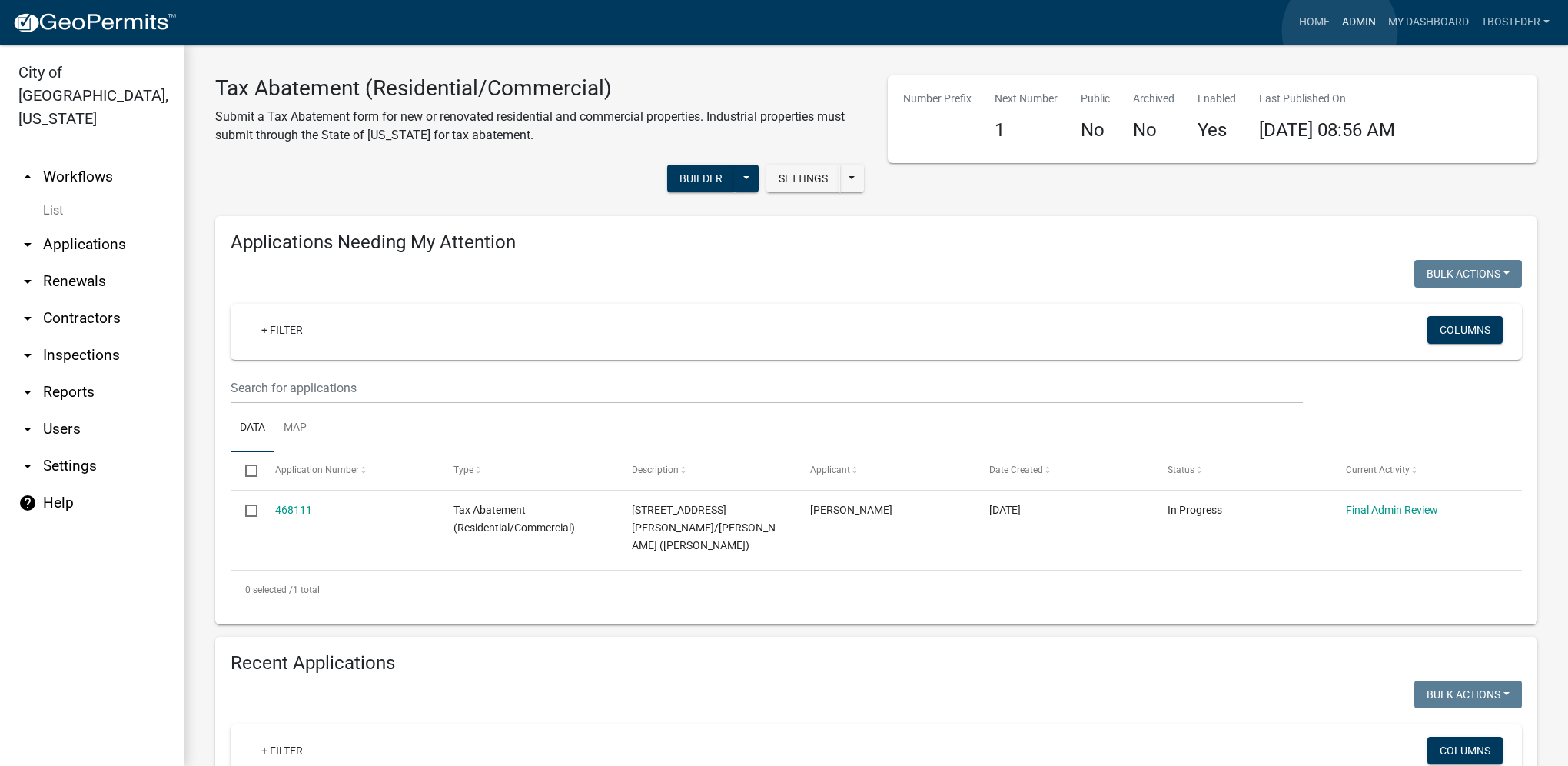
click at [1339, 31] on link "Admin" at bounding box center [1359, 23] width 46 height 29
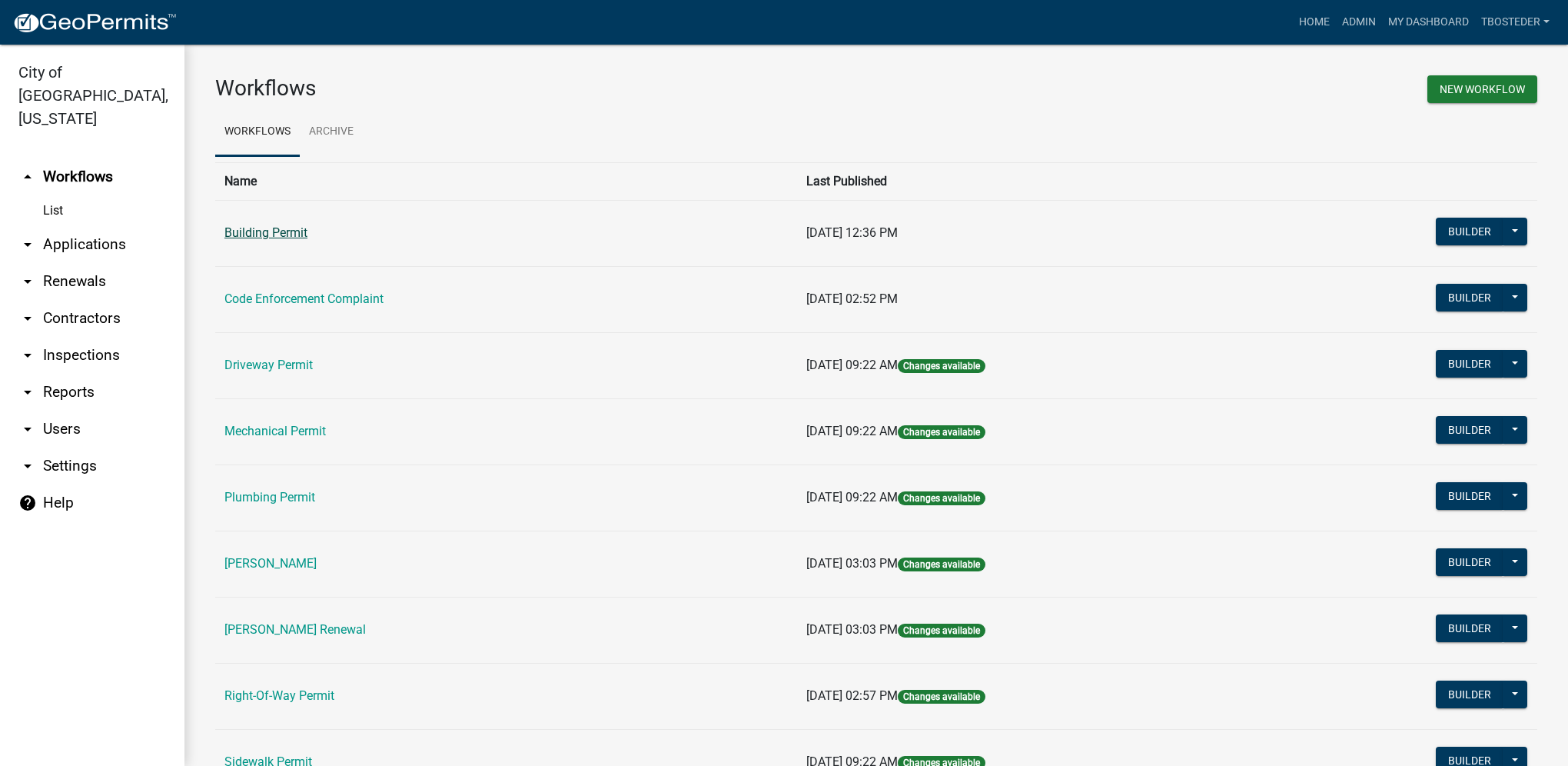
click at [264, 234] on link "Building Permit" at bounding box center [266, 233] width 83 height 15
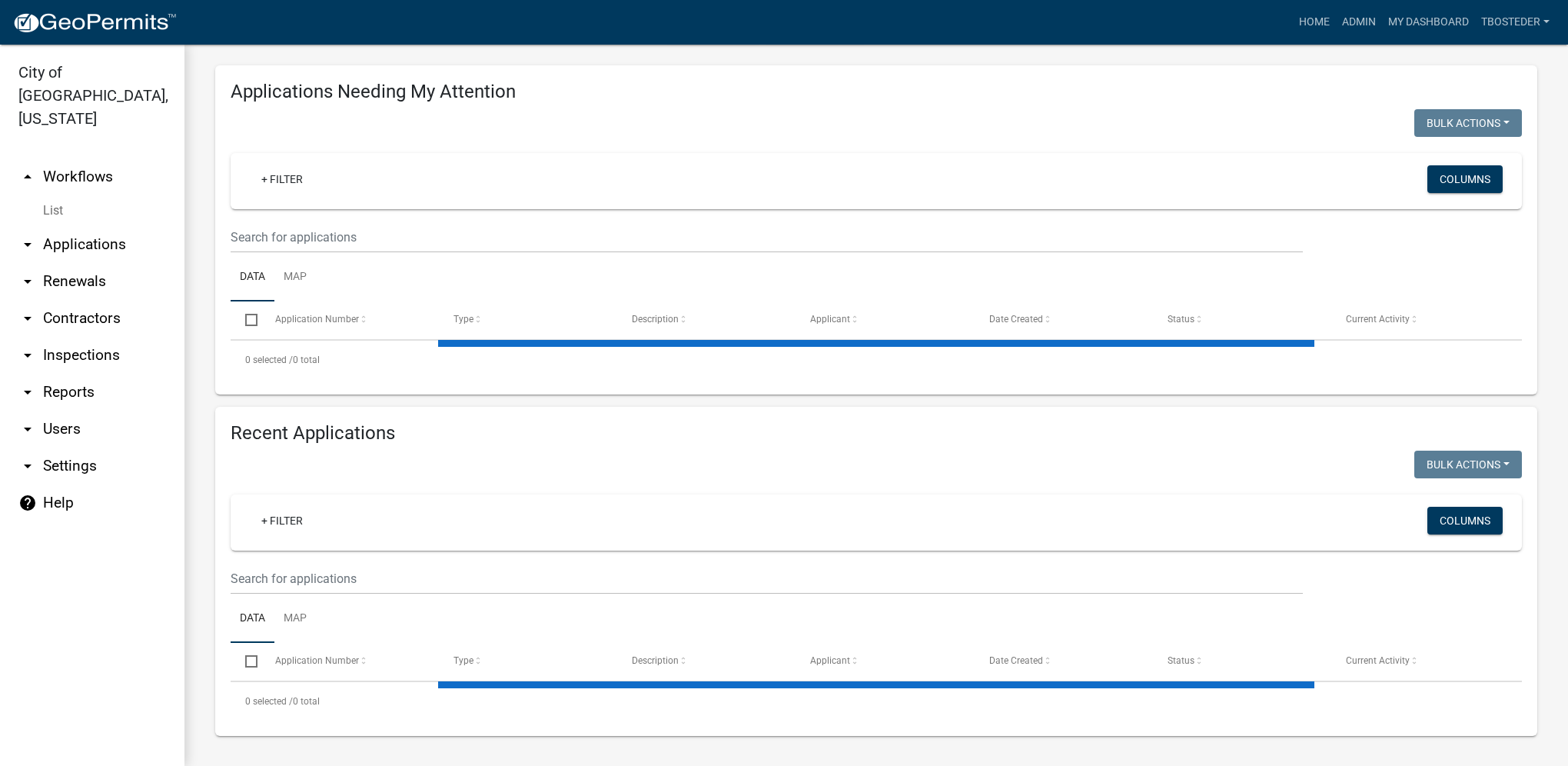
select select "1: 25"
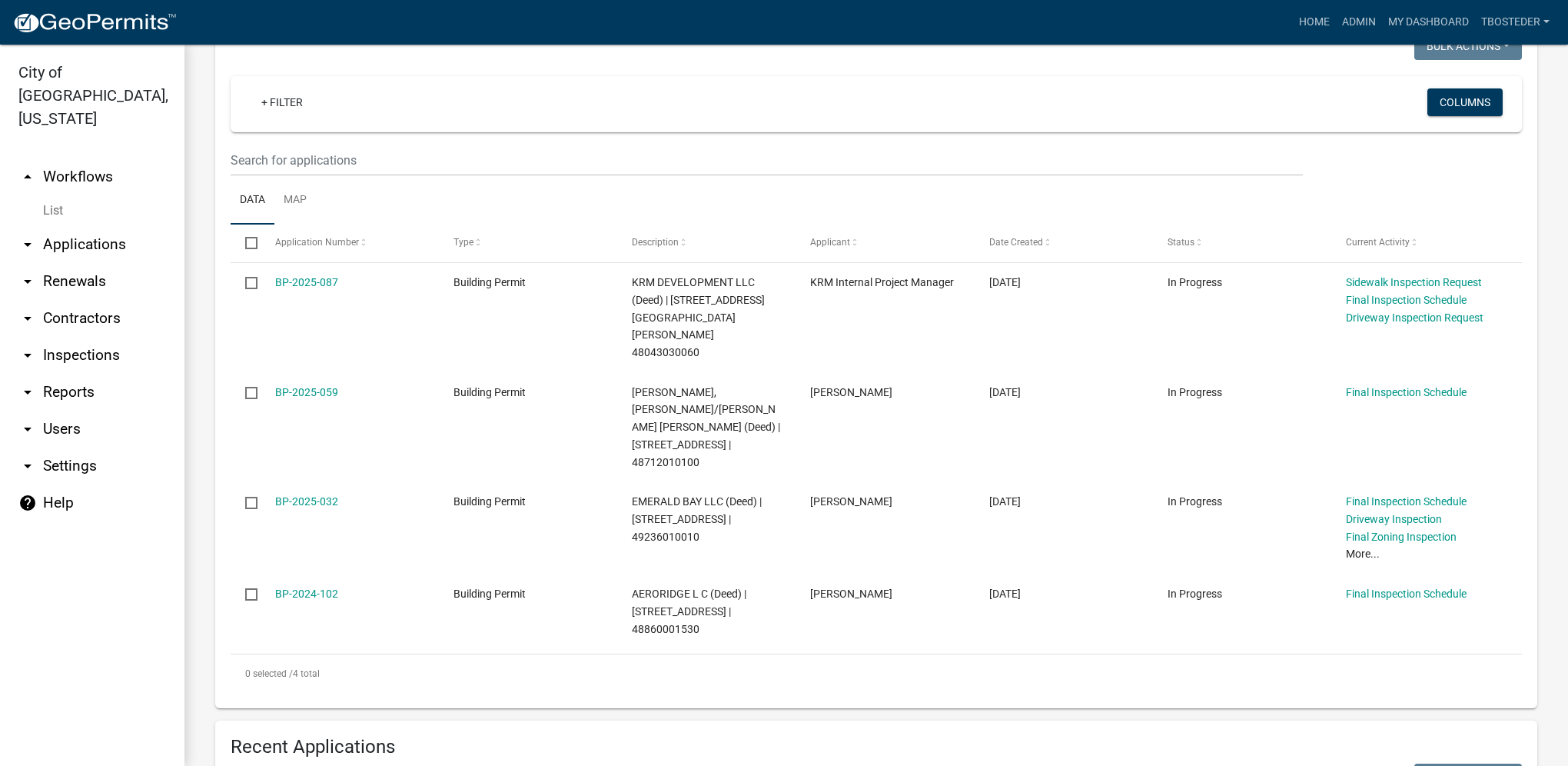
scroll to position [535, 0]
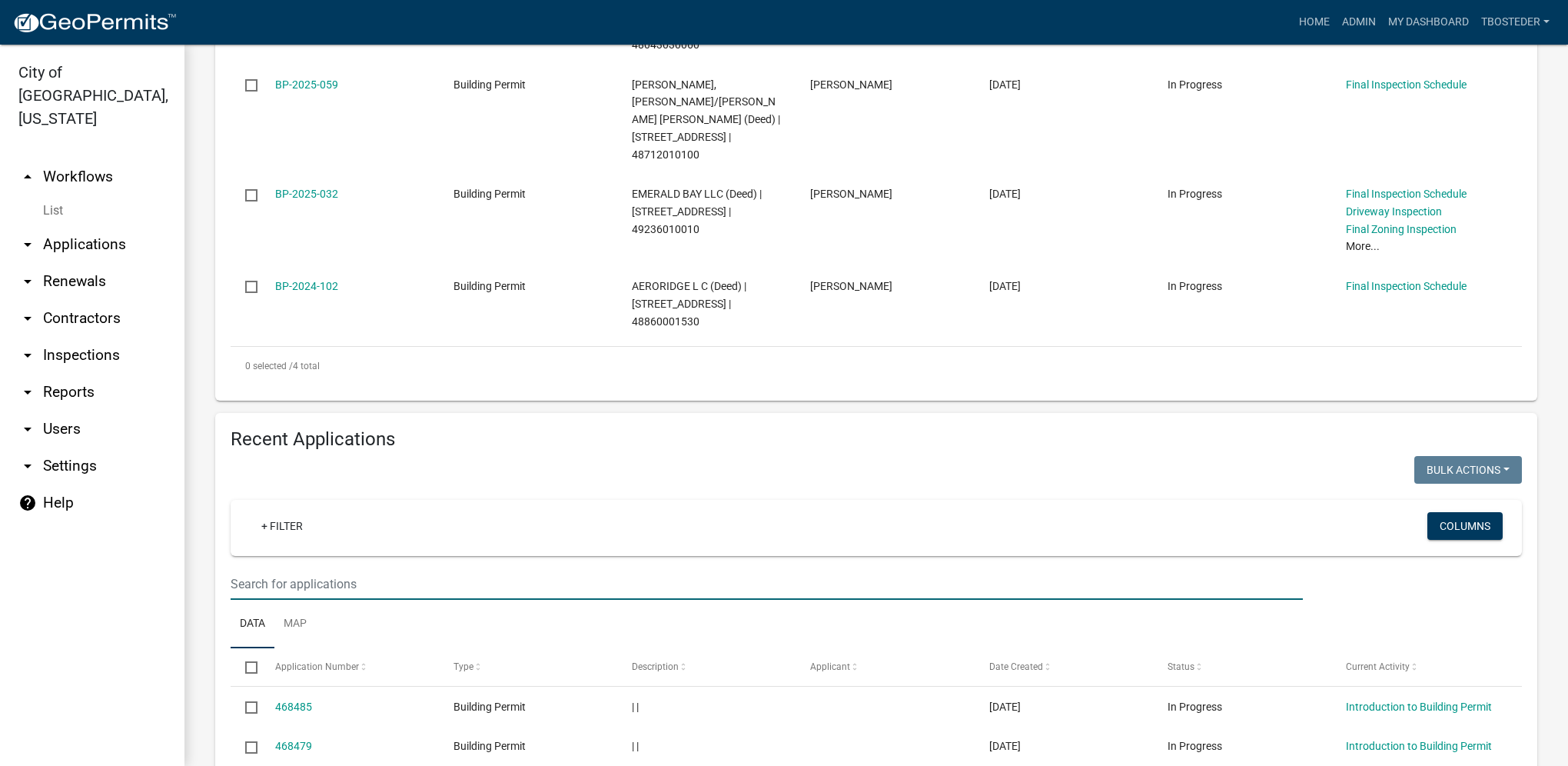
paste input "[STREET_ADDRESS]"
type input "[STREET_ADDRESS]"
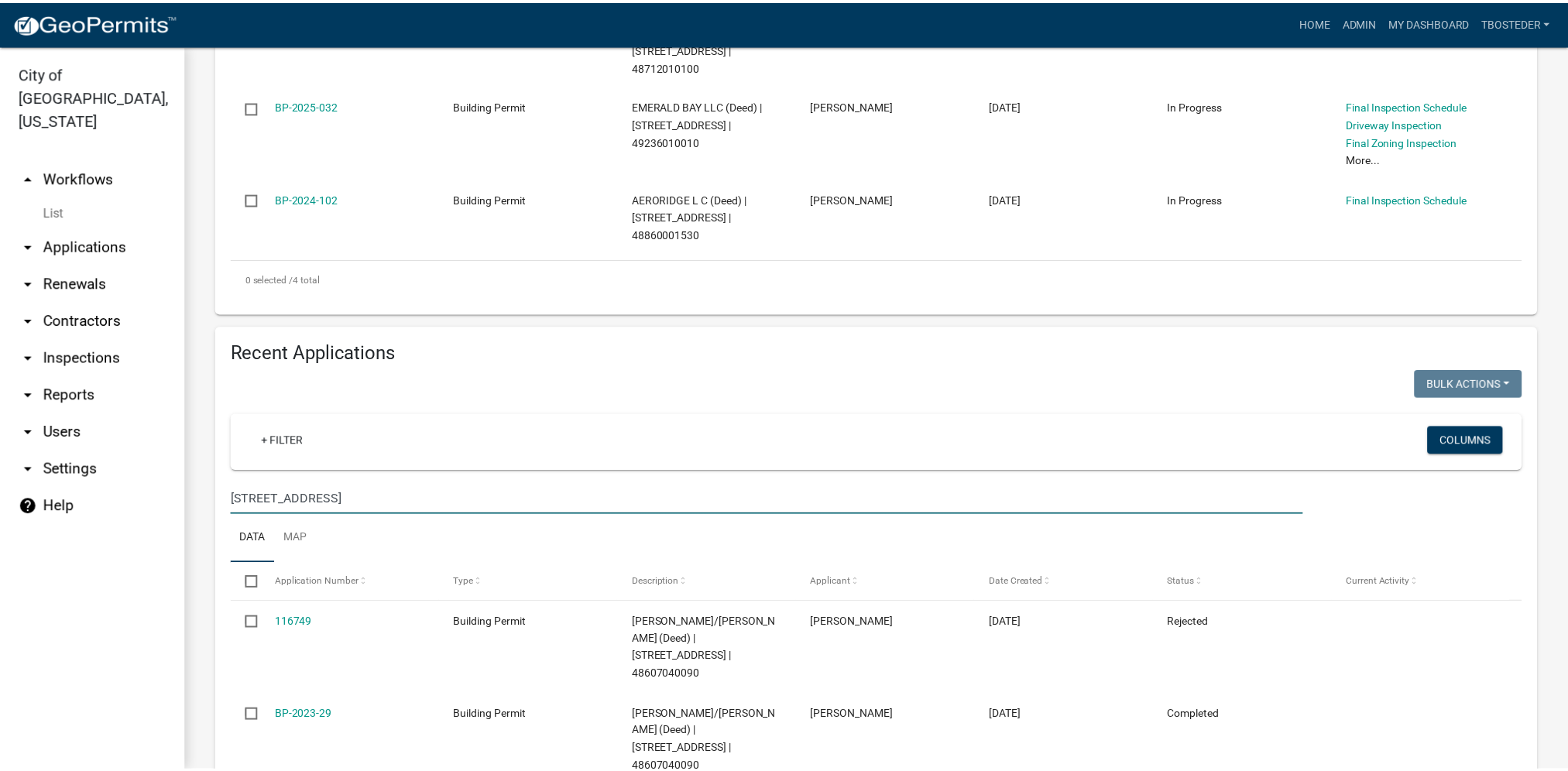
scroll to position [629, 0]
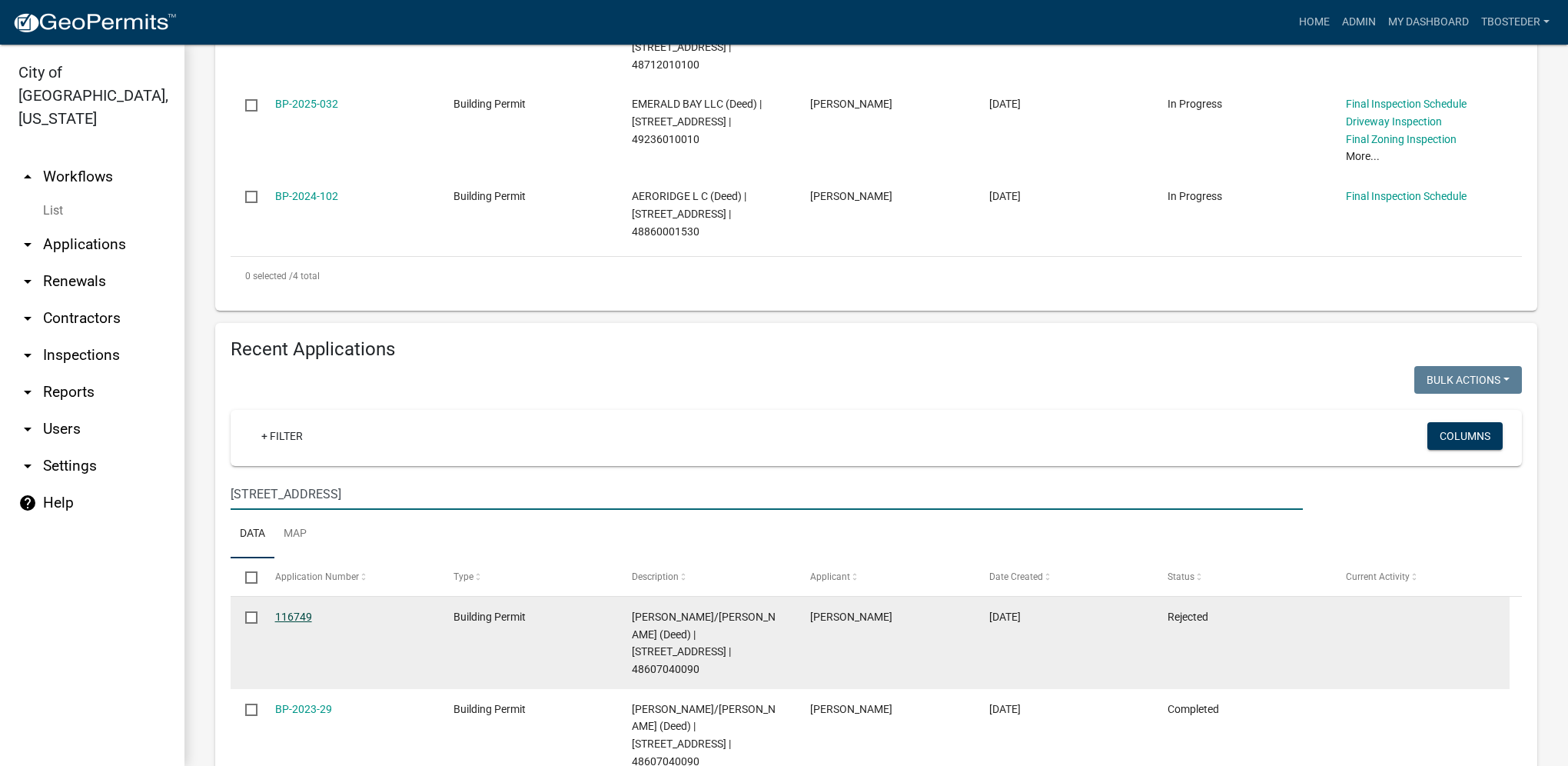
click at [306, 610] on link "116749" at bounding box center [294, 616] width 37 height 12
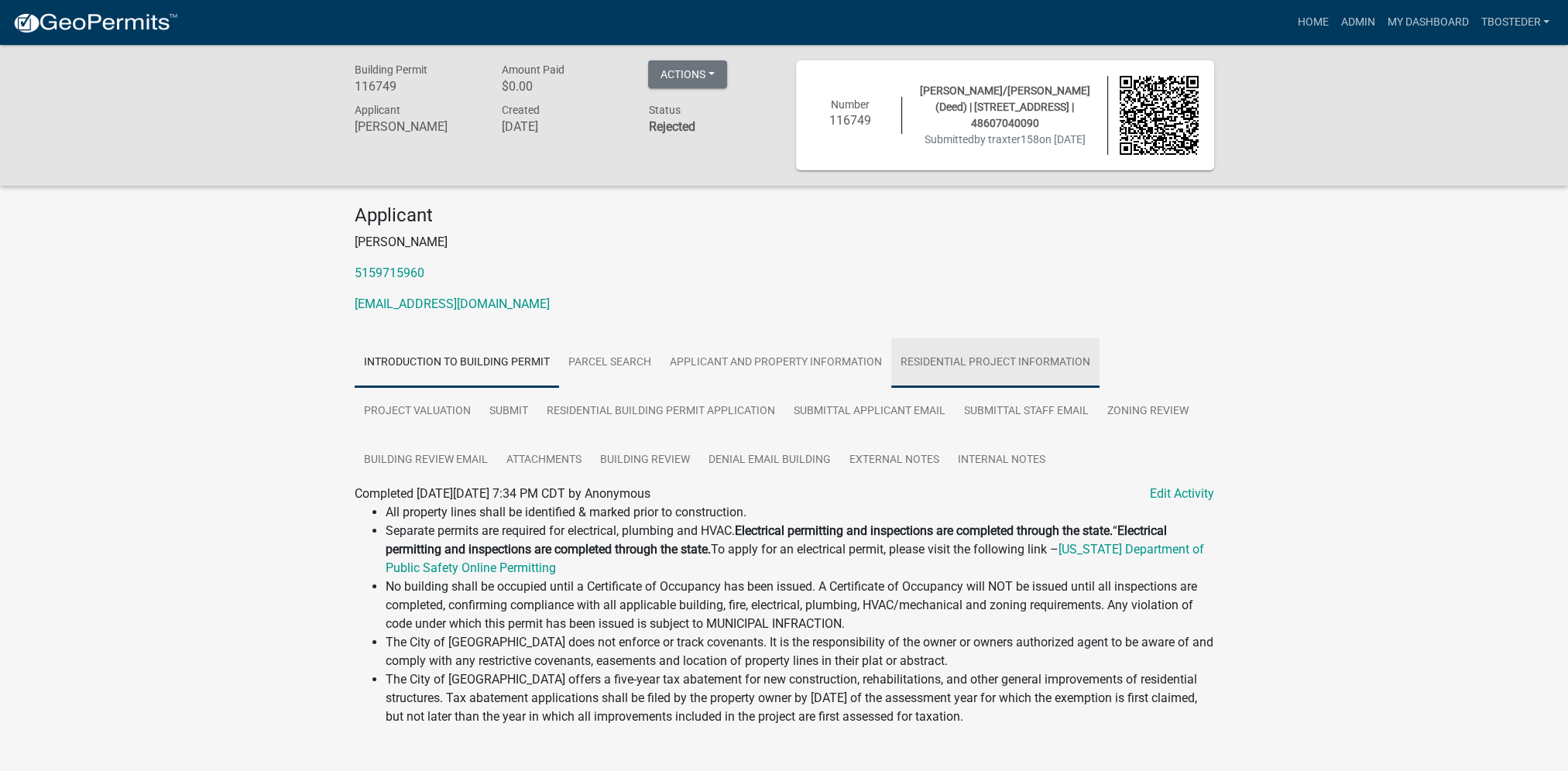
click at [988, 374] on link "Residential Project Information" at bounding box center [995, 363] width 208 height 50
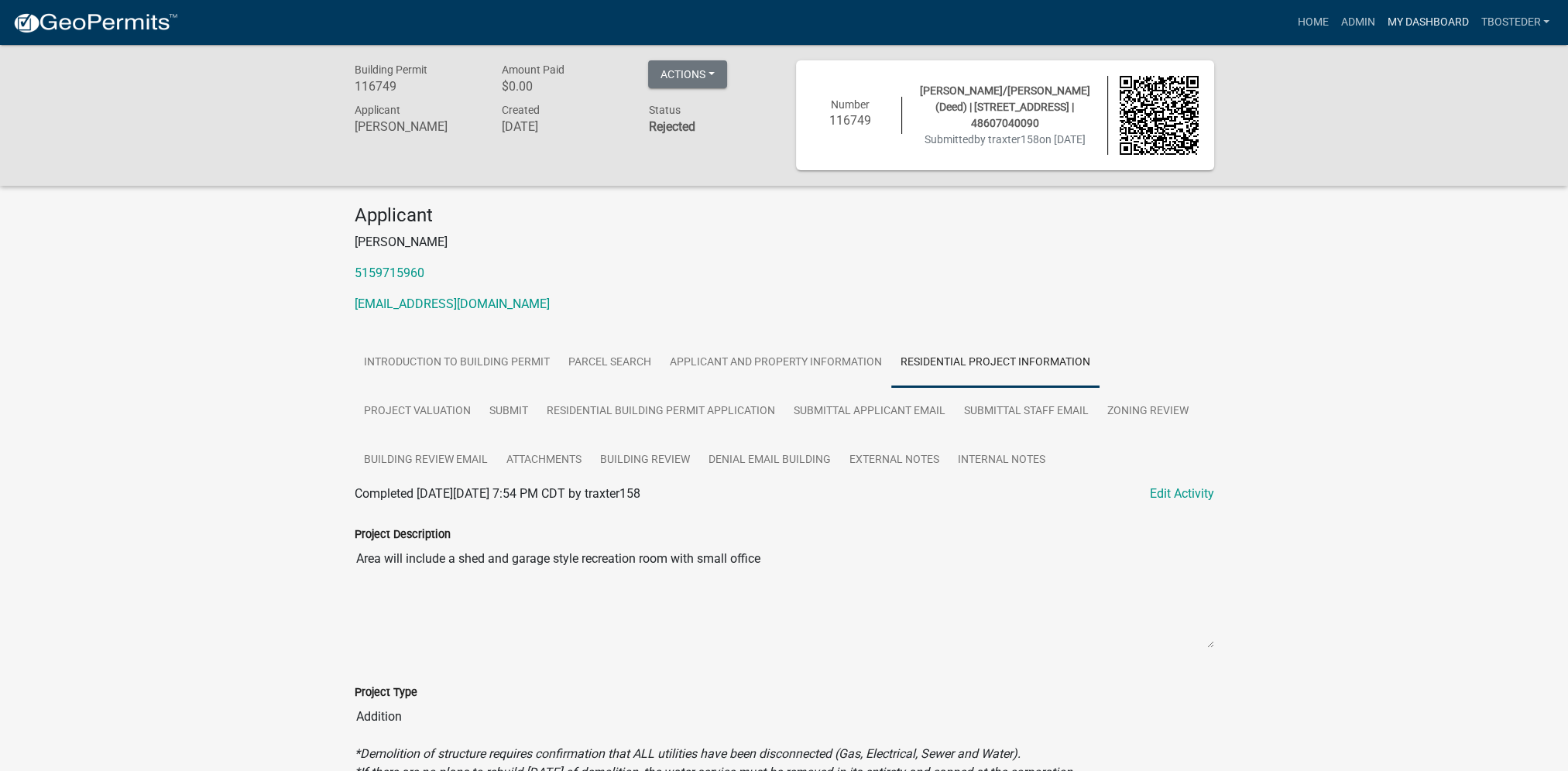
click at [1435, 19] on link "My Dashboard" at bounding box center [1426, 23] width 94 height 29
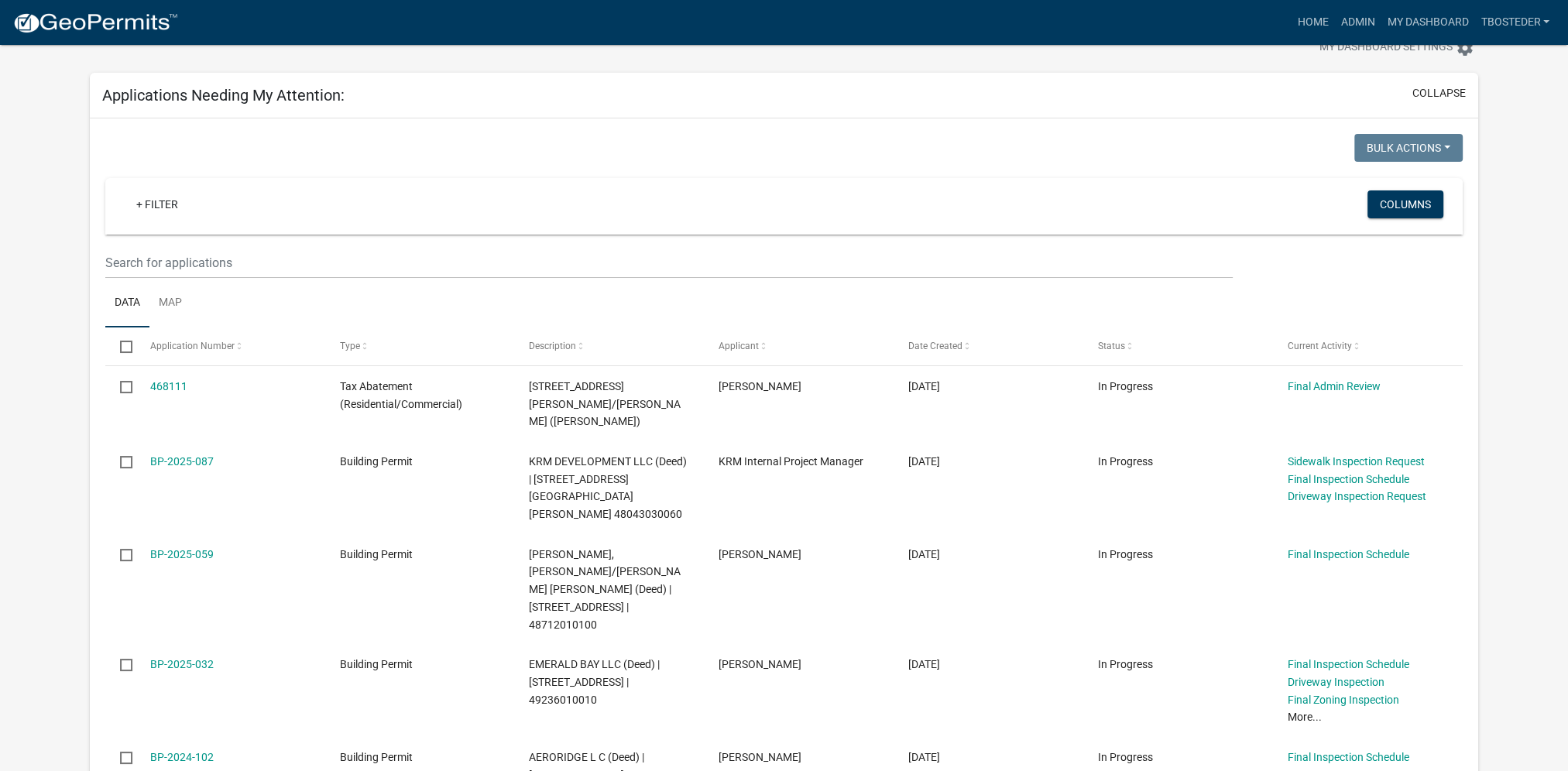
scroll to position [77, 0]
